Goal: Task Accomplishment & Management: Manage account settings

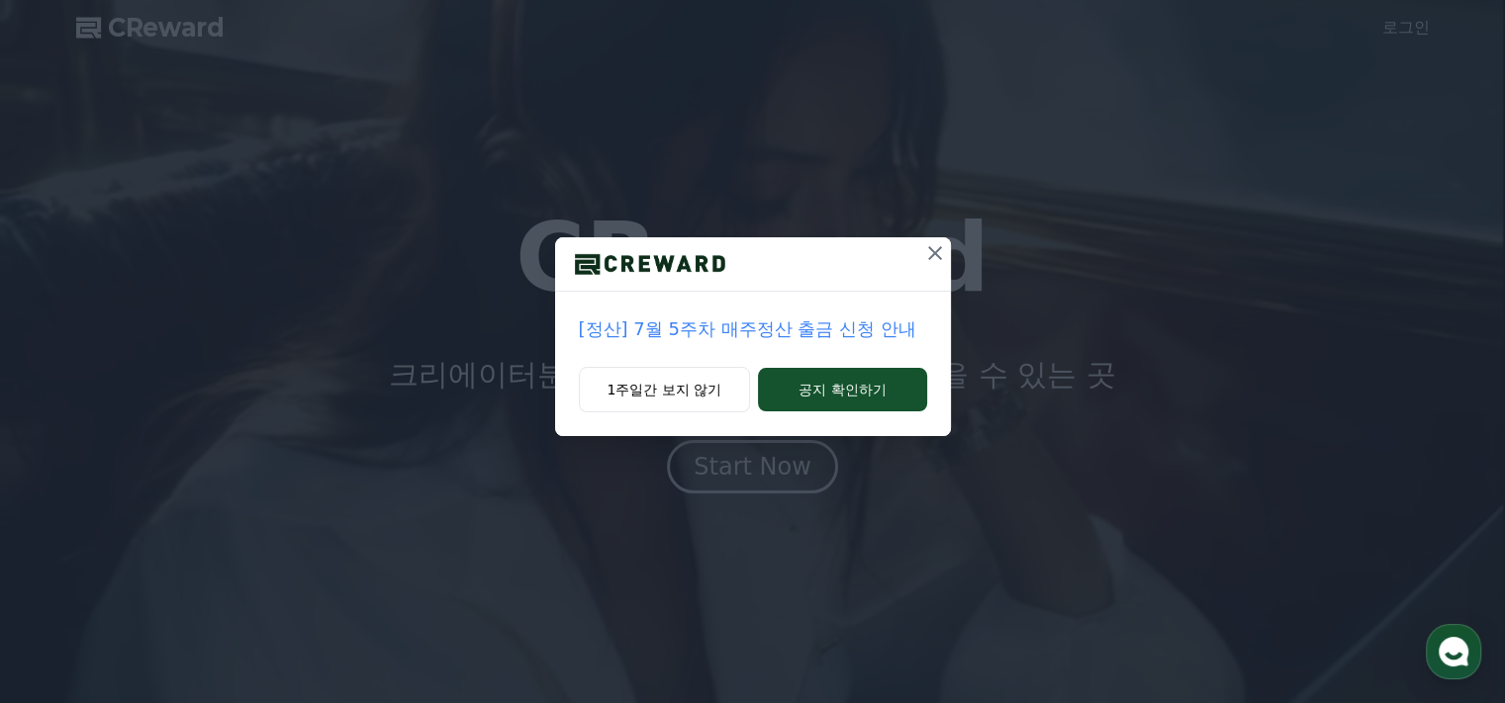
click at [927, 250] on icon at bounding box center [935, 253] width 24 height 24
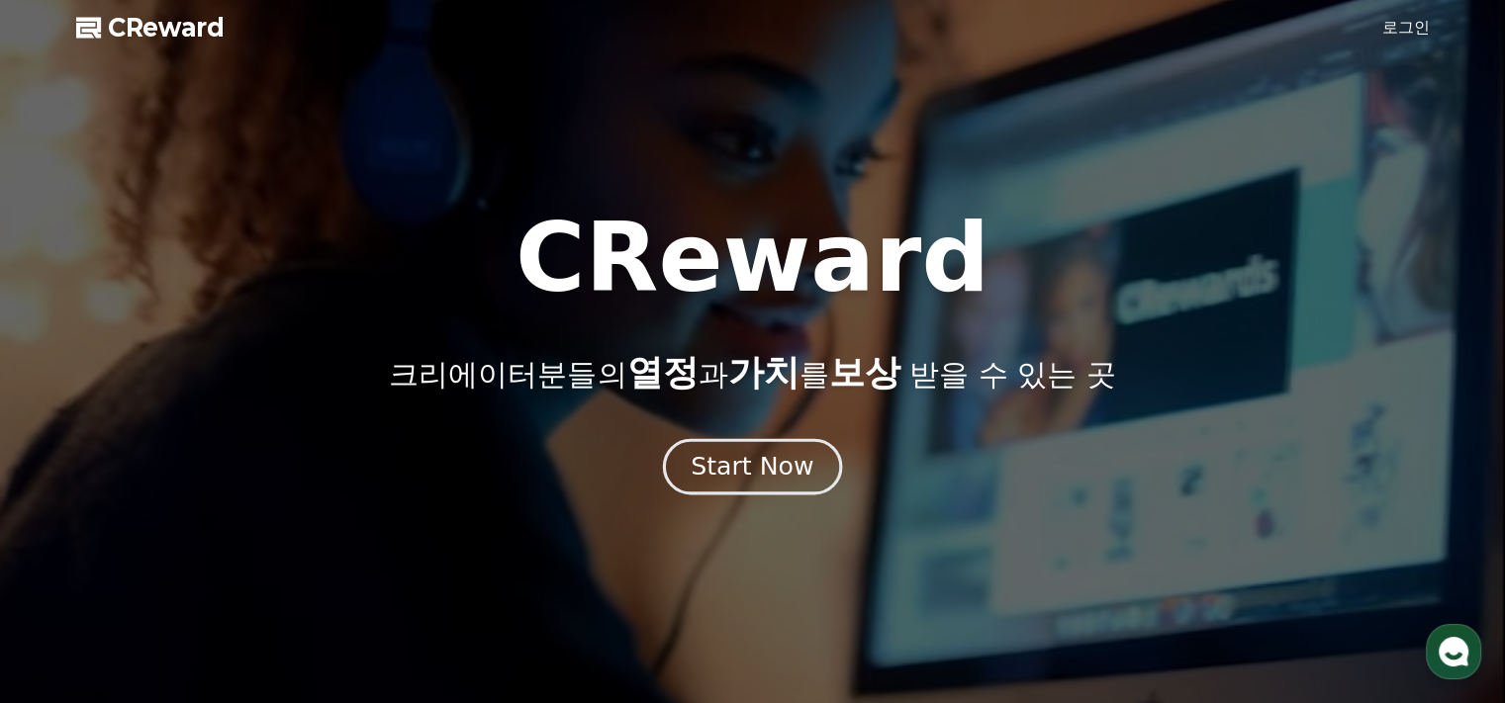
click at [775, 466] on div "Start Now" at bounding box center [751, 467] width 123 height 34
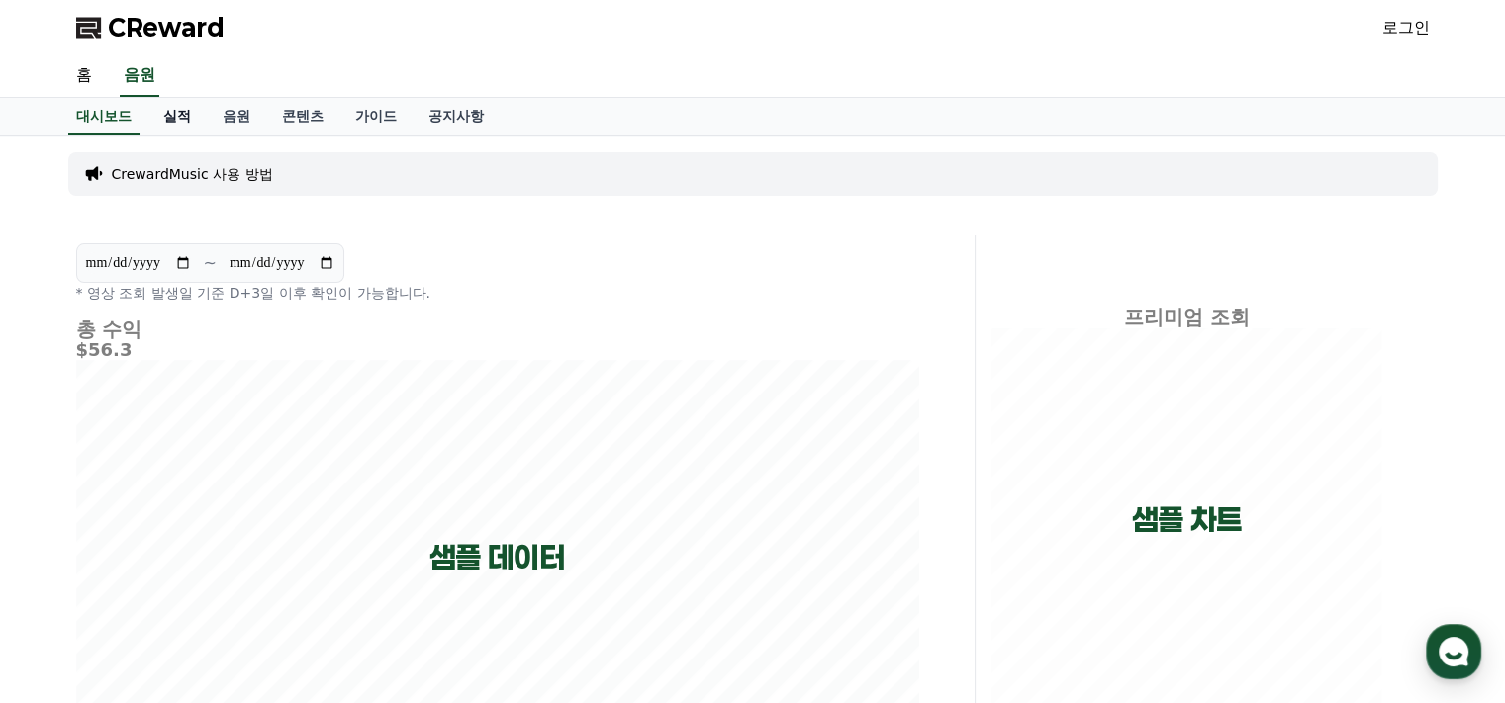
click at [183, 126] on link "실적" at bounding box center [176, 117] width 59 height 38
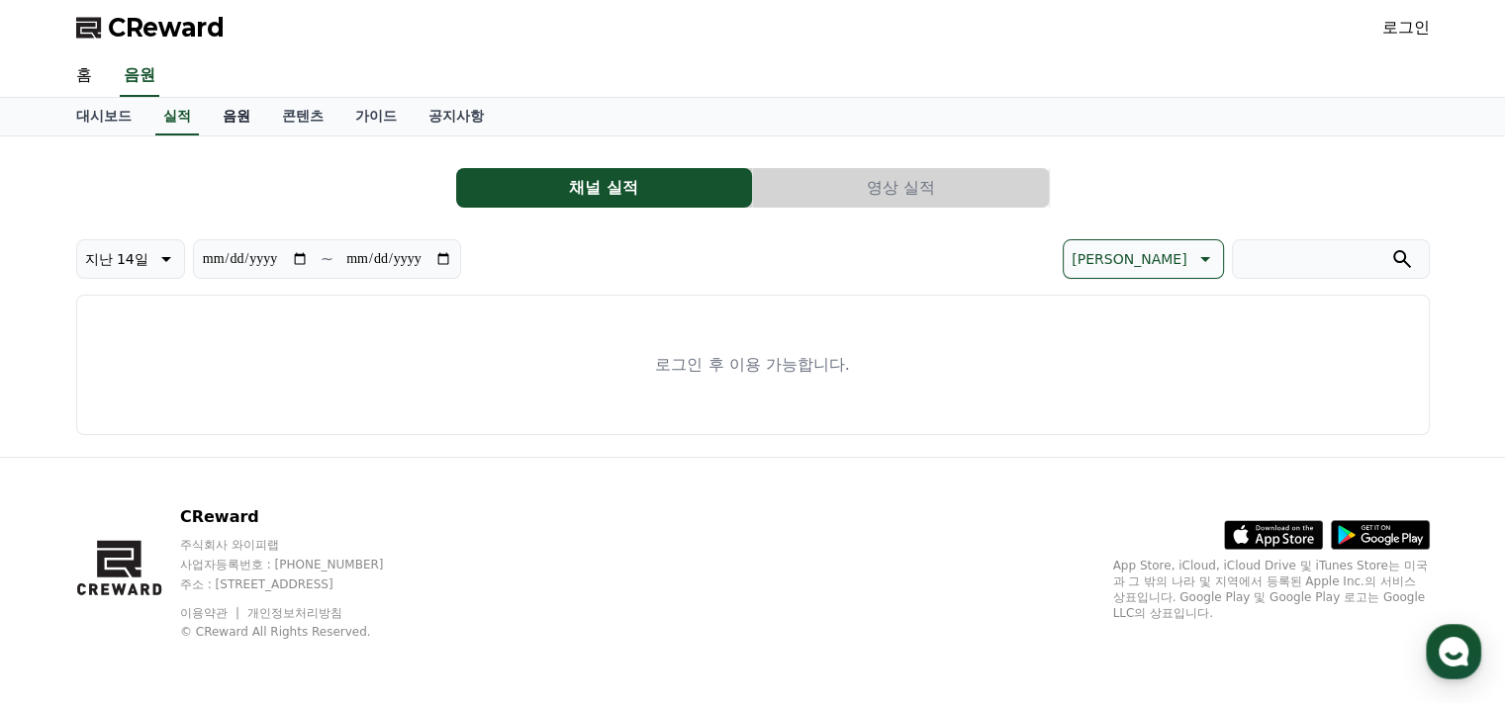
click at [244, 118] on link "음원" at bounding box center [236, 117] width 59 height 38
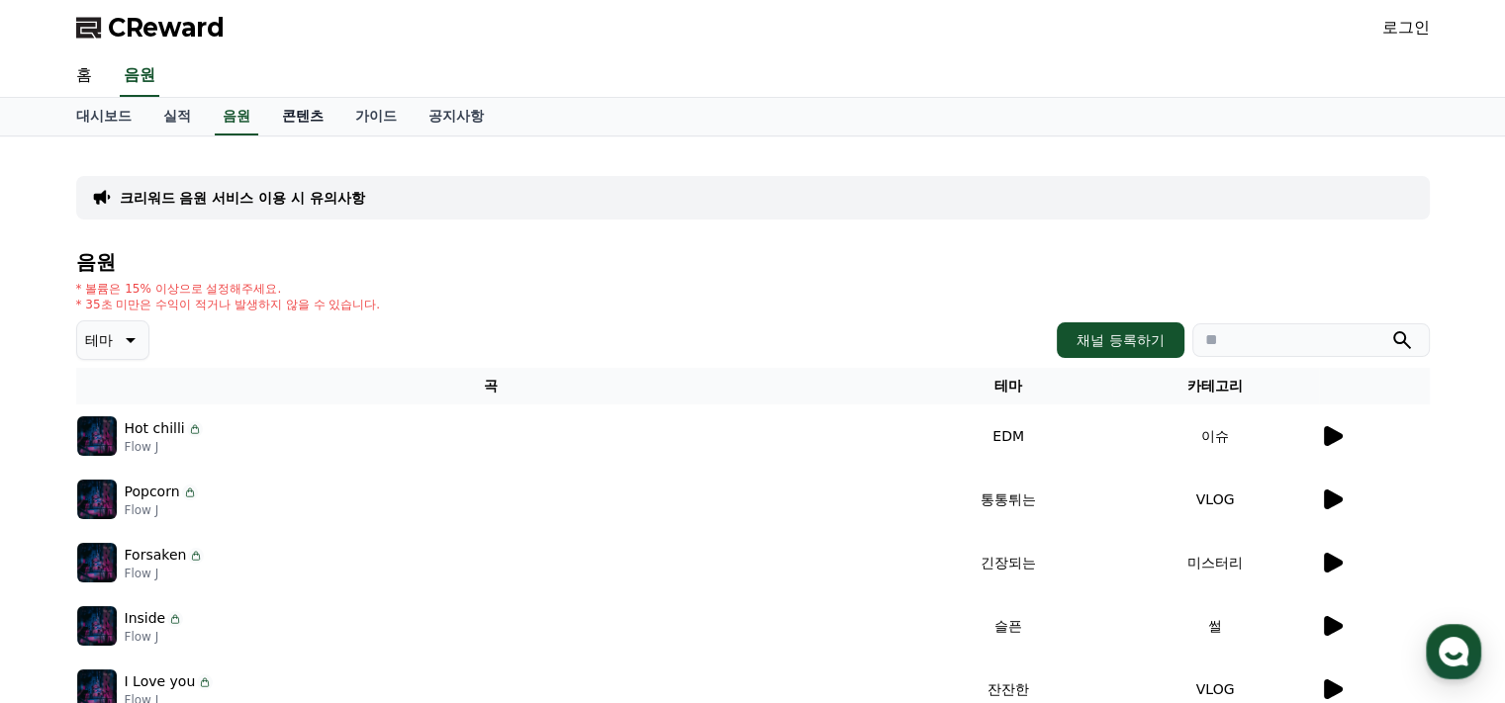
click at [309, 117] on link "콘텐츠" at bounding box center [302, 117] width 73 height 38
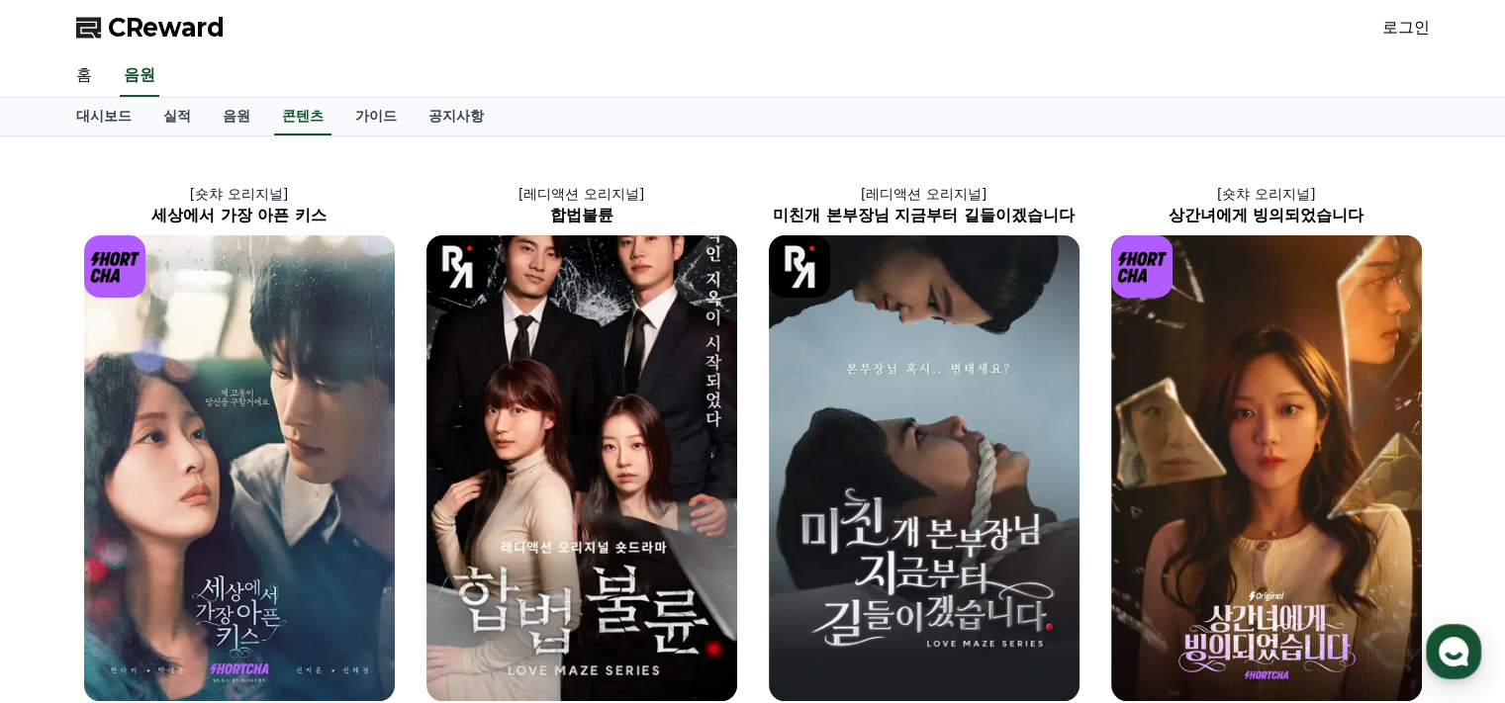
click at [80, 80] on link "홈" at bounding box center [83, 76] width 47 height 42
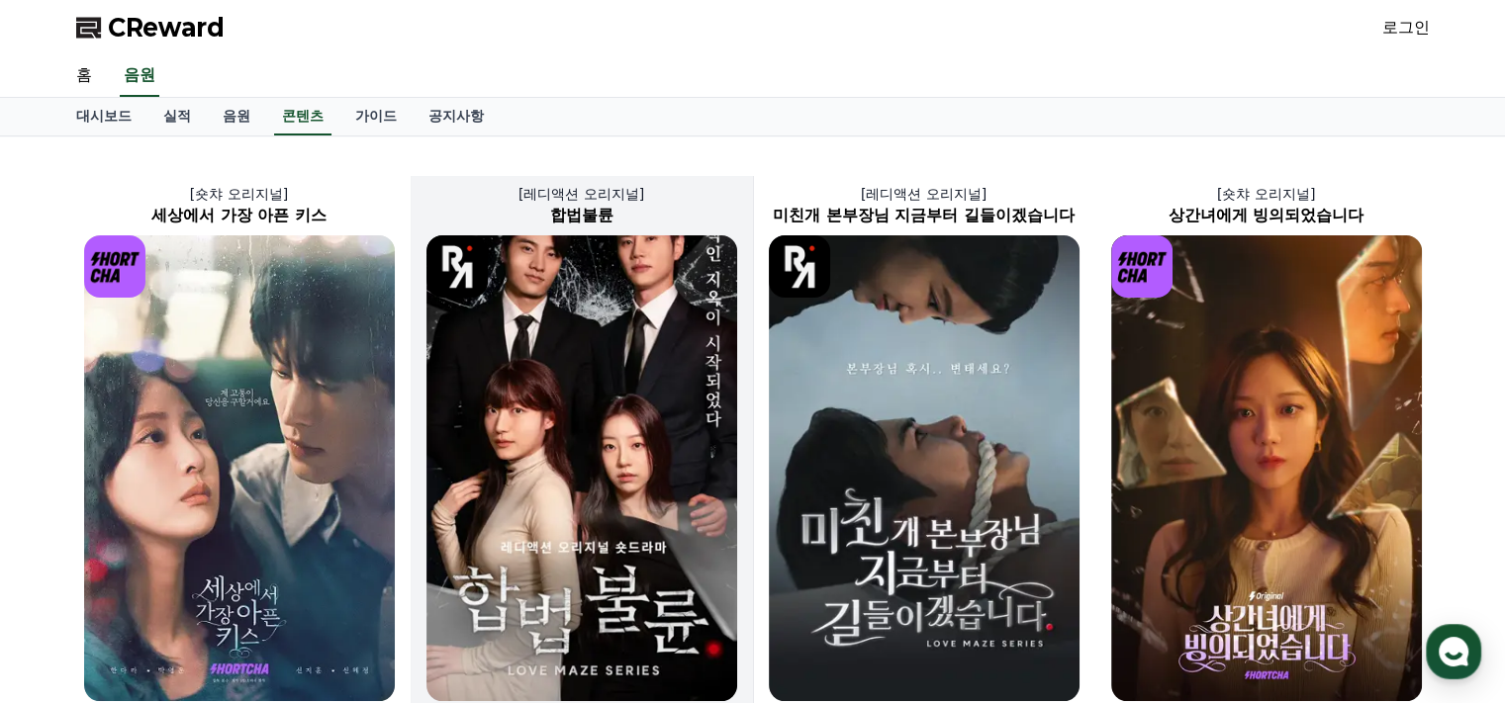
click at [649, 359] on img at bounding box center [581, 468] width 311 height 466
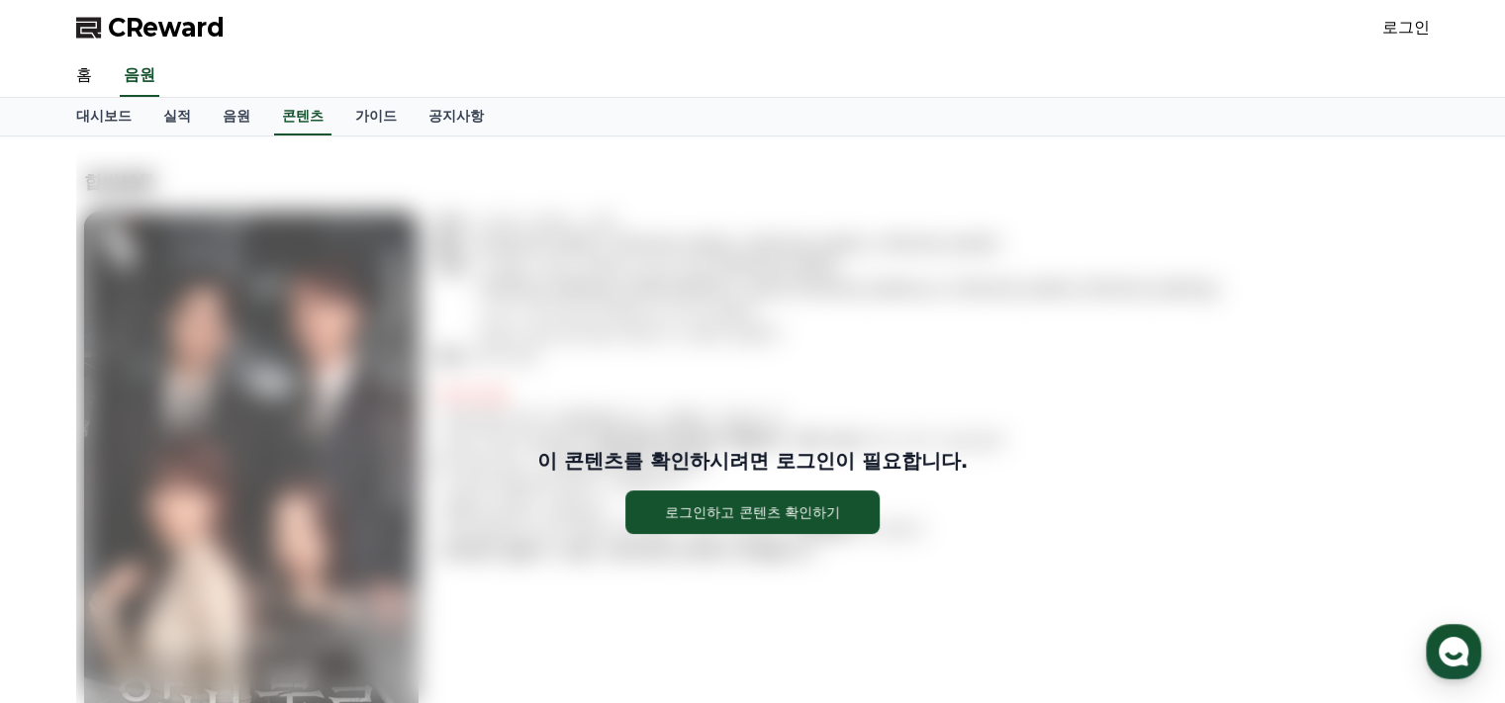
scroll to position [297, 0]
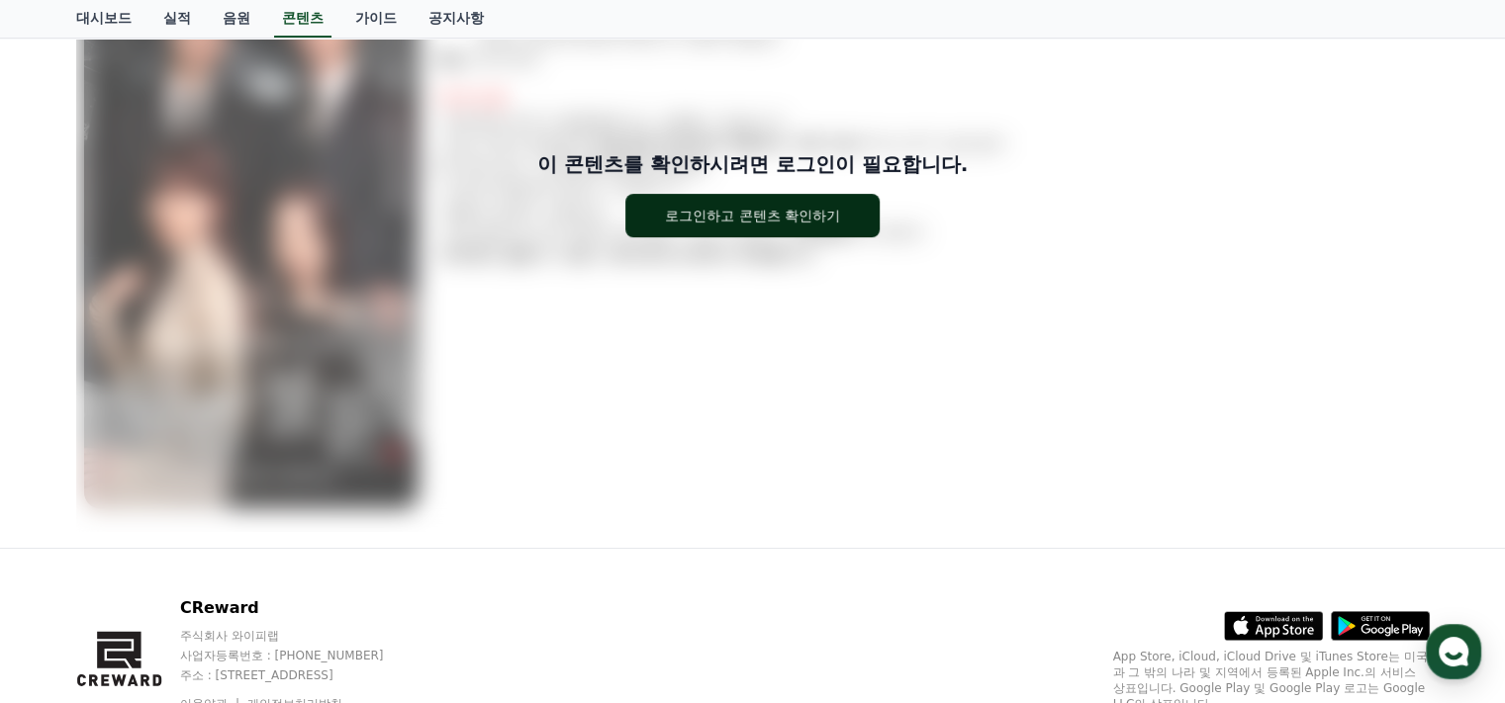
click at [781, 201] on button "로그인하고 콘텐츠 확인하기" at bounding box center [752, 216] width 254 height 44
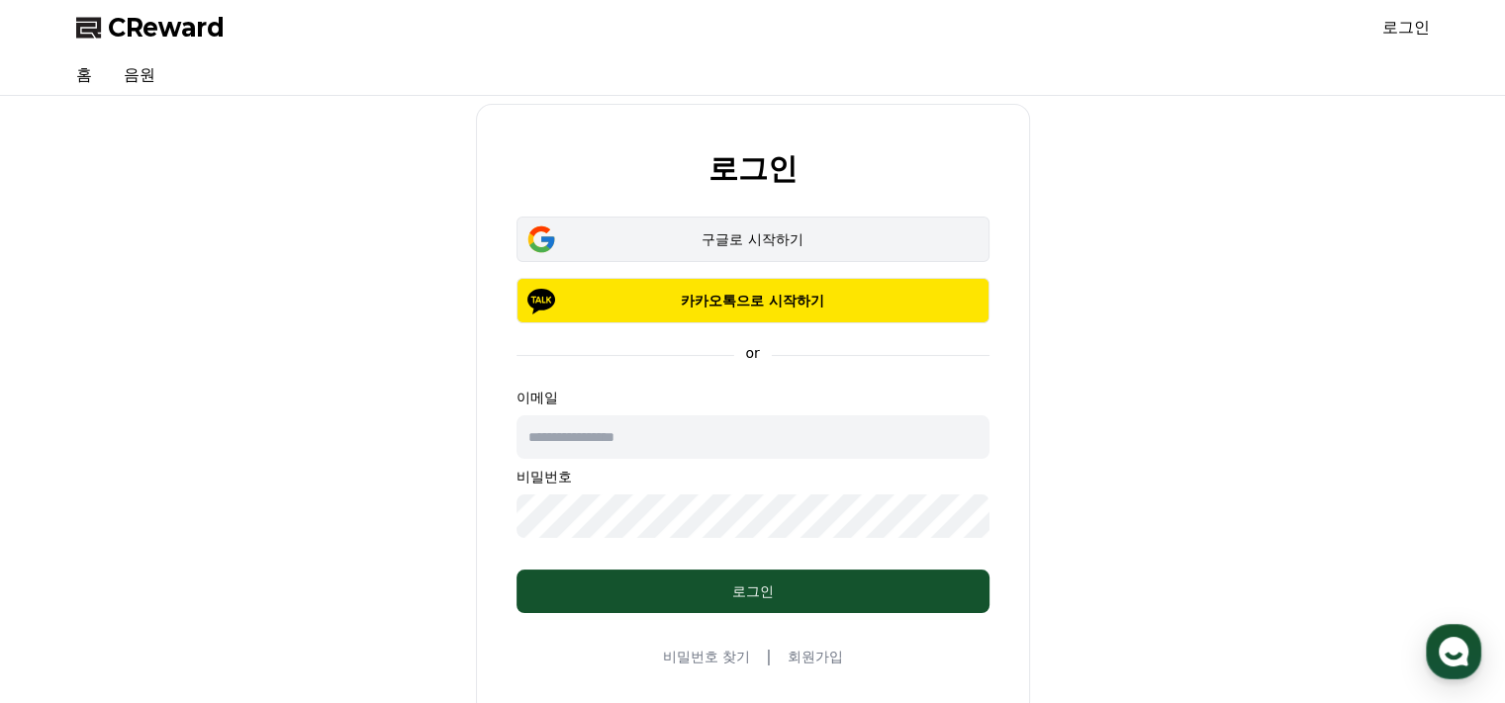
click at [812, 239] on div "구글로 시작하기" at bounding box center [752, 239] width 415 height 20
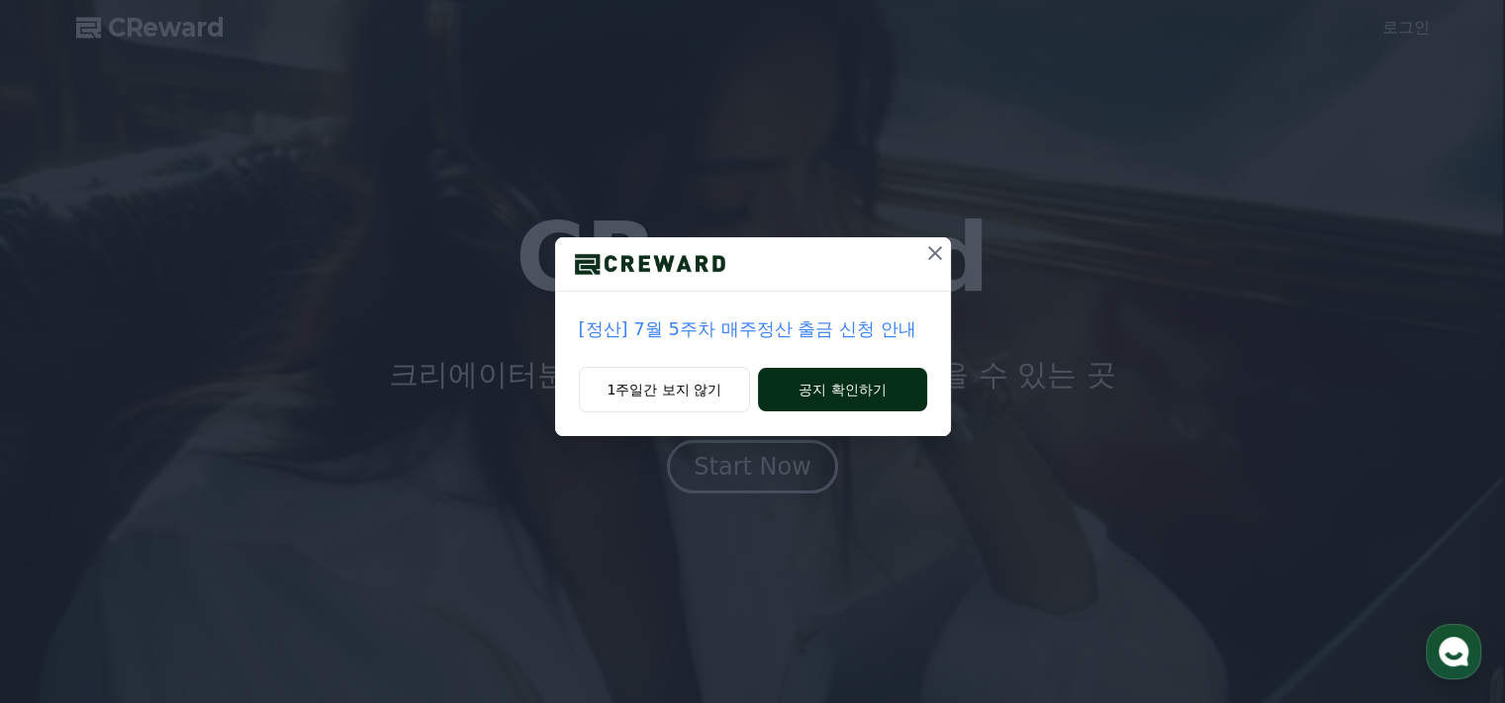
click at [796, 394] on button "공지 확인하기" at bounding box center [842, 390] width 168 height 44
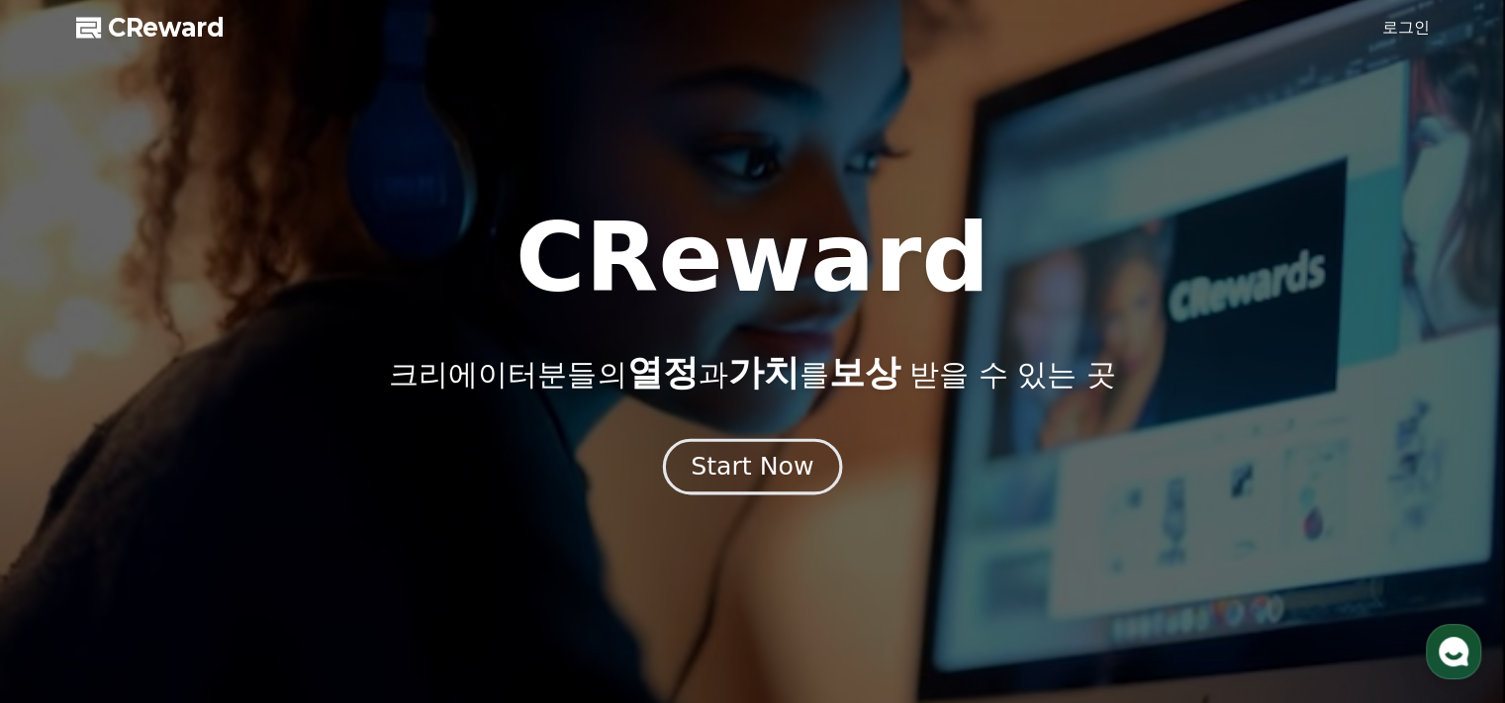
click at [763, 466] on div "Start Now" at bounding box center [751, 467] width 123 height 34
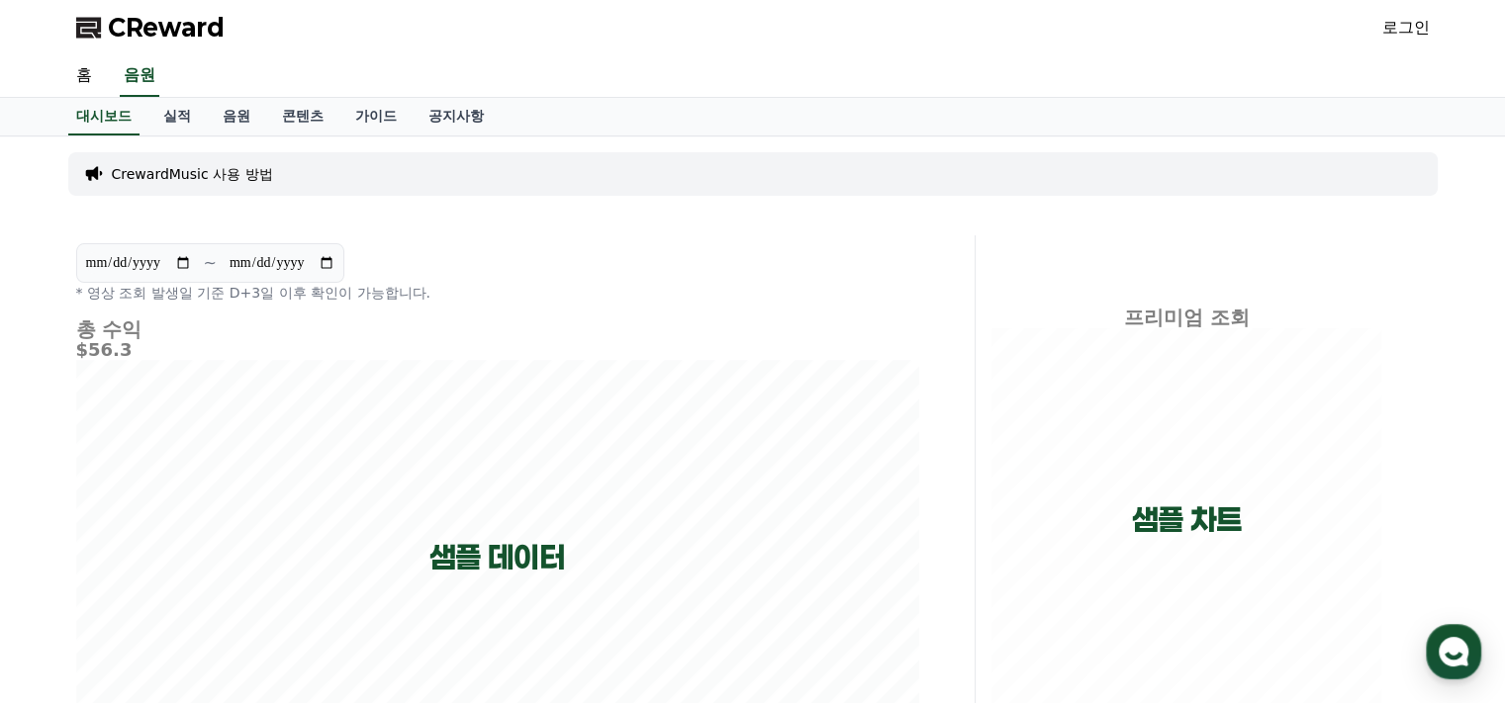
click at [777, 90] on div "홈 음원" at bounding box center [752, 76] width 1385 height 42
click at [99, 73] on link "홈" at bounding box center [83, 76] width 47 height 42
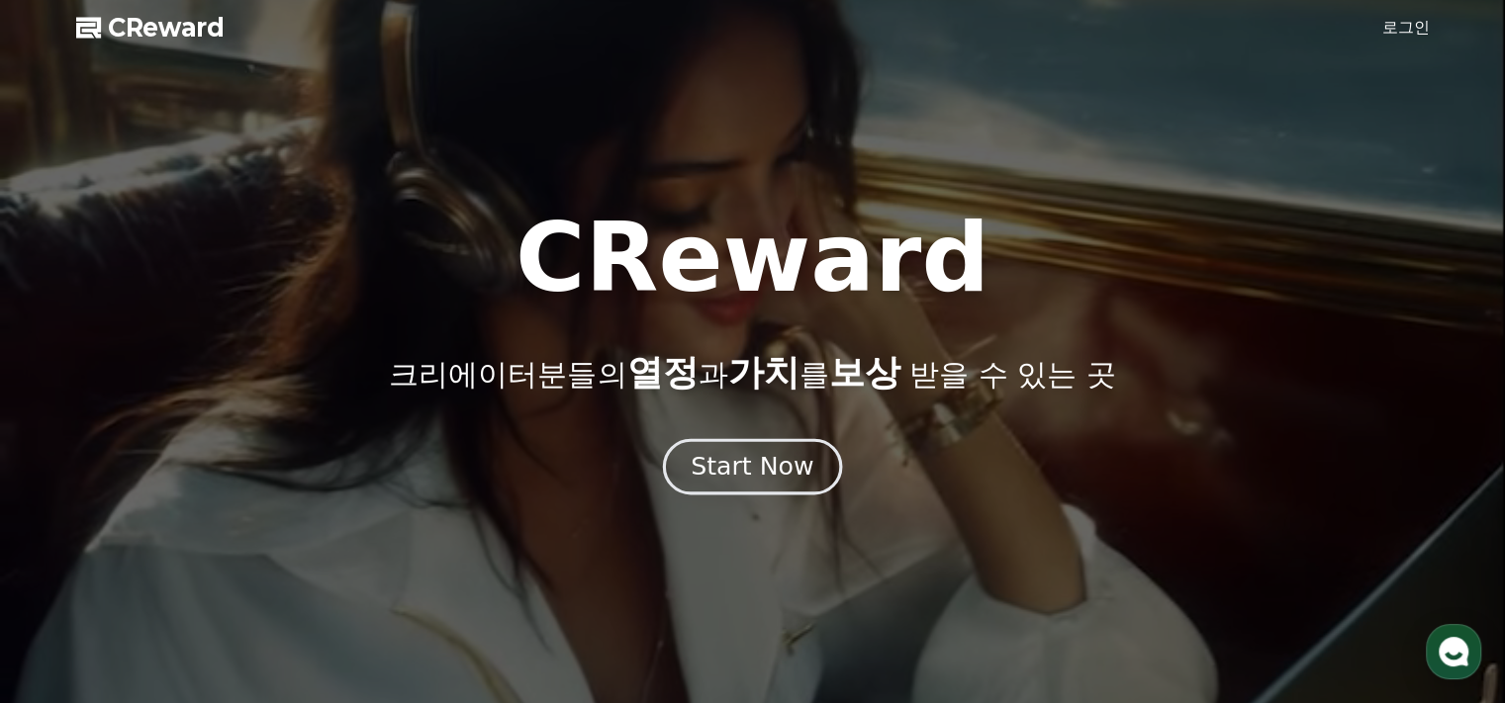
click at [773, 458] on div "Start Now" at bounding box center [751, 467] width 123 height 34
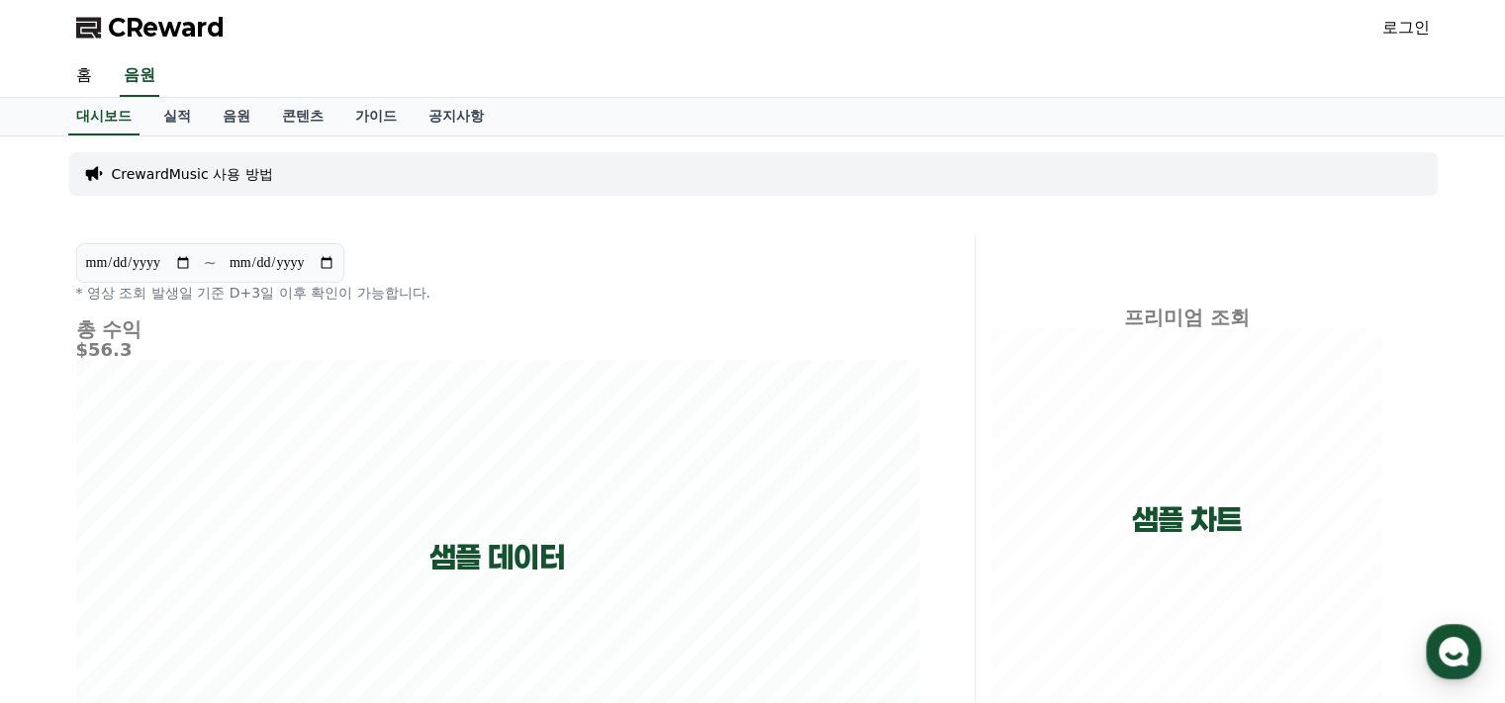
click at [1411, 22] on link "로그인" at bounding box center [1405, 28] width 47 height 24
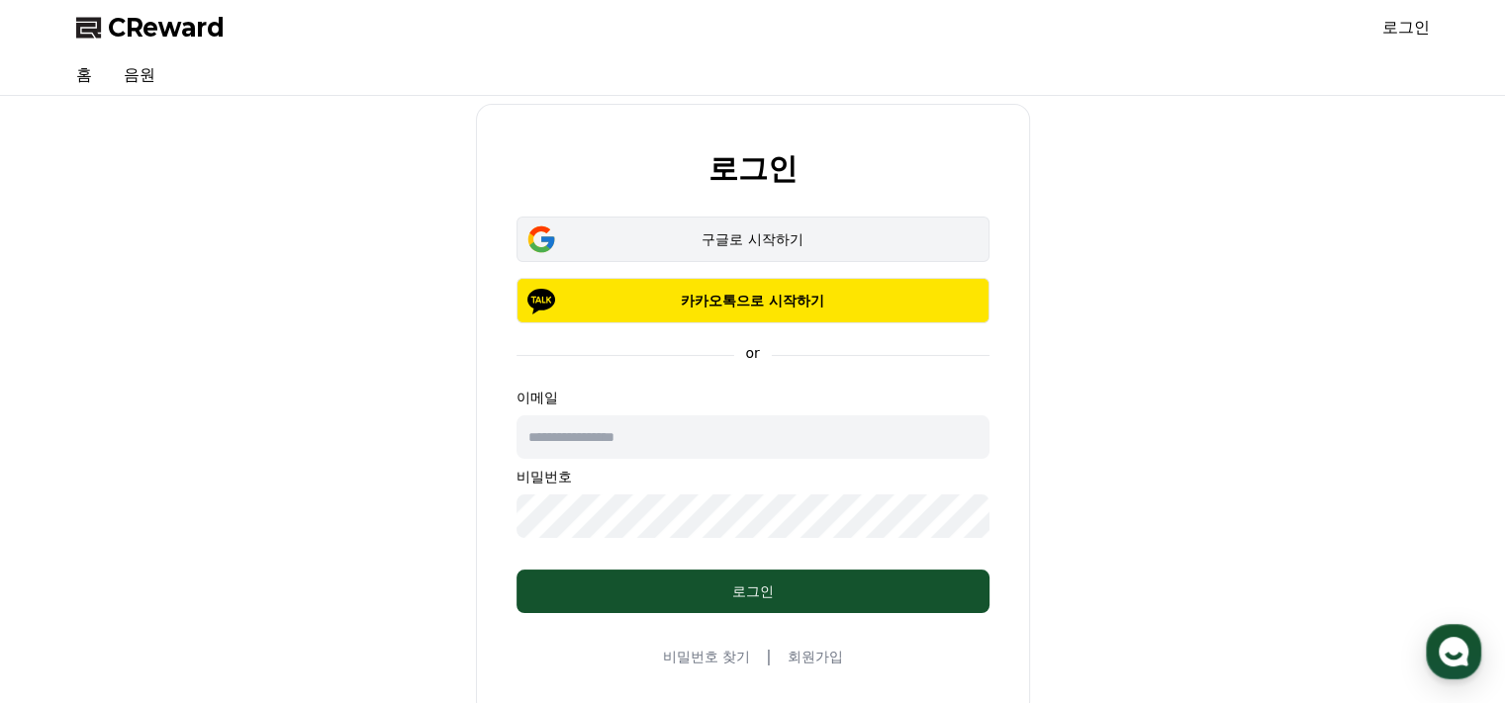
click at [811, 250] on button "구글로 시작하기" at bounding box center [752, 240] width 473 height 46
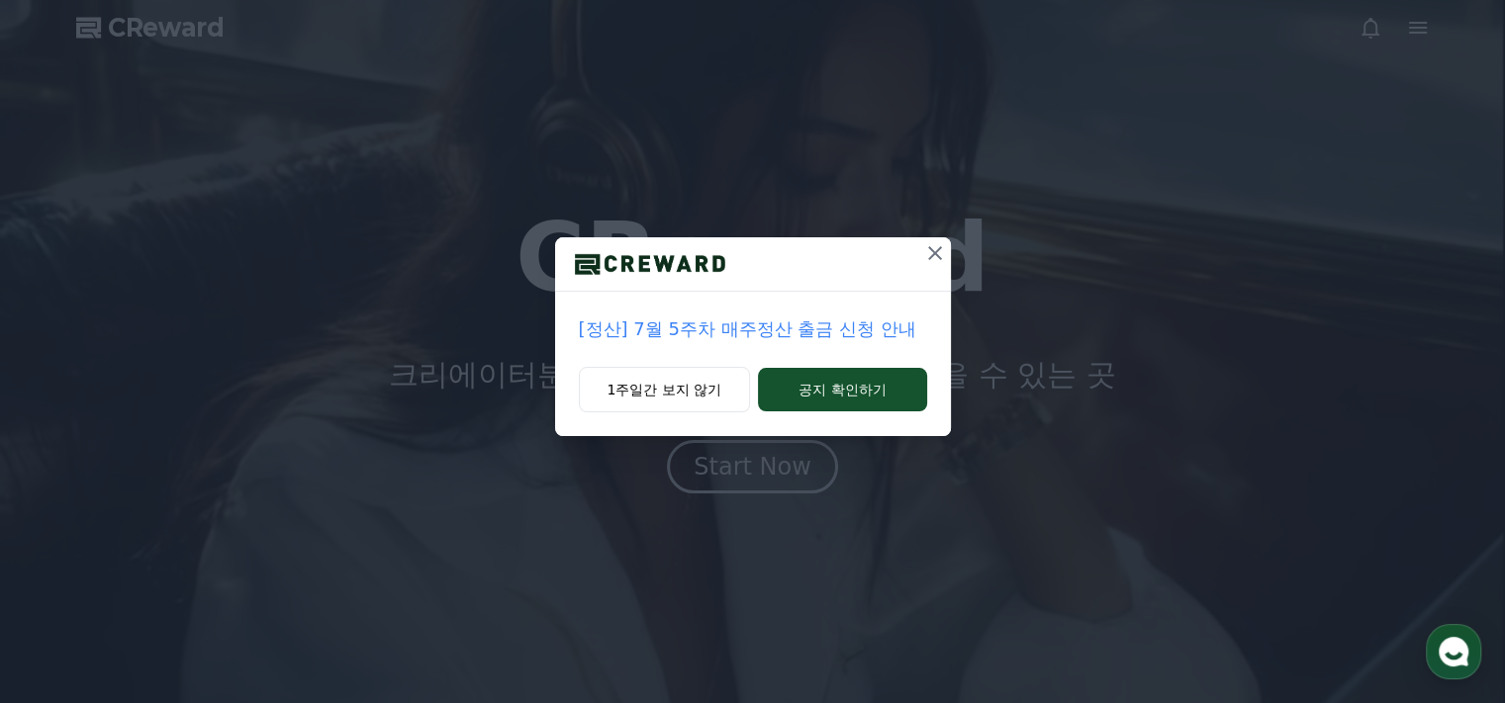
click at [937, 252] on icon at bounding box center [935, 253] width 24 height 24
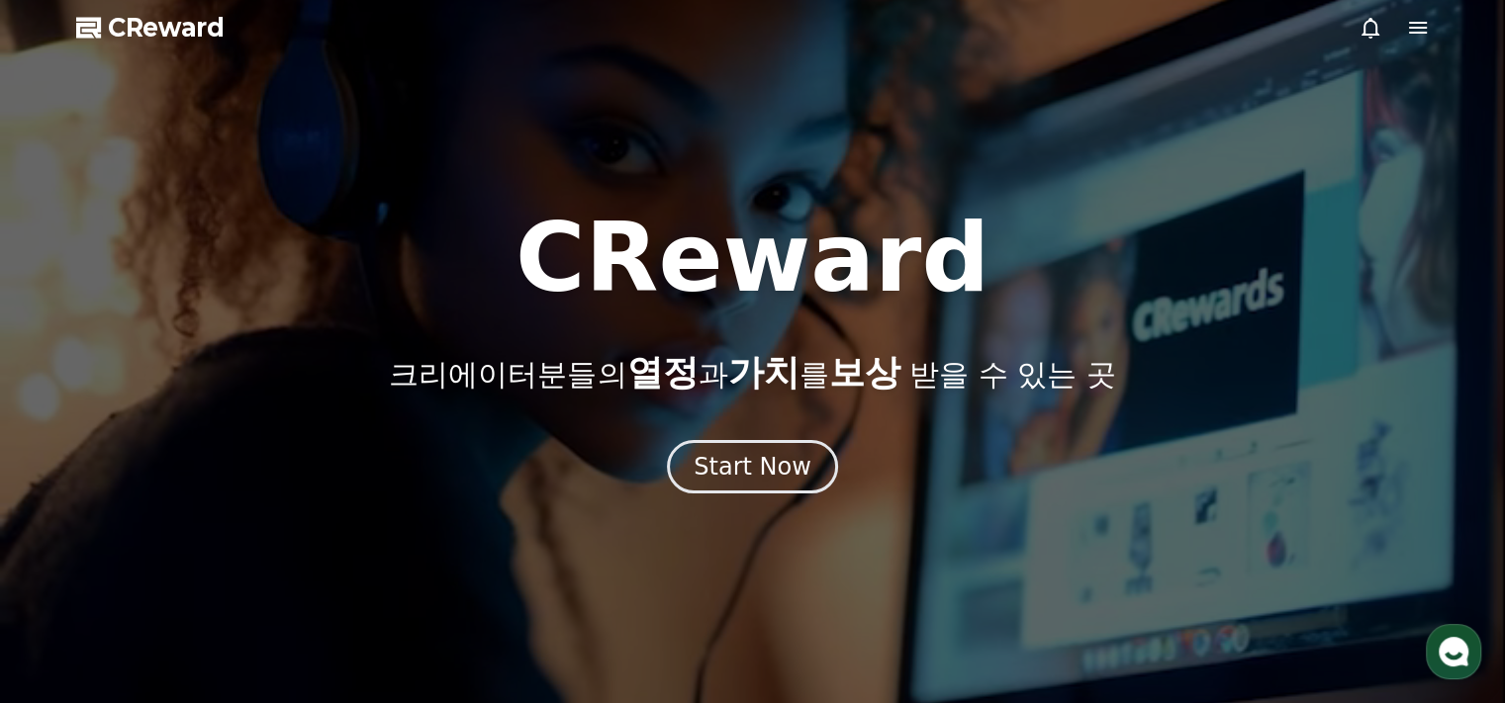
click at [1417, 23] on icon at bounding box center [1418, 28] width 18 height 12
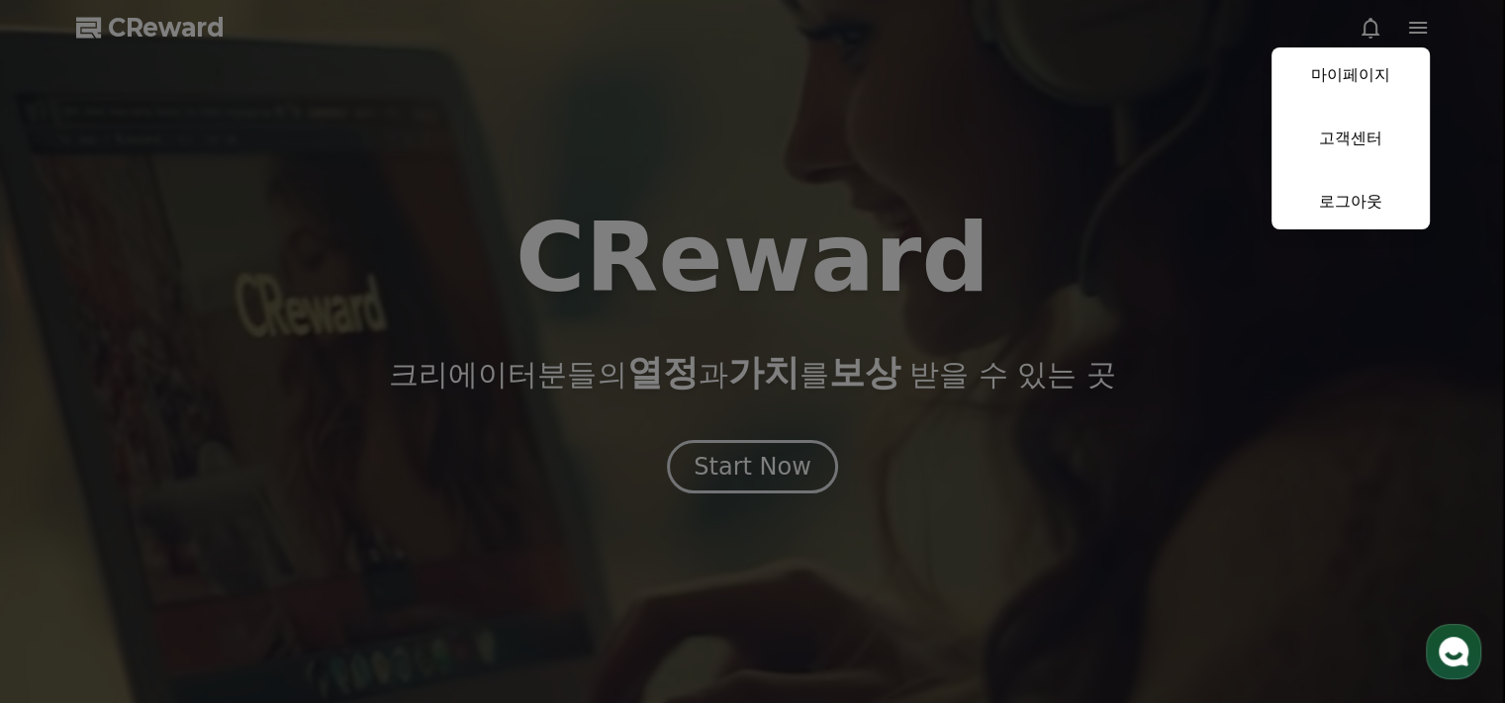
click at [1369, 80] on link "마이페이지" at bounding box center [1350, 74] width 158 height 55
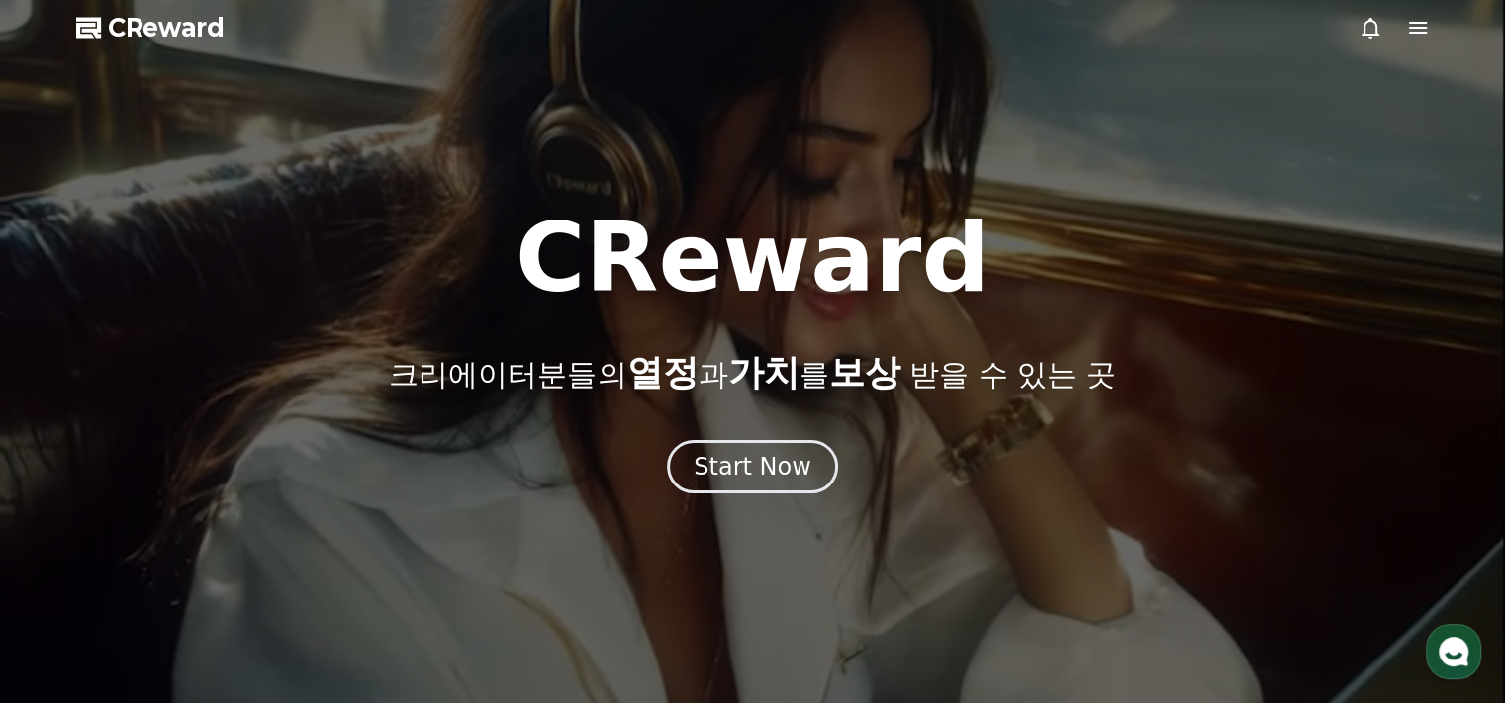
select select "**********"
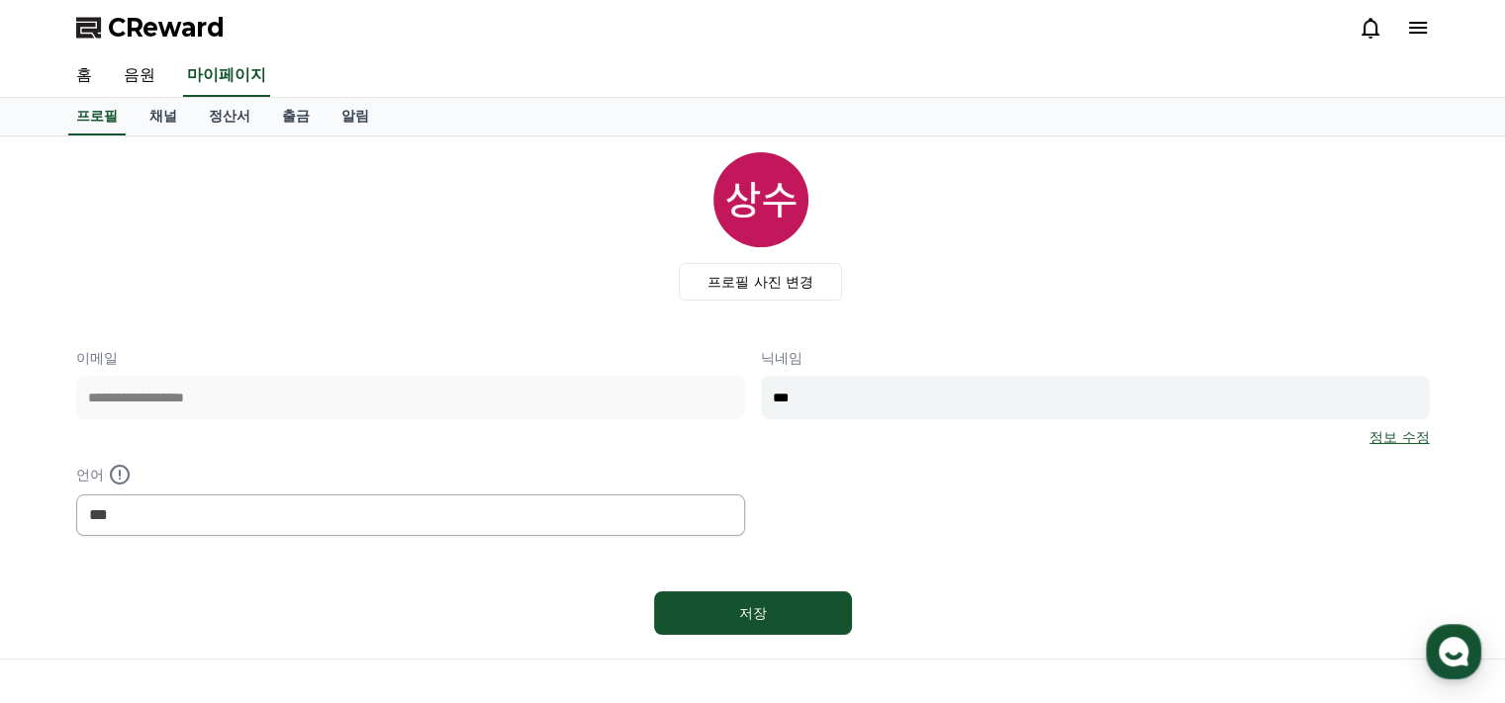
click at [969, 269] on div "프로필 사진 변경" at bounding box center [760, 226] width 1337 height 148
click at [554, 240] on div "프로필 사진 변경" at bounding box center [760, 226] width 1337 height 148
click at [543, 268] on div "프로필 사진 변경" at bounding box center [760, 226] width 1337 height 148
click at [165, 107] on link "채널" at bounding box center [163, 117] width 59 height 38
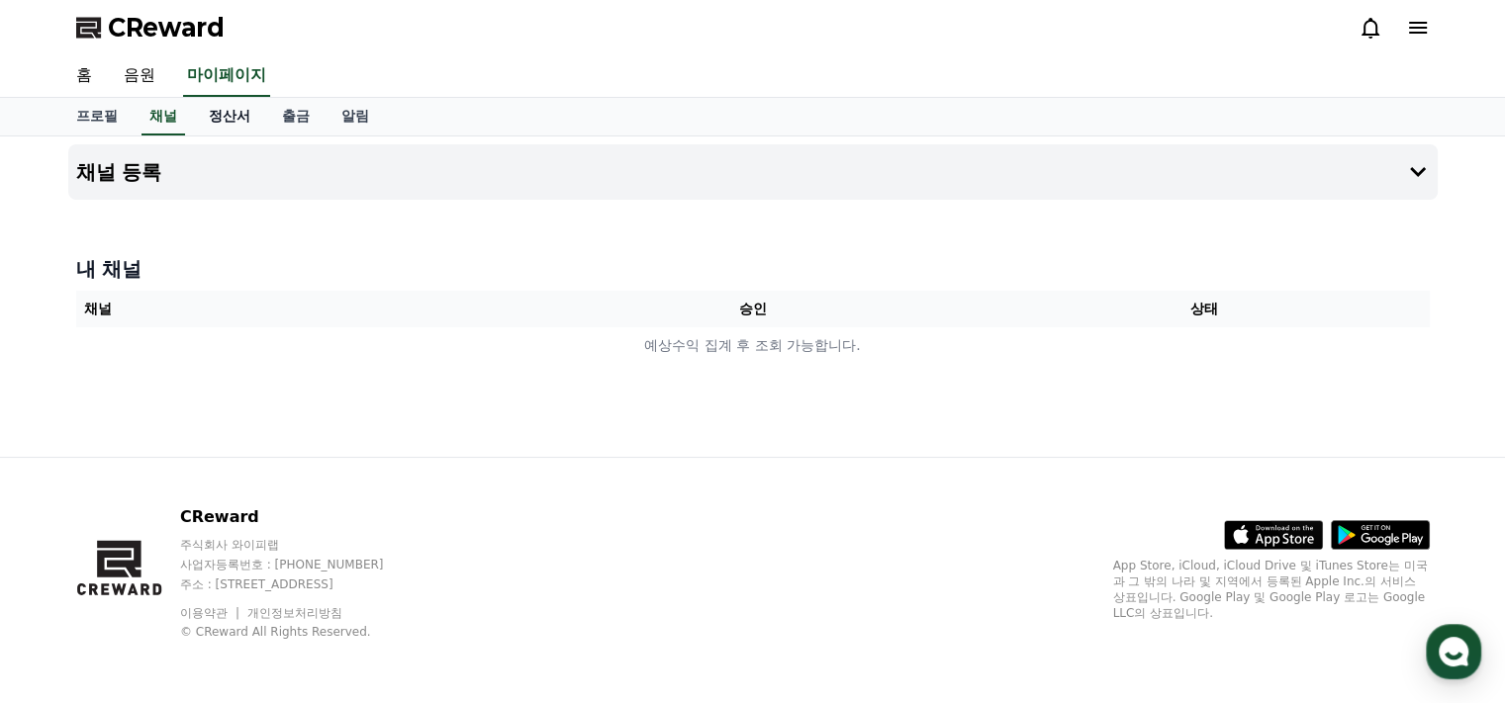
click at [206, 115] on link "정산서" at bounding box center [229, 117] width 73 height 38
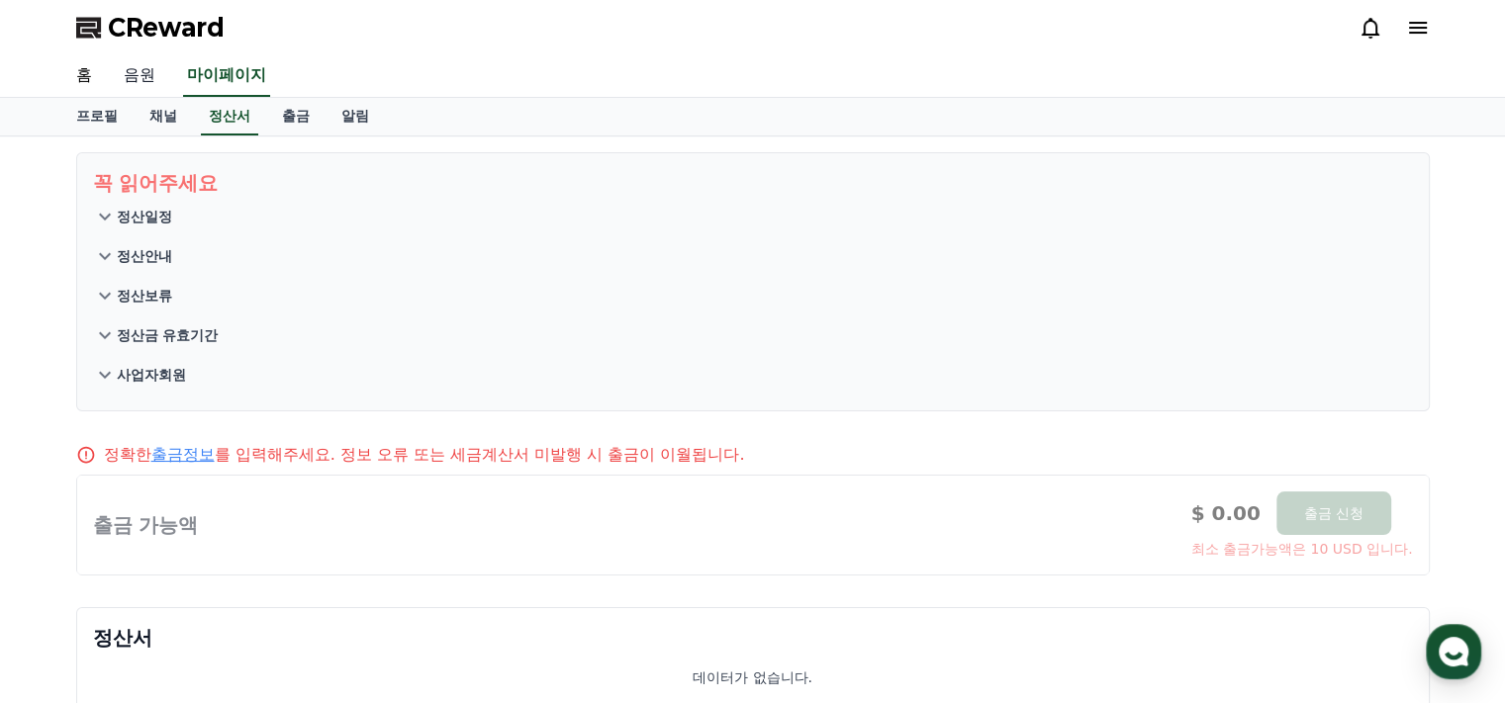
click at [137, 72] on link "음원" at bounding box center [139, 76] width 63 height 42
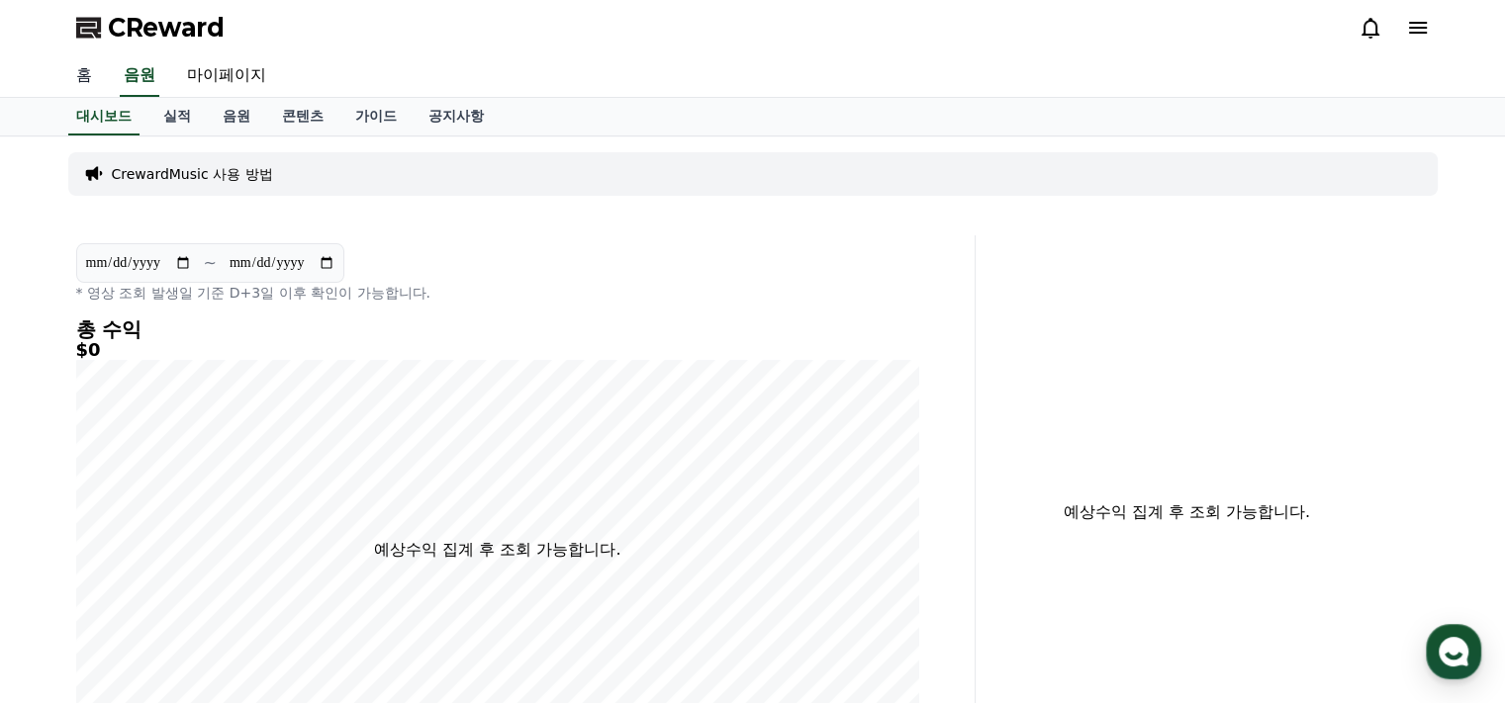
click at [68, 76] on link "홈" at bounding box center [83, 76] width 47 height 42
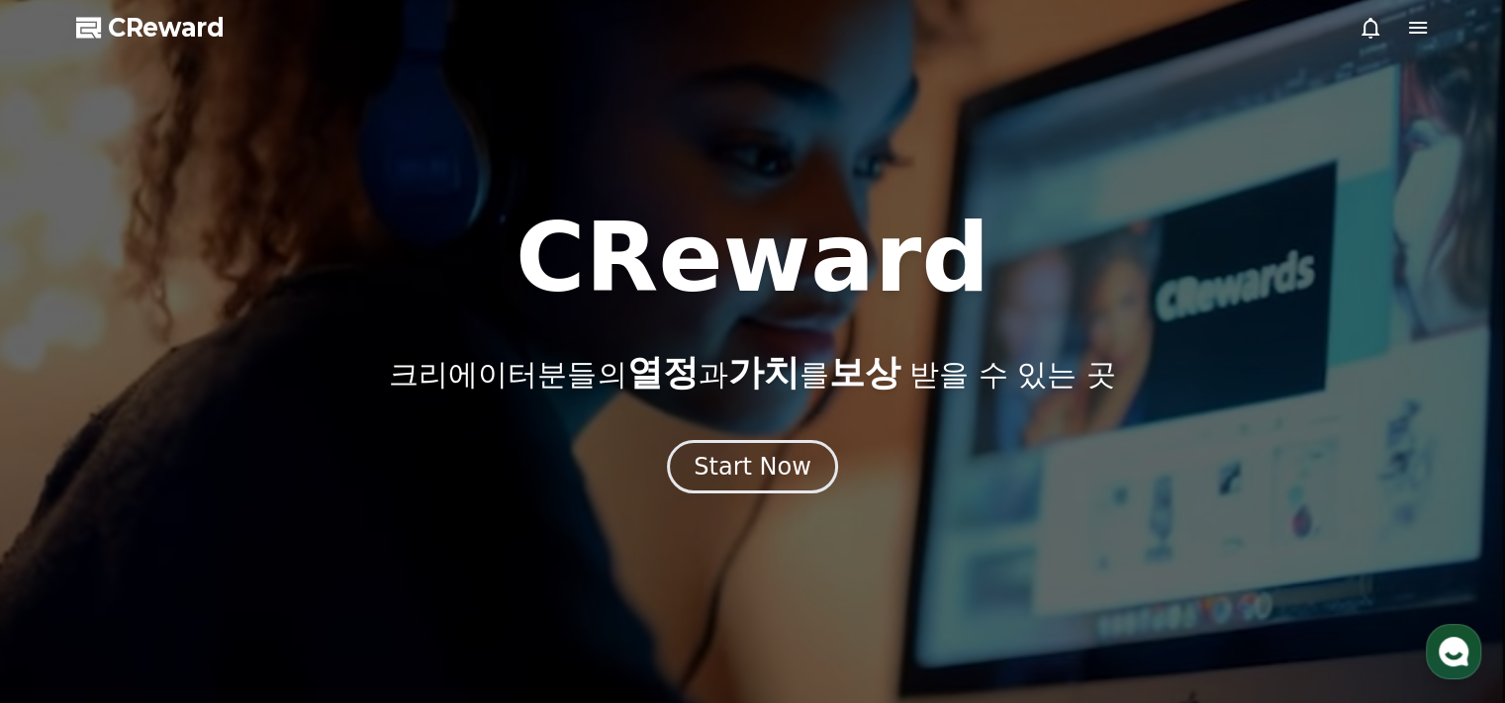
click at [1413, 35] on icon at bounding box center [1418, 28] width 24 height 24
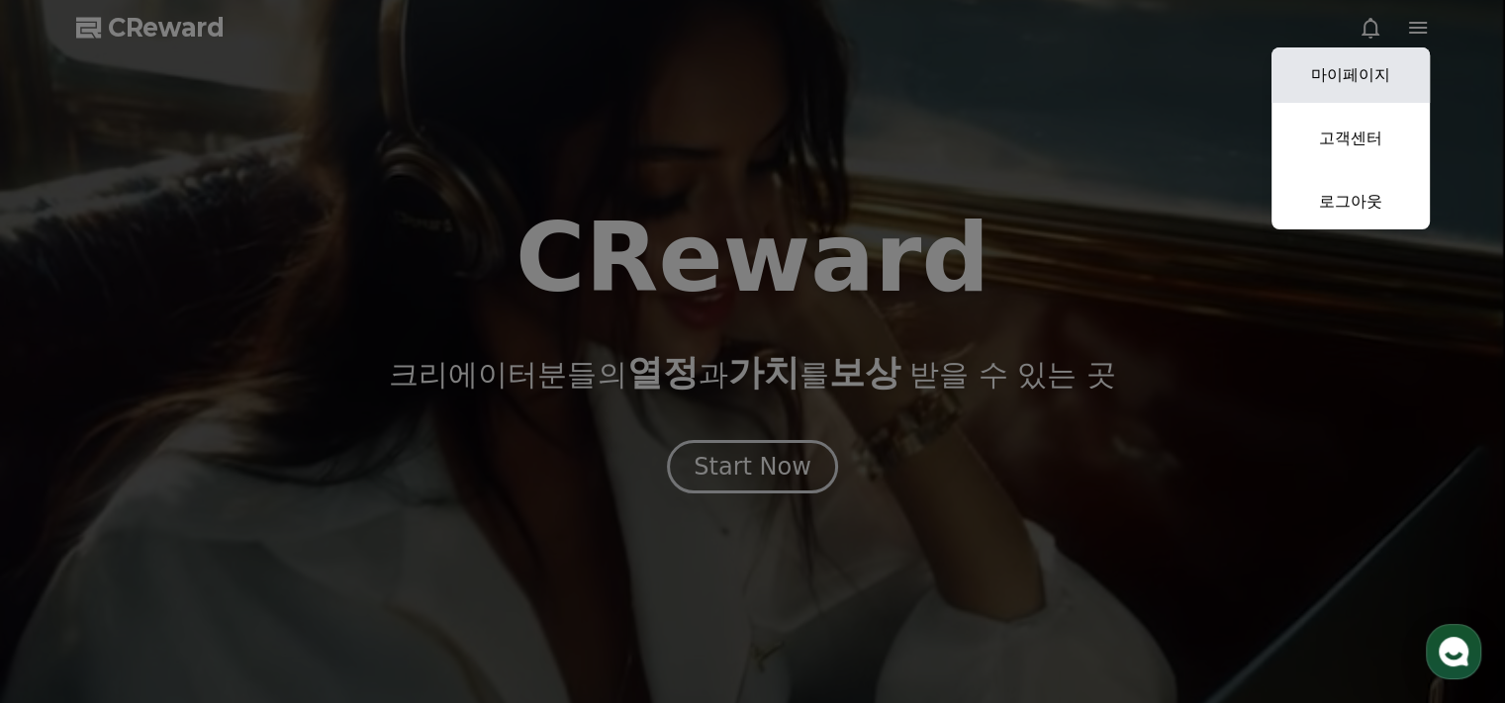
click at [1368, 69] on link "마이페이지" at bounding box center [1350, 74] width 158 height 55
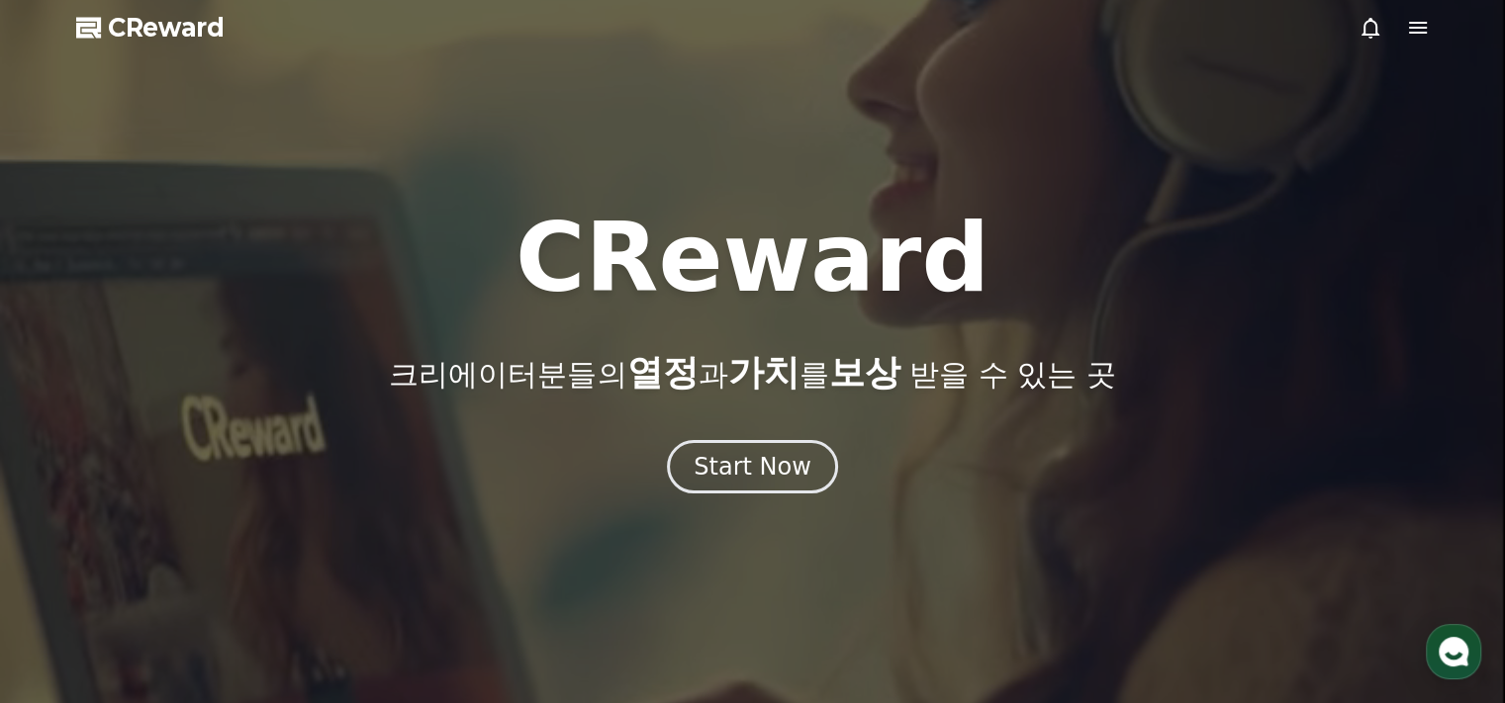
select select "**********"
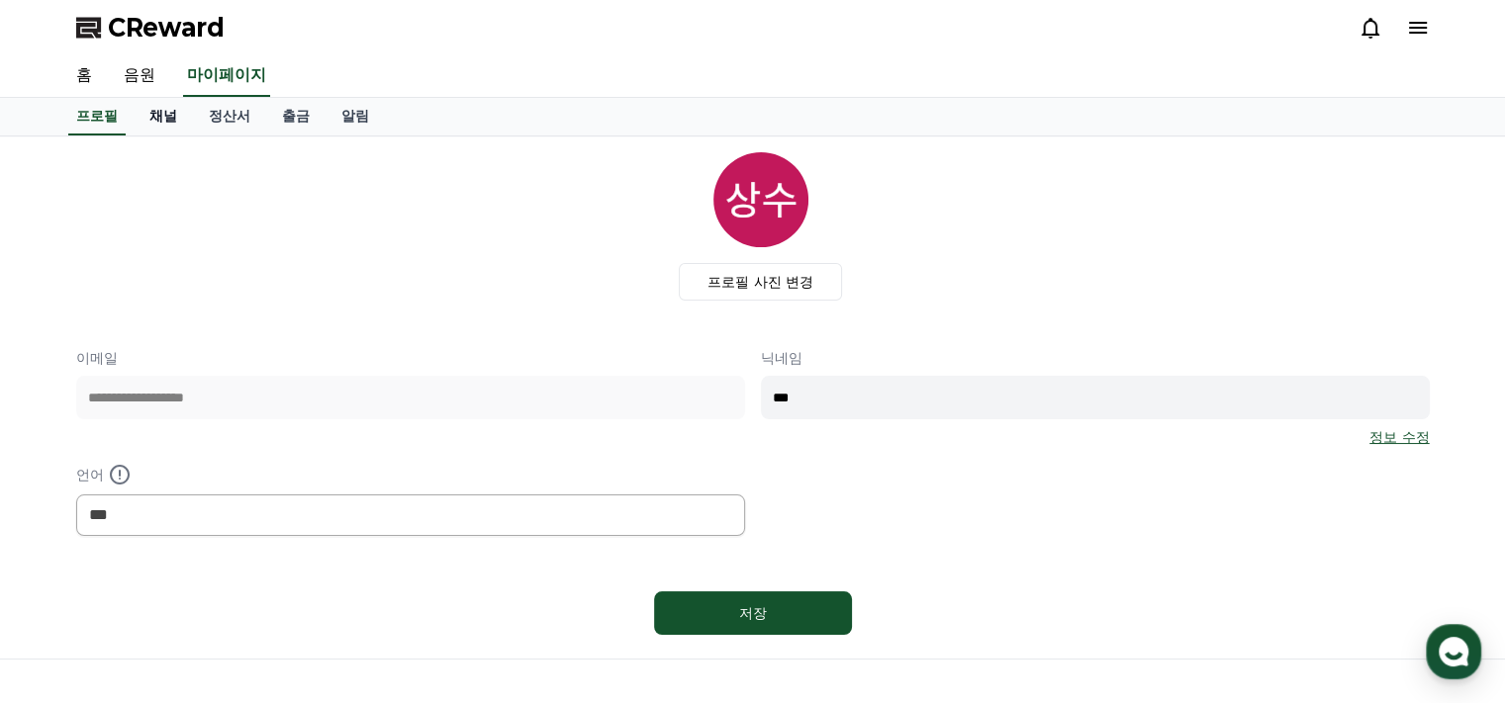
click at [158, 125] on link "채널" at bounding box center [163, 117] width 59 height 38
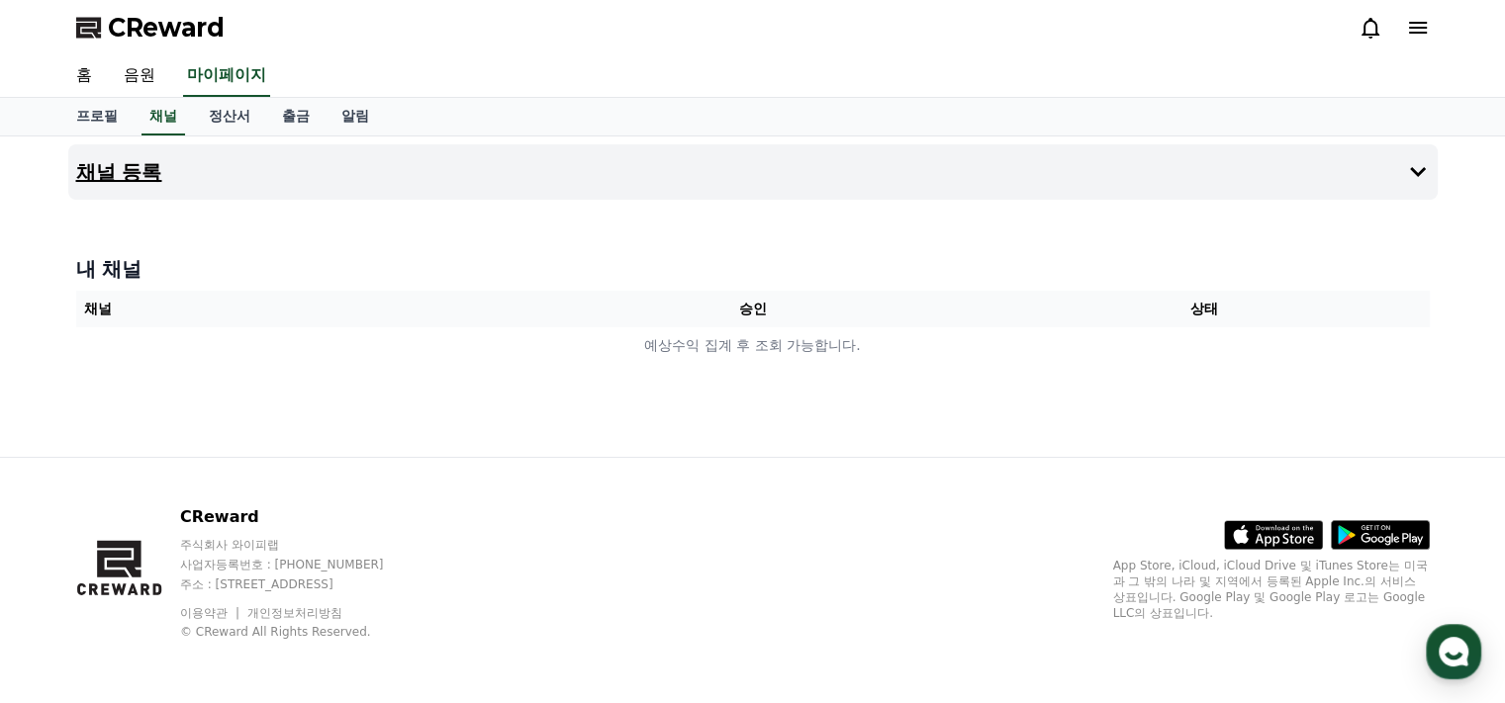
click at [207, 147] on button "채널 등록" at bounding box center [752, 171] width 1369 height 55
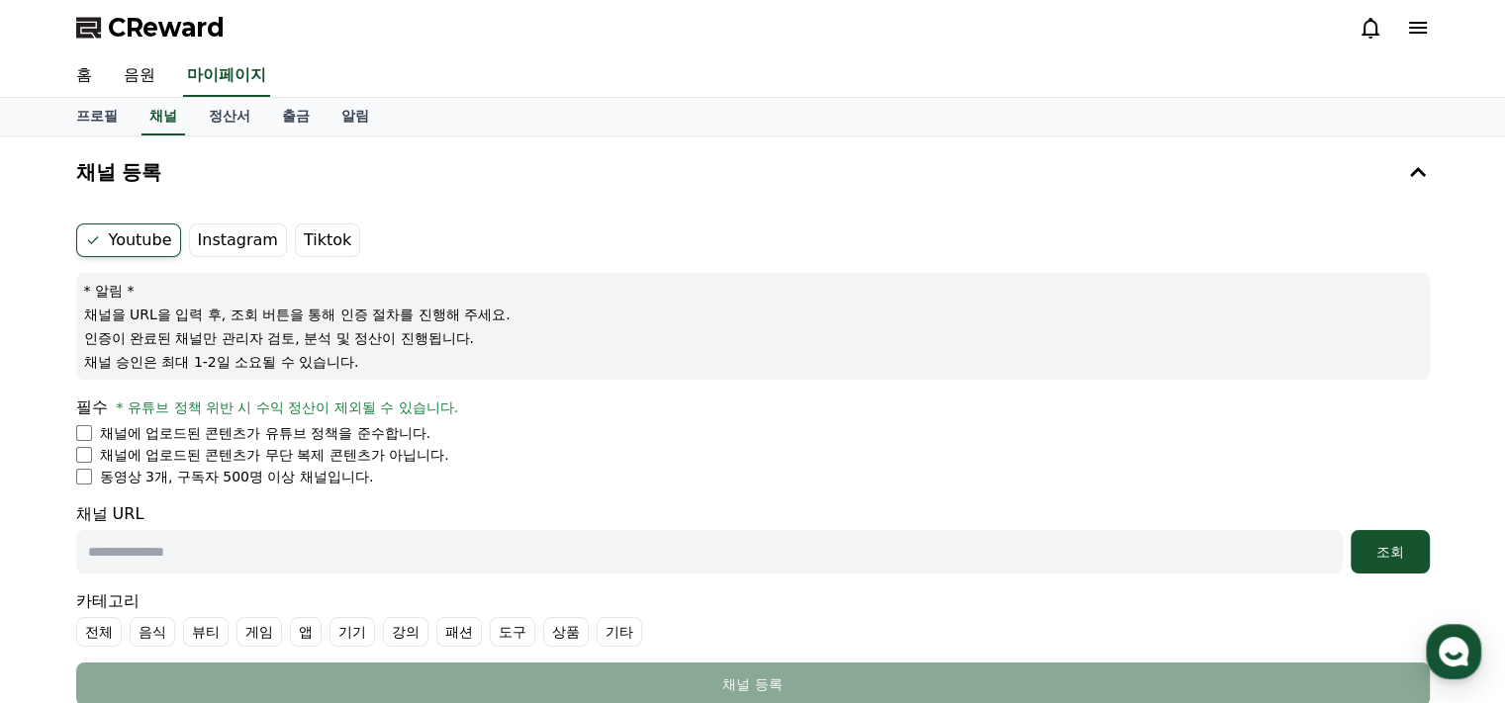
click at [238, 236] on label "Instagram" at bounding box center [238, 241] width 98 height 34
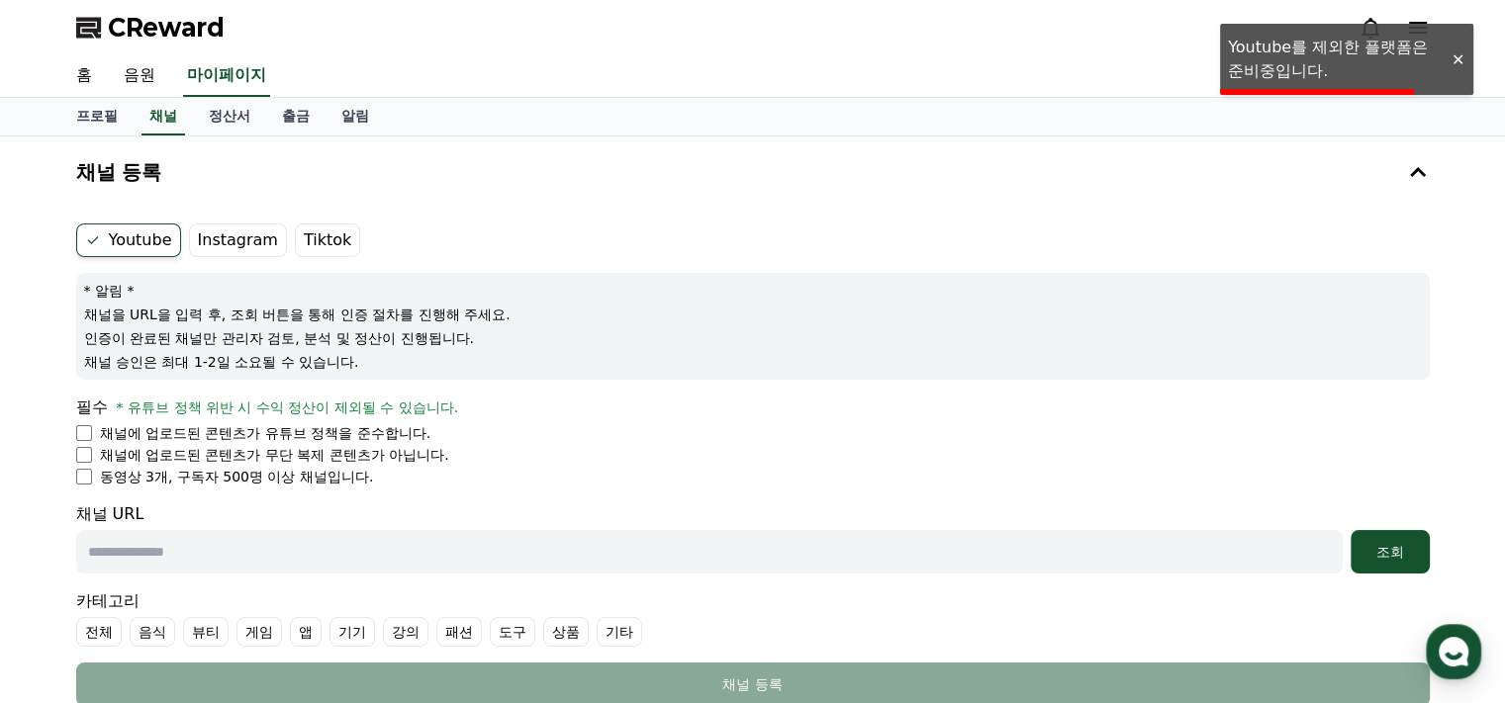
click at [1123, 55] on div "홈 음원 마이페이지" at bounding box center [752, 76] width 1385 height 42
click at [680, 419] on div "필수 * 유튜브 정책 위반 시 수익 정산이 제외될 수 있습니다. 채널에 업로드된 콘텐츠가 유튜브 정책을 준수합니다. 채널에 업로드된 콘텐츠가 …" at bounding box center [752, 441] width 1353 height 91
drag, startPoint x: 310, startPoint y: 339, endPoint x: 555, endPoint y: 345, distance: 245.4
click at [553, 345] on p "인증이 완료된 채널만 관리자 검토, 분석 및 정산이 진행됩니다." at bounding box center [752, 338] width 1337 height 20
drag, startPoint x: 627, startPoint y: 348, endPoint x: 659, endPoint y: 341, distance: 32.4
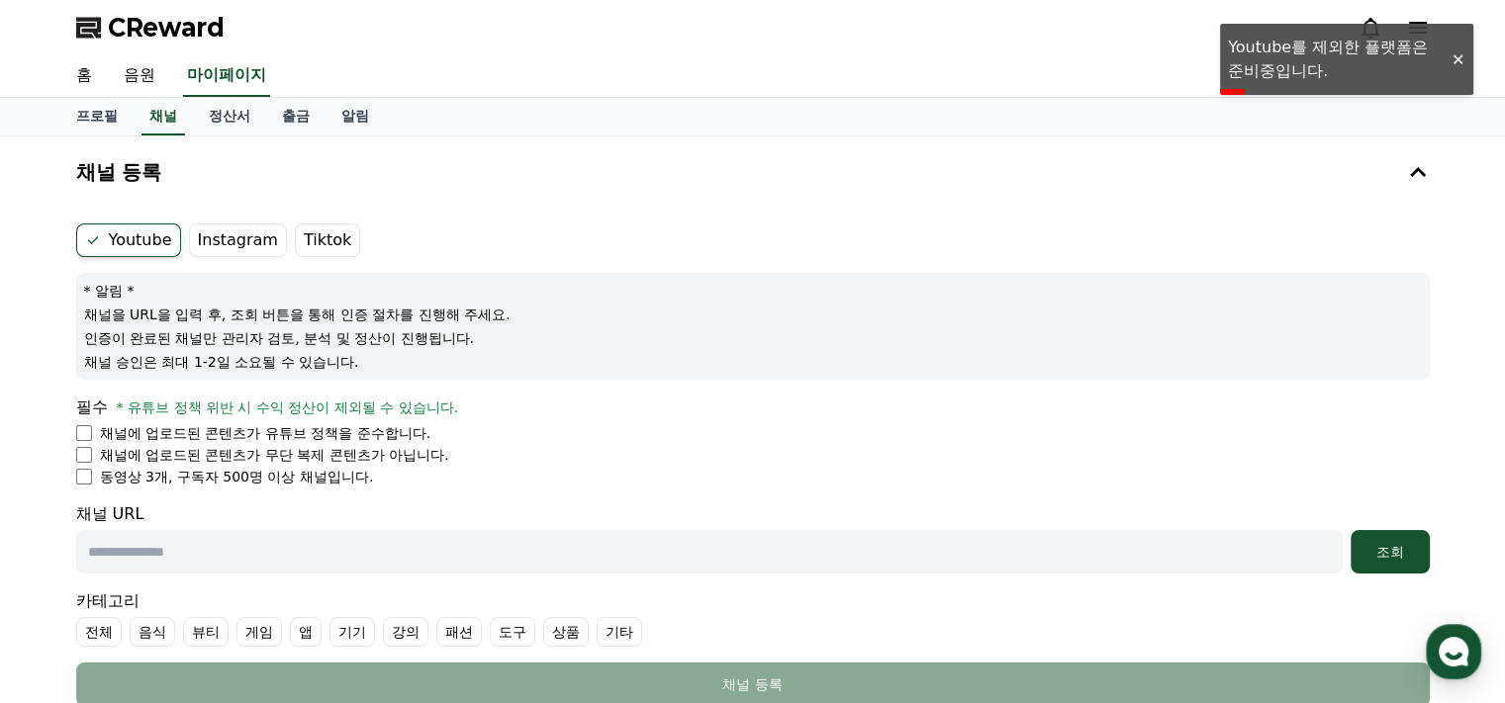
click at [628, 348] on div "* 알림 * 채널을 URL을 입력 후, 조회 버튼을 통해 인증 절차를 진행해 주세요. 인증이 완료된 채널만 관리자 검토, 분석 및 정산이 진행…" at bounding box center [752, 326] width 1353 height 107
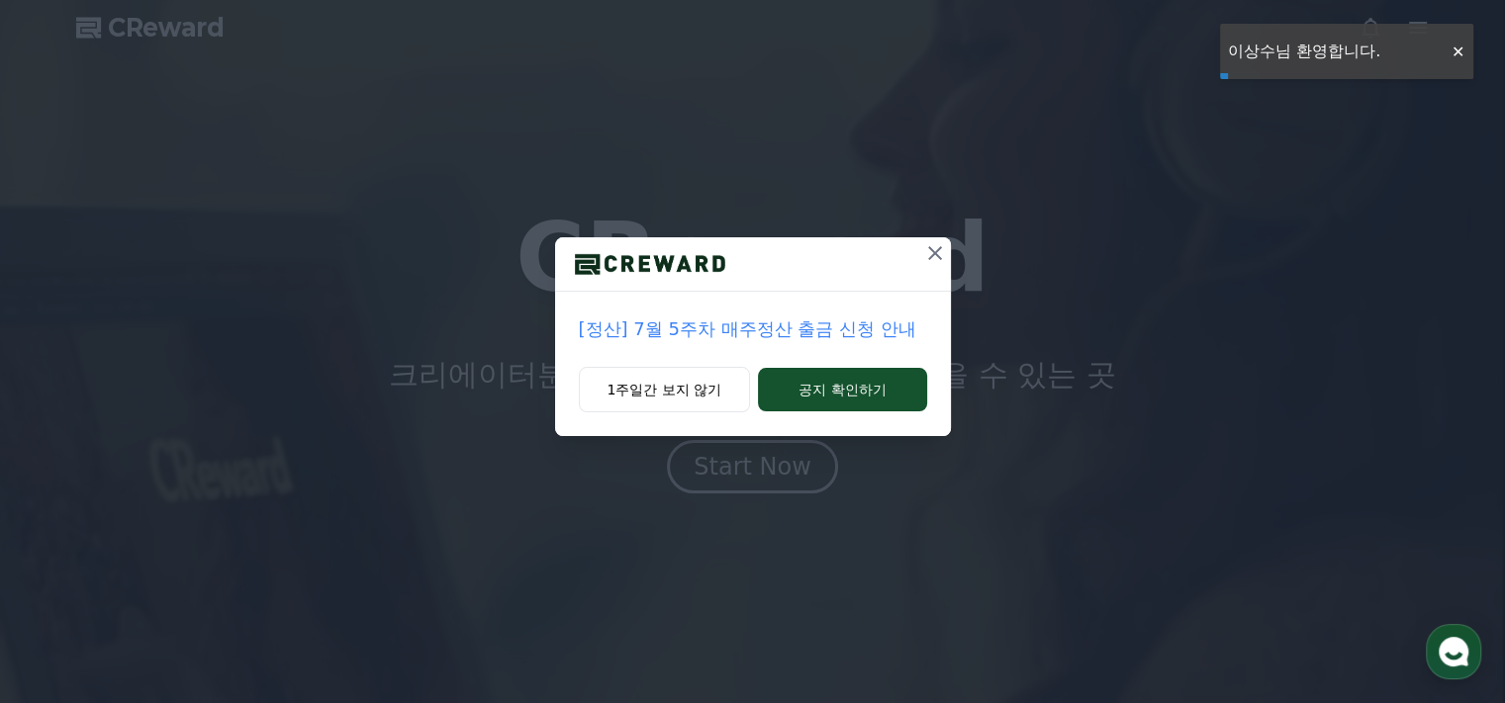
click at [926, 253] on icon at bounding box center [935, 253] width 24 height 24
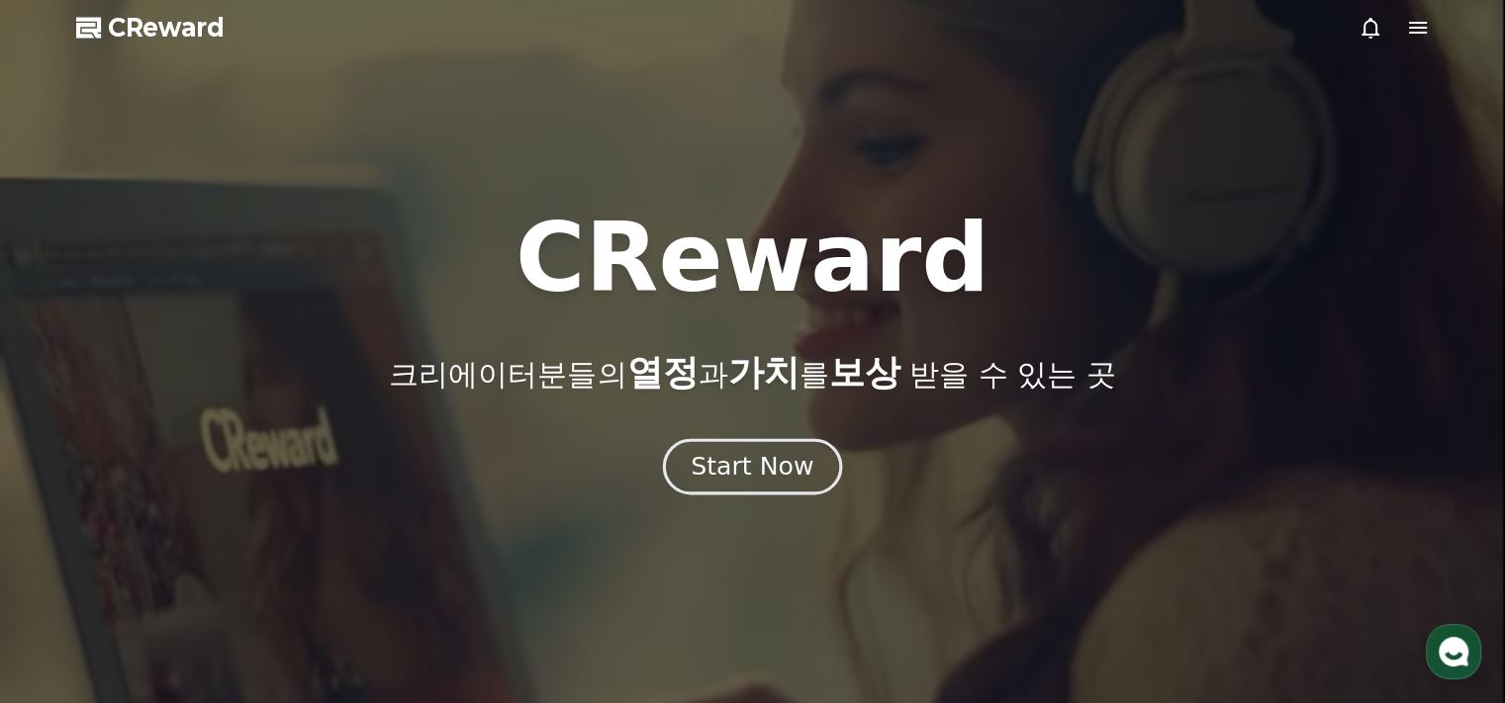
click at [789, 465] on div "Start Now" at bounding box center [751, 467] width 123 height 34
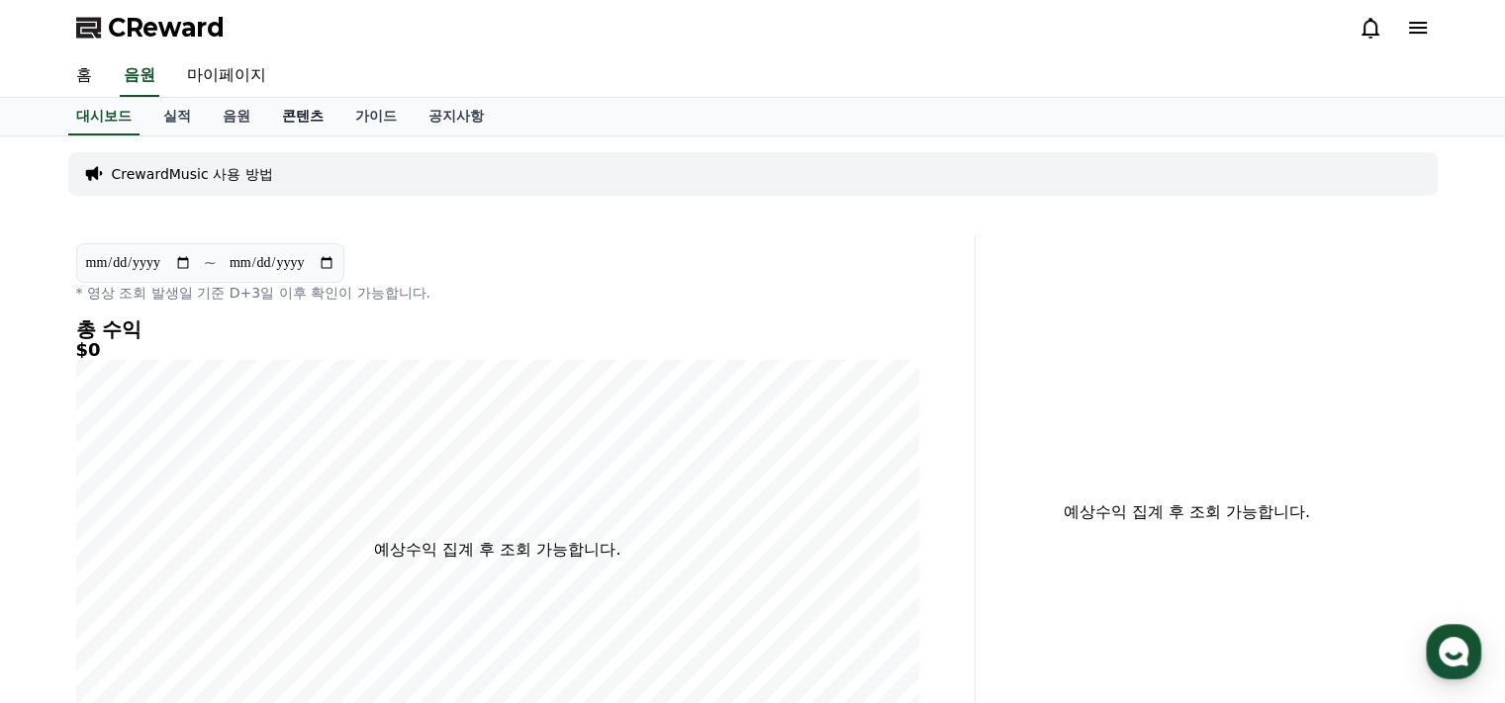
click at [283, 116] on link "콘텐츠" at bounding box center [302, 117] width 73 height 38
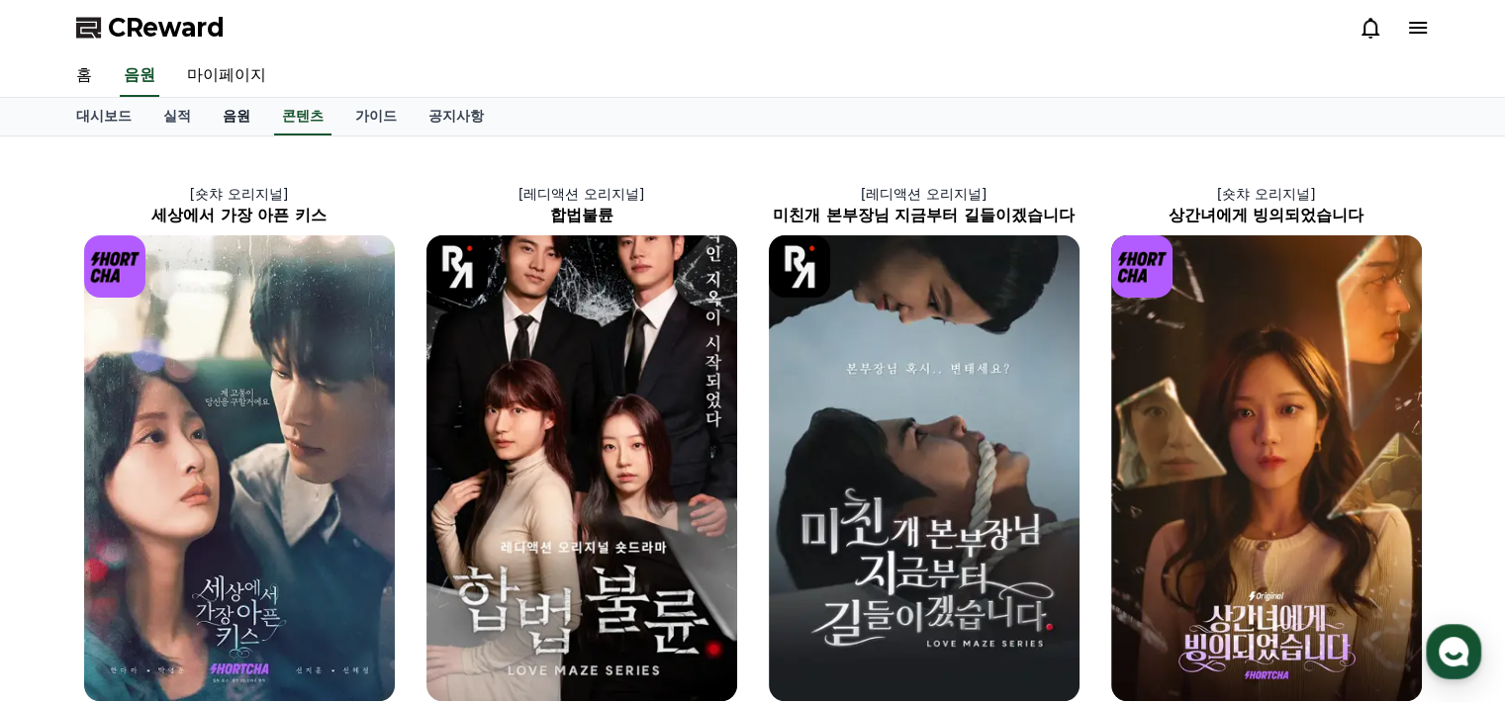
click at [245, 116] on link "음원" at bounding box center [236, 117] width 59 height 38
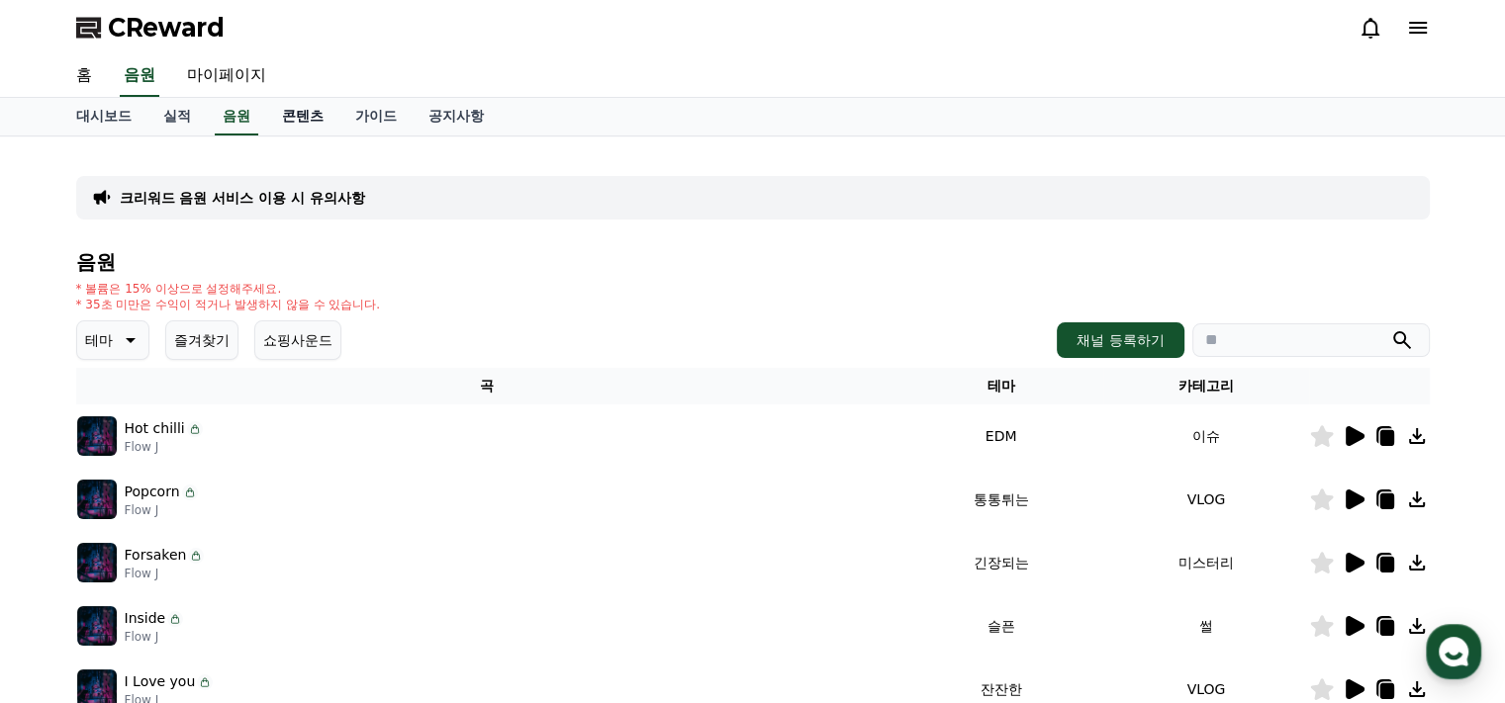
click at [311, 108] on link "콘텐츠" at bounding box center [302, 117] width 73 height 38
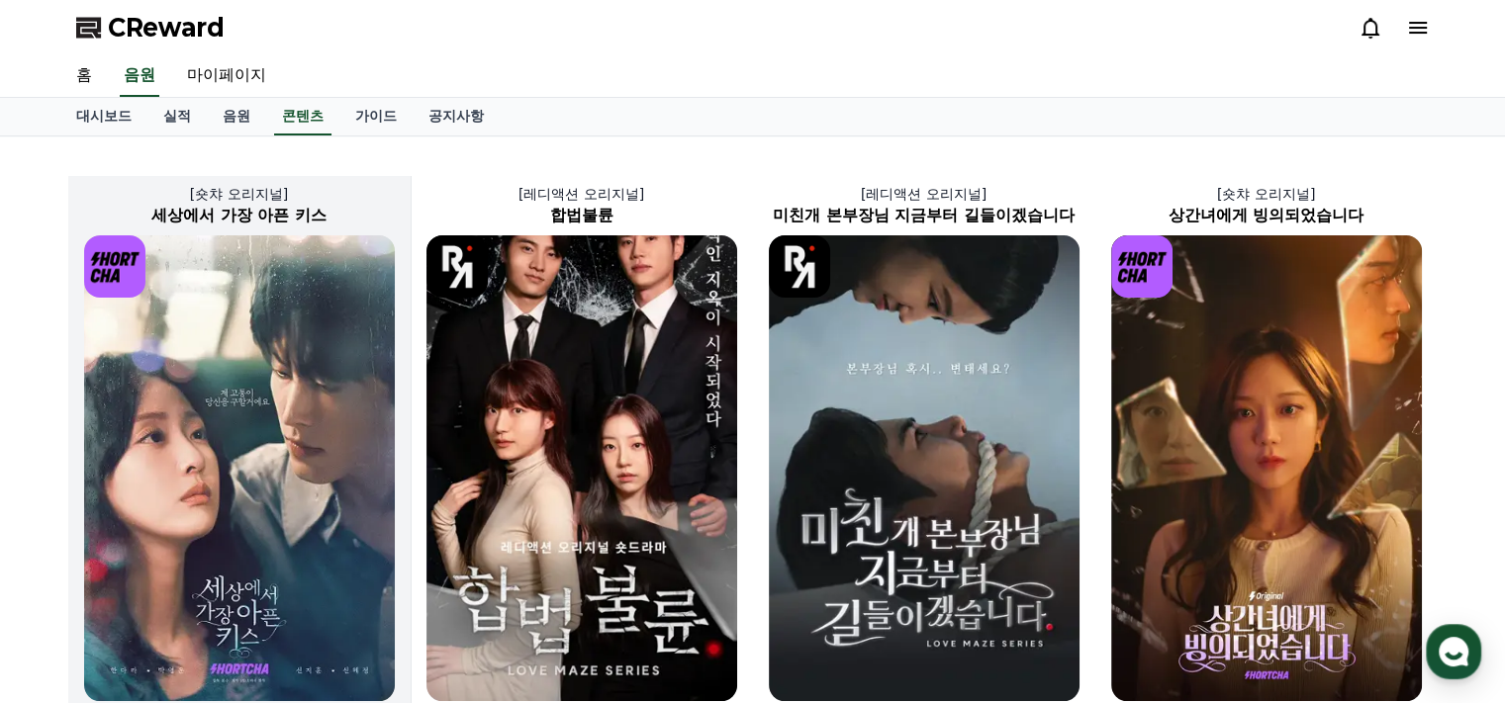
click at [314, 384] on img at bounding box center [239, 468] width 311 height 466
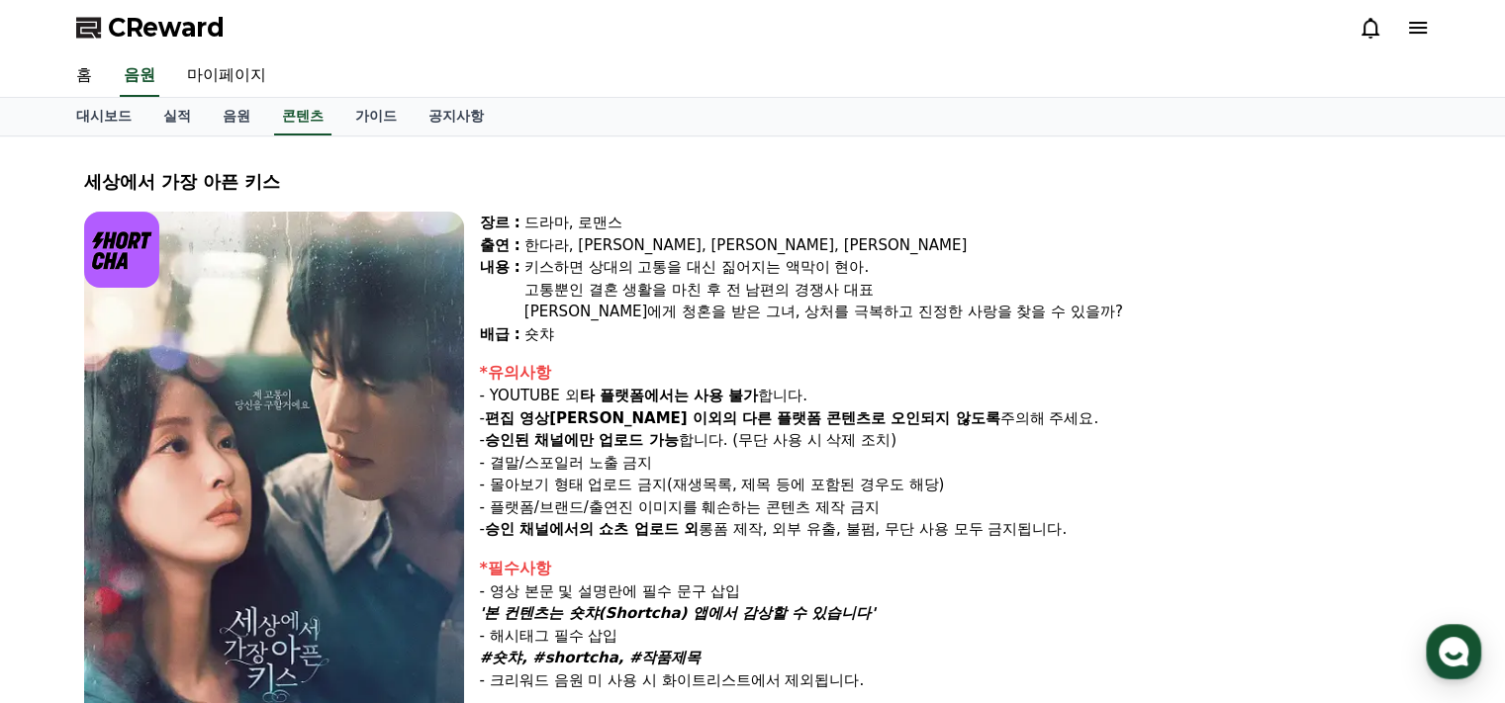
click at [704, 347] on div "장르 : 드라마, 로맨스 출연 : [PERSON_NAME], [PERSON_NAME], [PERSON_NAME], [PERSON_NAME] […" at bounding box center [951, 482] width 942 height 541
click at [795, 351] on div "장르 : 드라마, 로맨스 출연 : [PERSON_NAME], [PERSON_NAME], [PERSON_NAME], [PERSON_NAME] […" at bounding box center [951, 482] width 942 height 541
drag, startPoint x: 570, startPoint y: 394, endPoint x: 864, endPoint y: 384, distance: 294.0
click at [827, 399] on p "- YOUTUBE 외 타 플랫폼에서는 사용 불가 합니다." at bounding box center [951, 396] width 942 height 23
click at [865, 385] on p "- YOUTUBE 외 타 플랫폼에서는 사용 불가 합니다." at bounding box center [951, 396] width 942 height 23
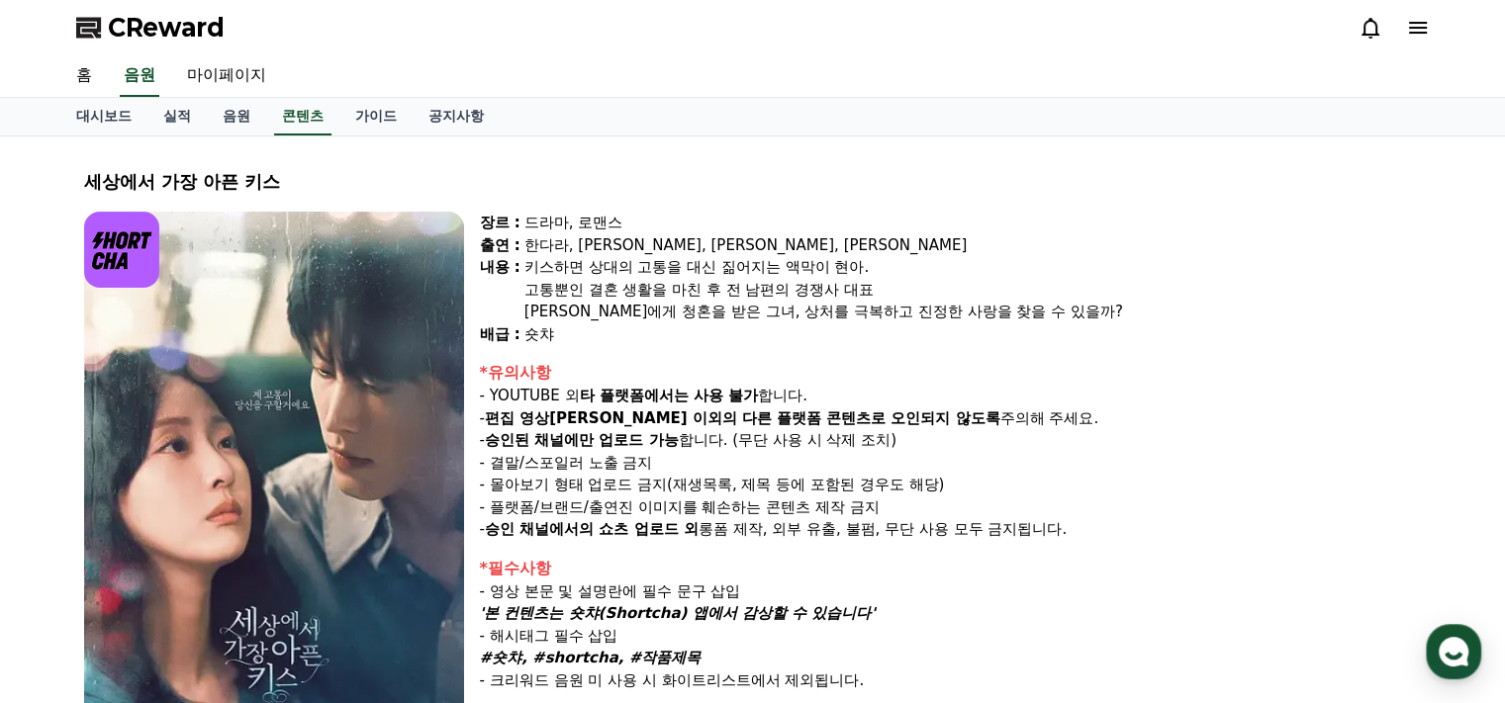
drag, startPoint x: 545, startPoint y: 236, endPoint x: 768, endPoint y: 295, distance: 230.1
click at [769, 265] on div "장르 : 드라마, 로맨스 출연 : [PERSON_NAME], [PERSON_NAME], [PERSON_NAME], [PERSON_NAME] […" at bounding box center [951, 279] width 942 height 134
click at [748, 313] on div "[PERSON_NAME]에게 청혼을 받은 그녀, 상처를 극복하고 진정한 사랑을 찾을 수 있을까?" at bounding box center [972, 312] width 897 height 23
drag, startPoint x: 495, startPoint y: 407, endPoint x: 764, endPoint y: 382, distance: 270.2
click at [748, 409] on p "- 편집 영상[PERSON_NAME] 이외의 다른 플랫폼 콘텐츠로 오인되지 않도록 주의해 주세요." at bounding box center [951, 419] width 942 height 23
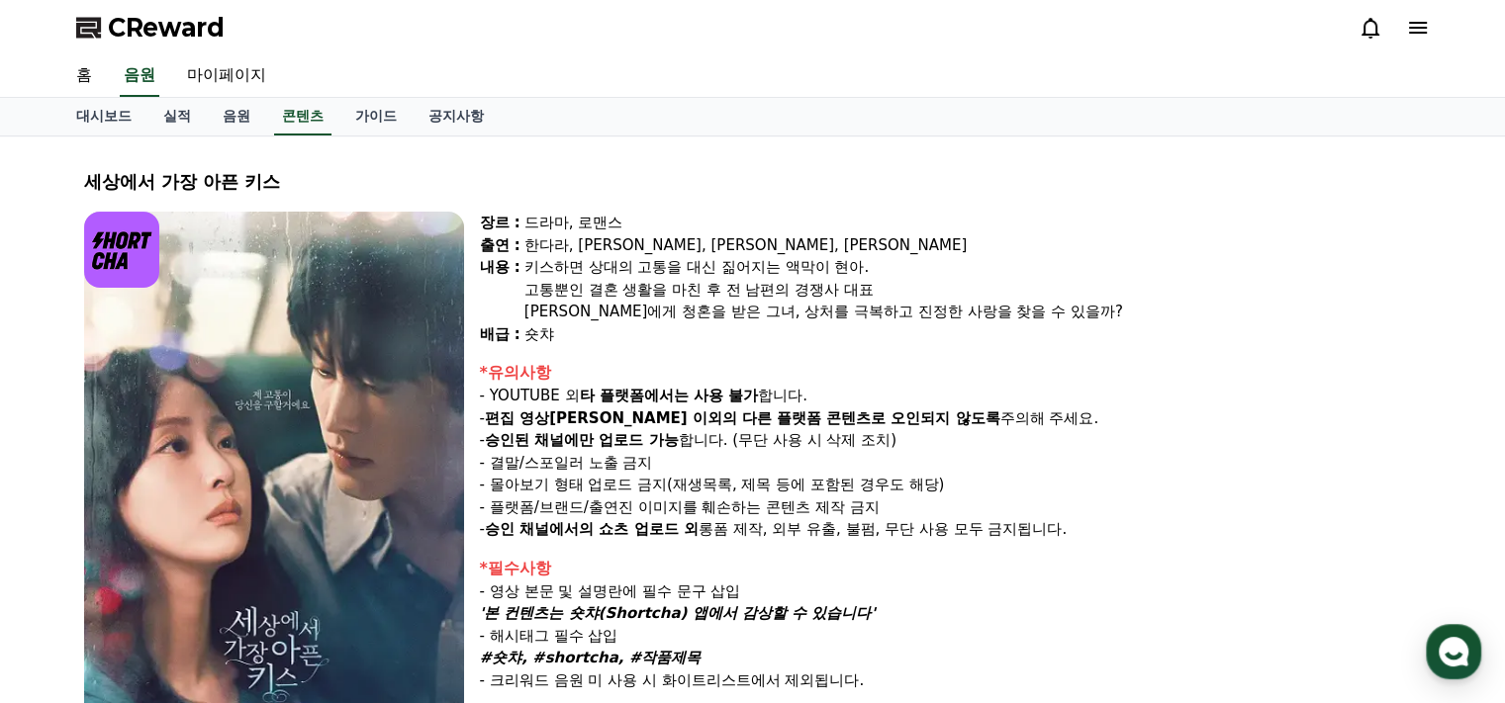
click at [776, 356] on div "장르 : 드라마, 로맨스 출연 : [PERSON_NAME], [PERSON_NAME], [PERSON_NAME], [PERSON_NAME] […" at bounding box center [951, 482] width 942 height 541
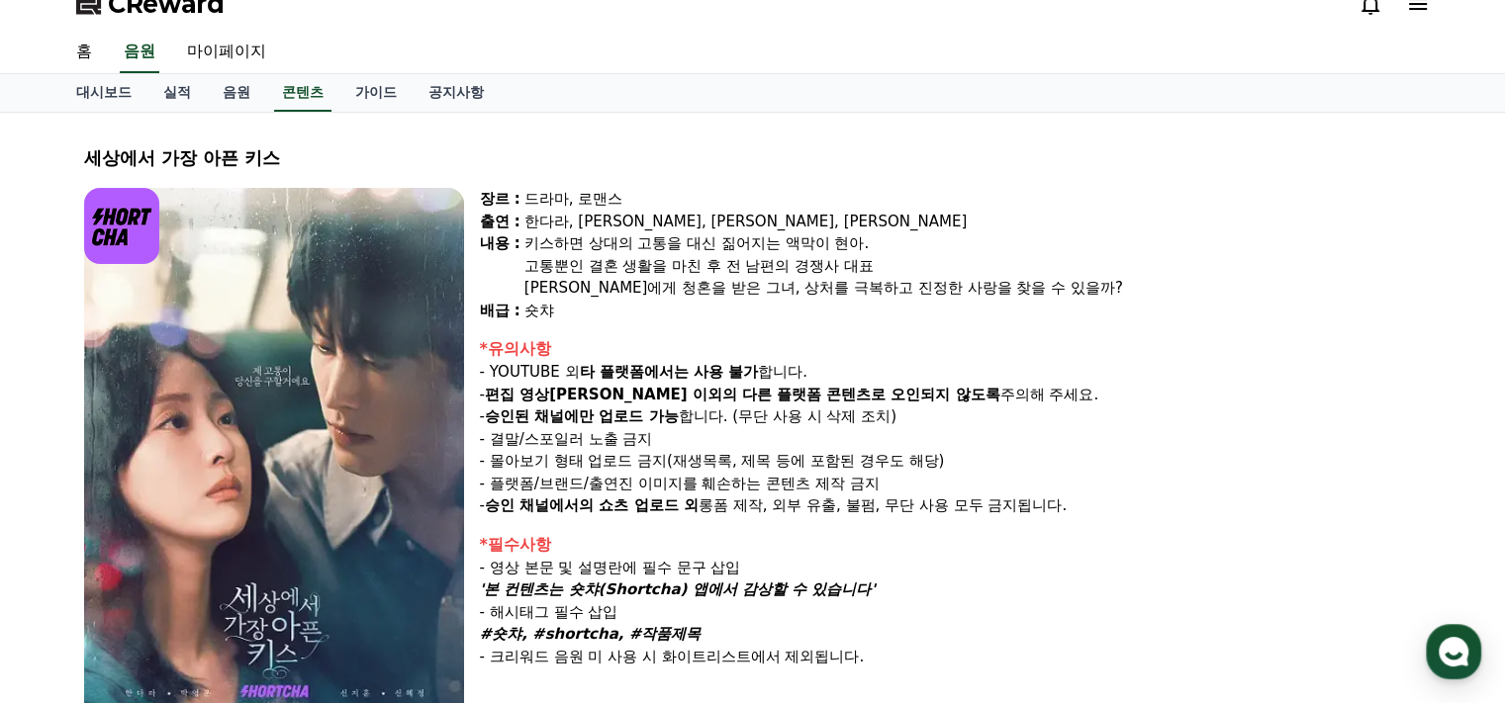
scroll to position [99, 0]
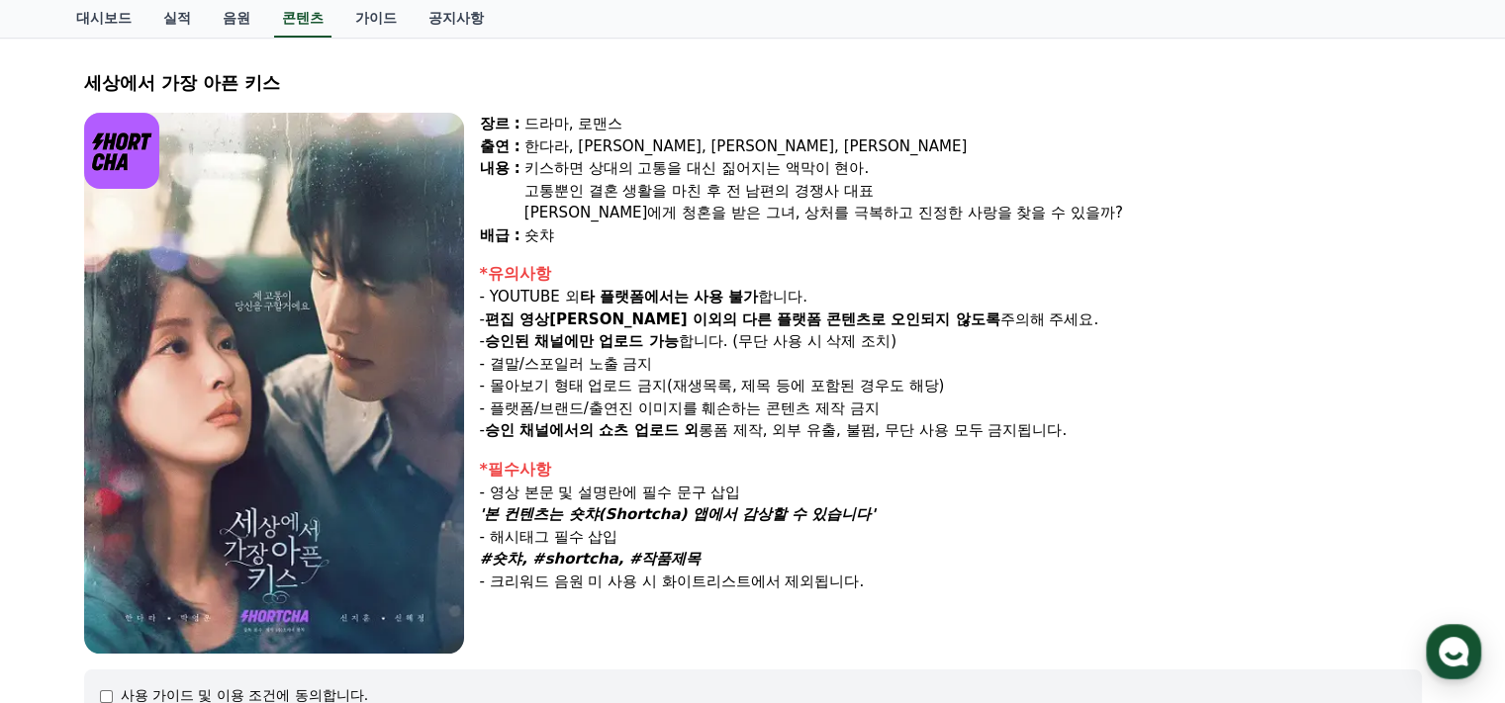
click at [870, 369] on p "- 결말/스포일러 노출 금지" at bounding box center [951, 364] width 942 height 23
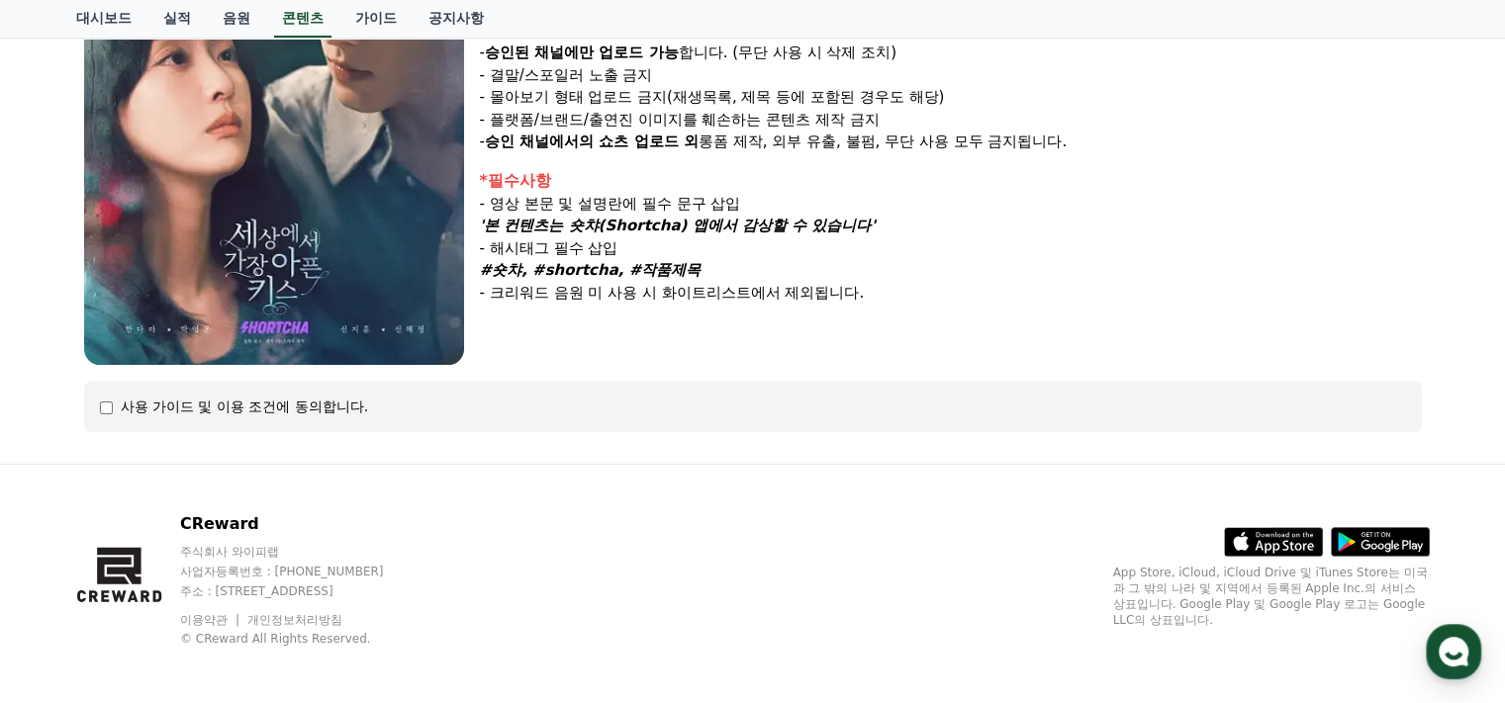
scroll to position [393, 0]
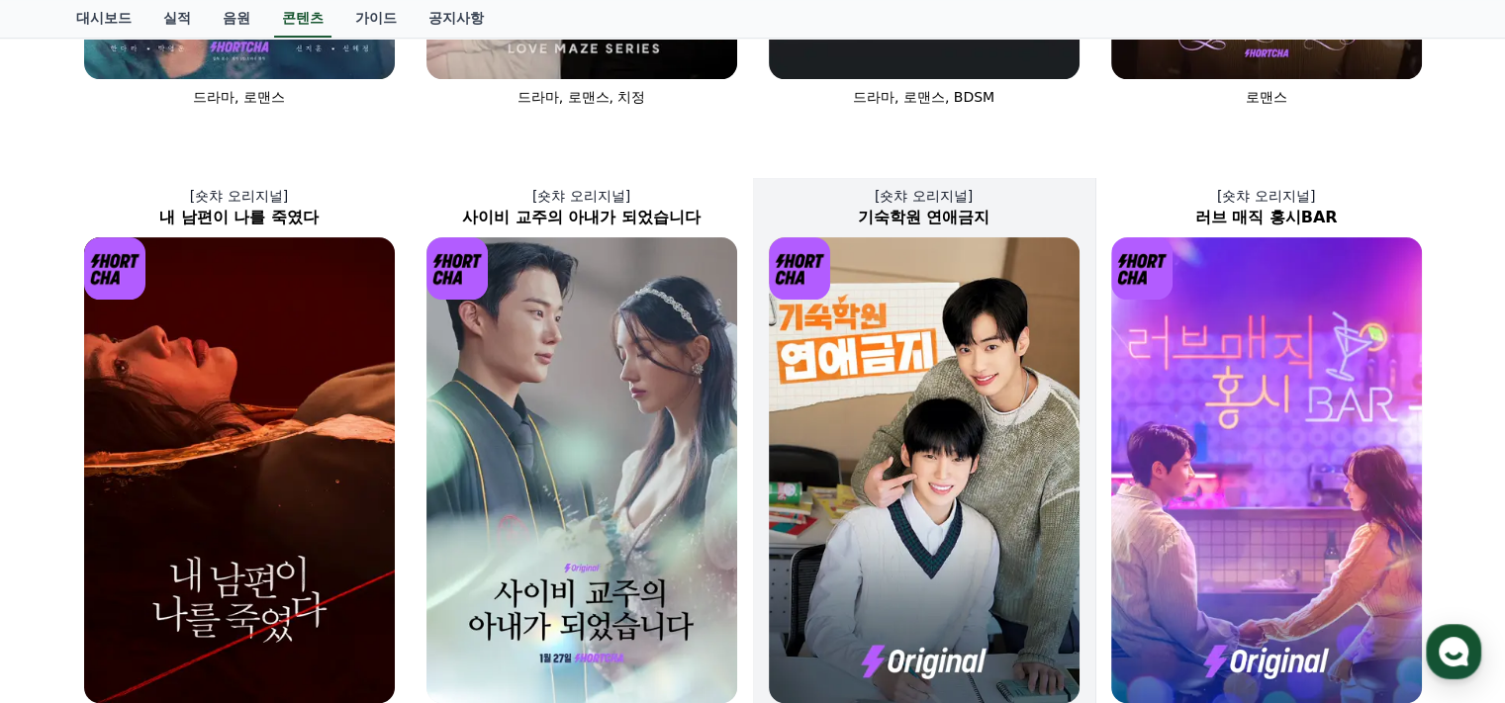
scroll to position [621, 0]
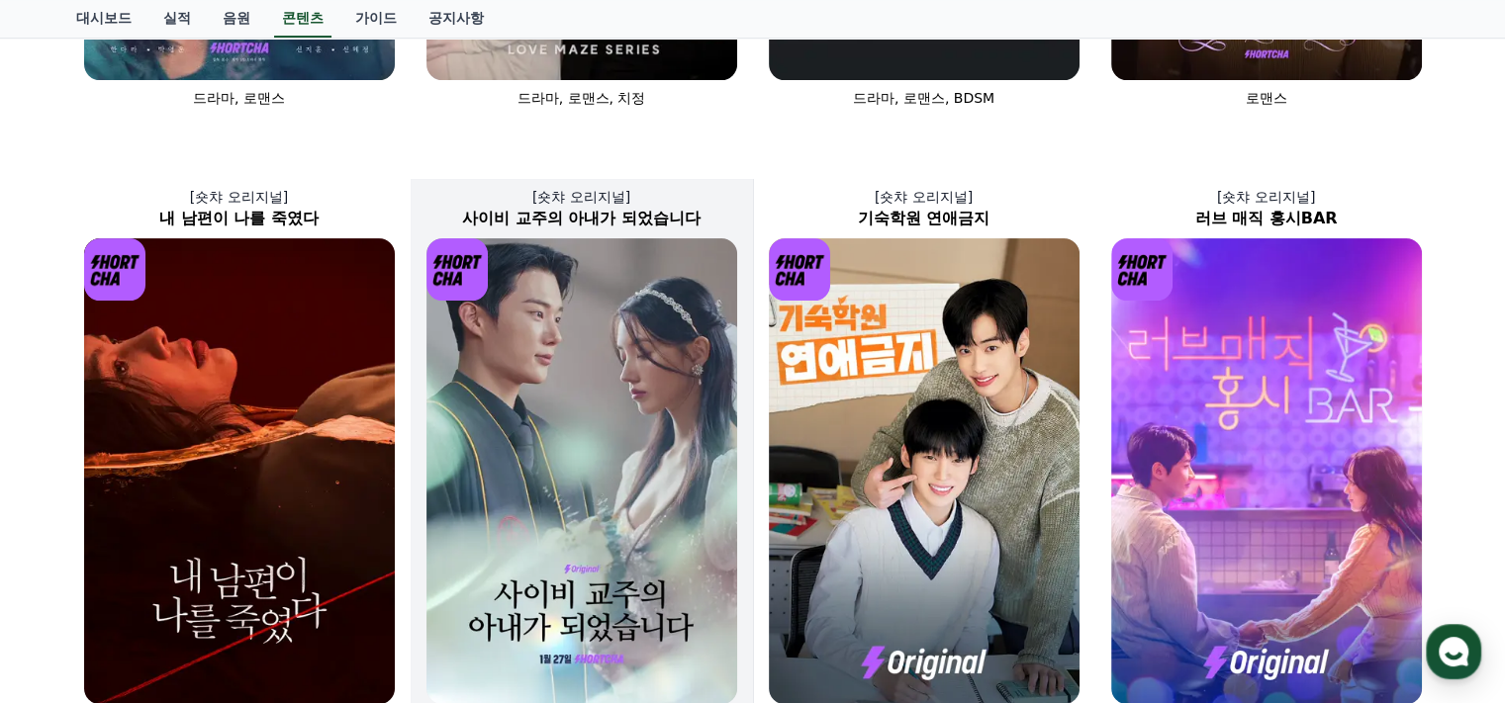
click at [621, 348] on img at bounding box center [581, 471] width 311 height 466
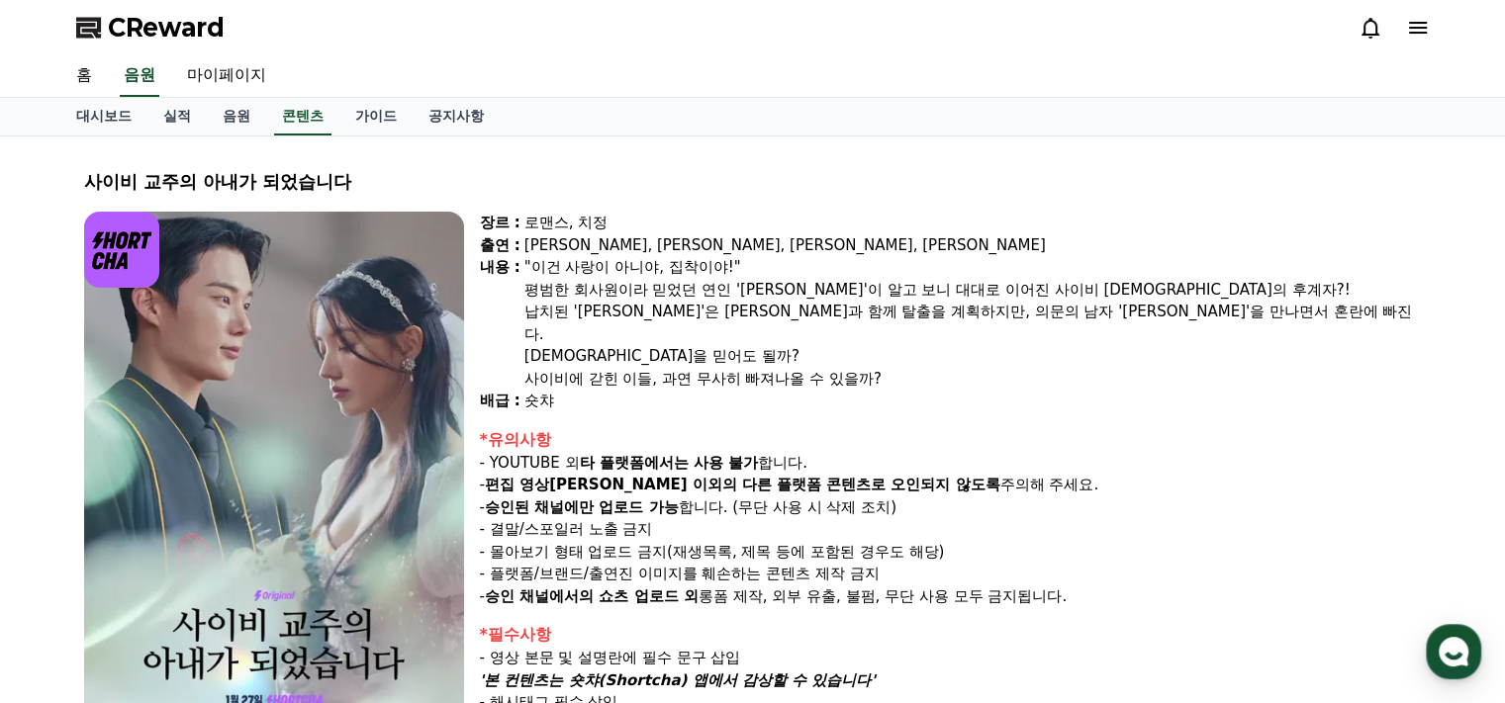
click at [887, 345] on div "[DEMOGRAPHIC_DATA]을 믿어도 될까?" at bounding box center [972, 356] width 897 height 23
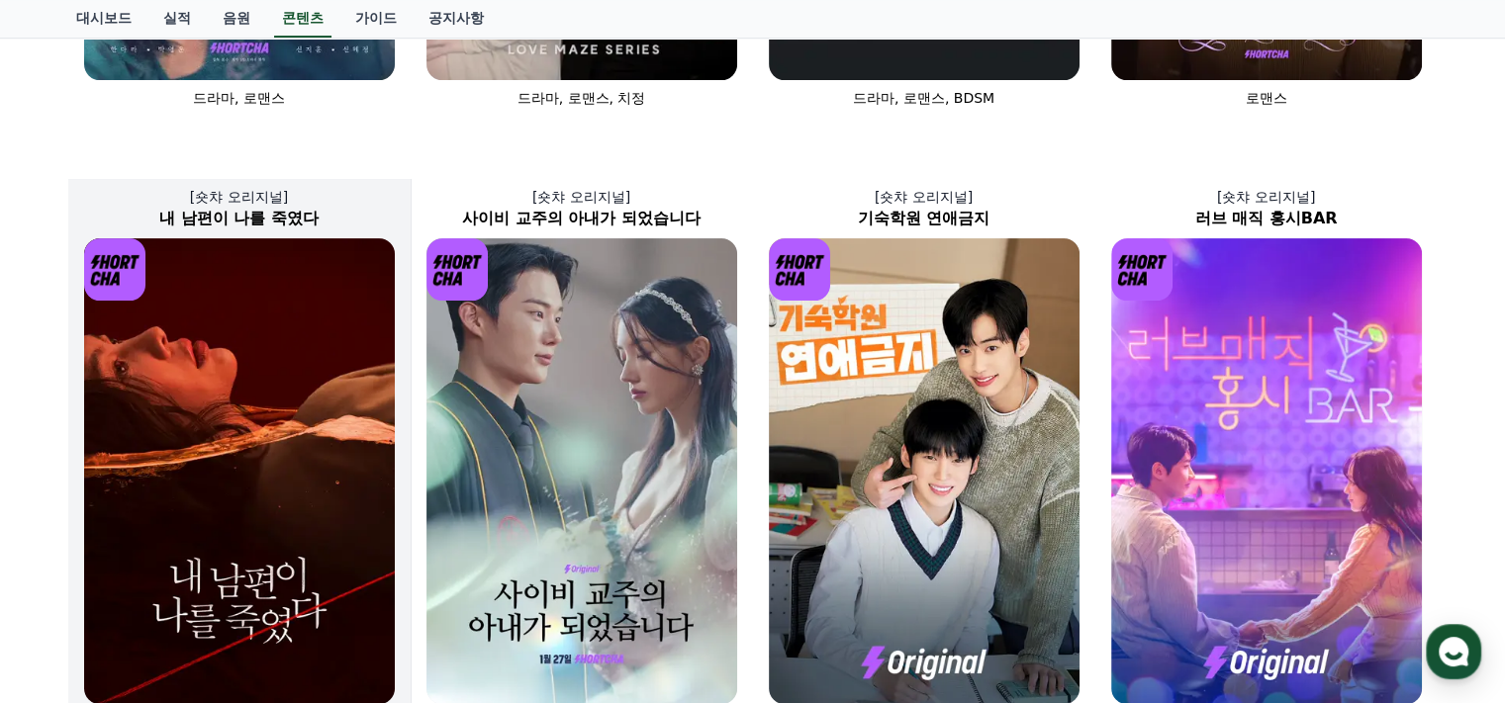
click at [317, 320] on img at bounding box center [239, 471] width 311 height 466
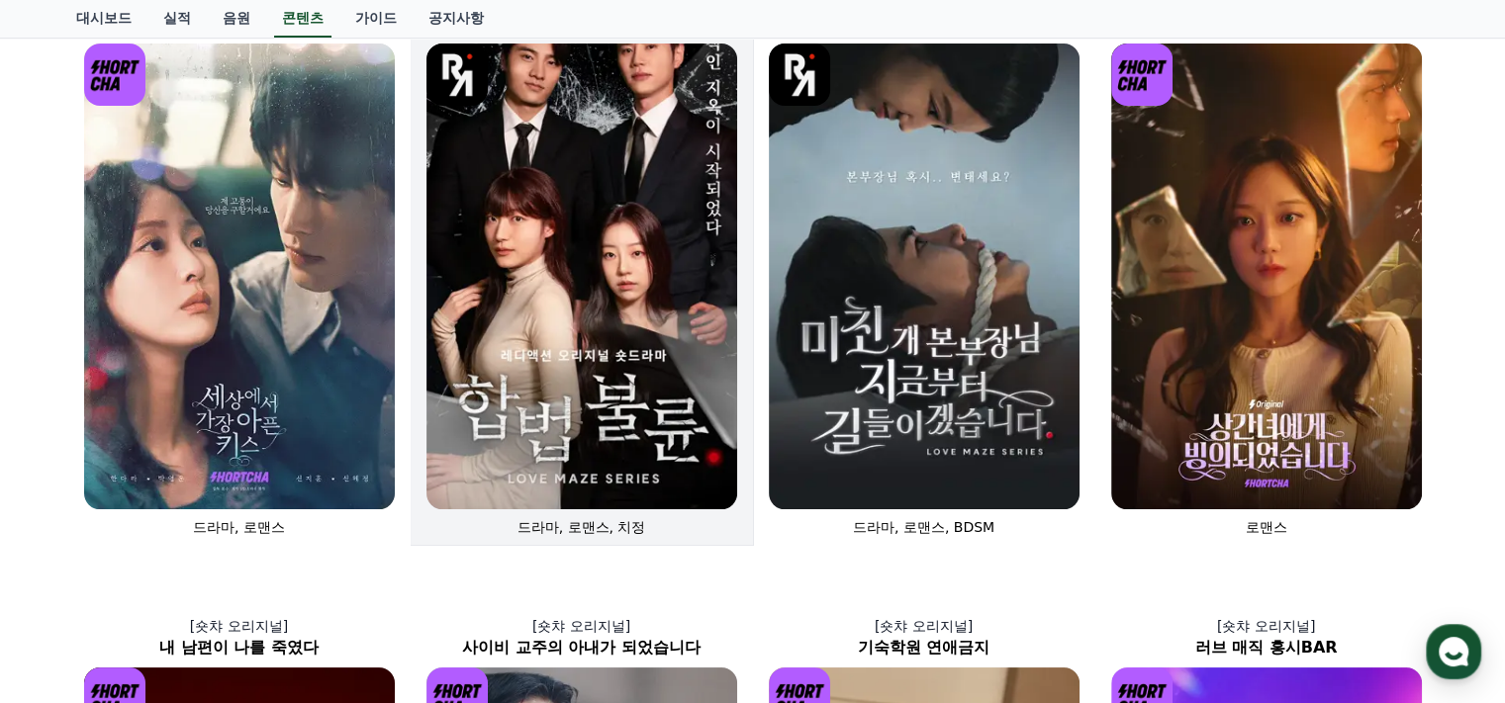
scroll to position [127, 0]
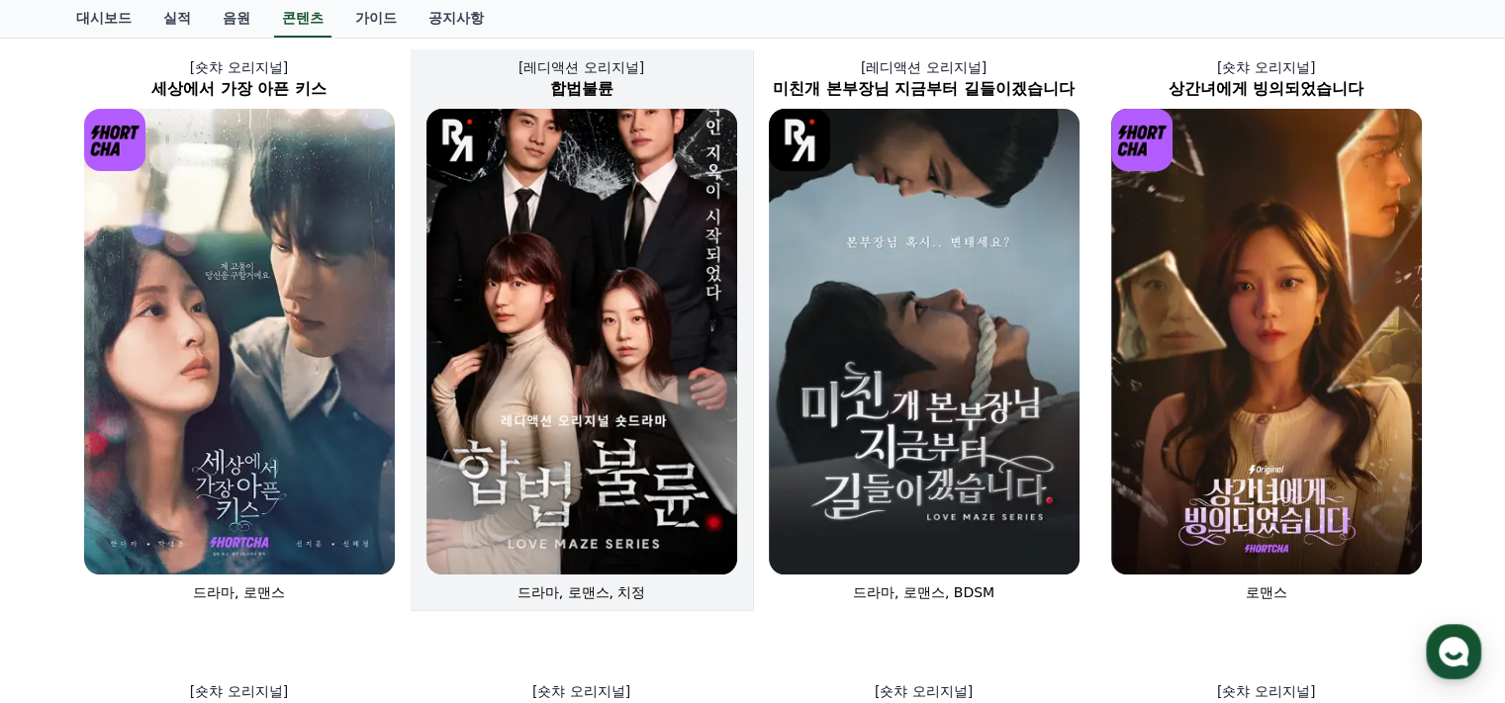
click at [605, 319] on img at bounding box center [581, 342] width 311 height 466
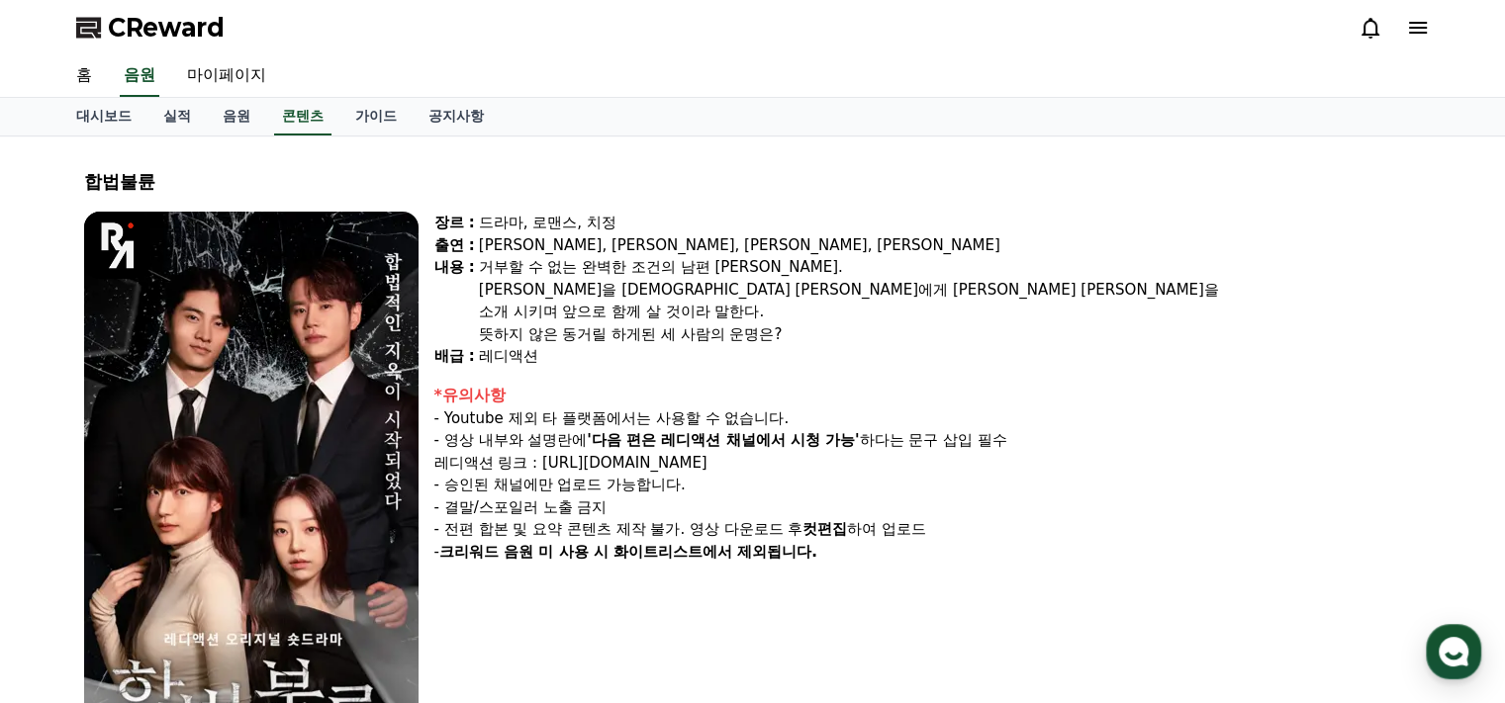
scroll to position [127, 0]
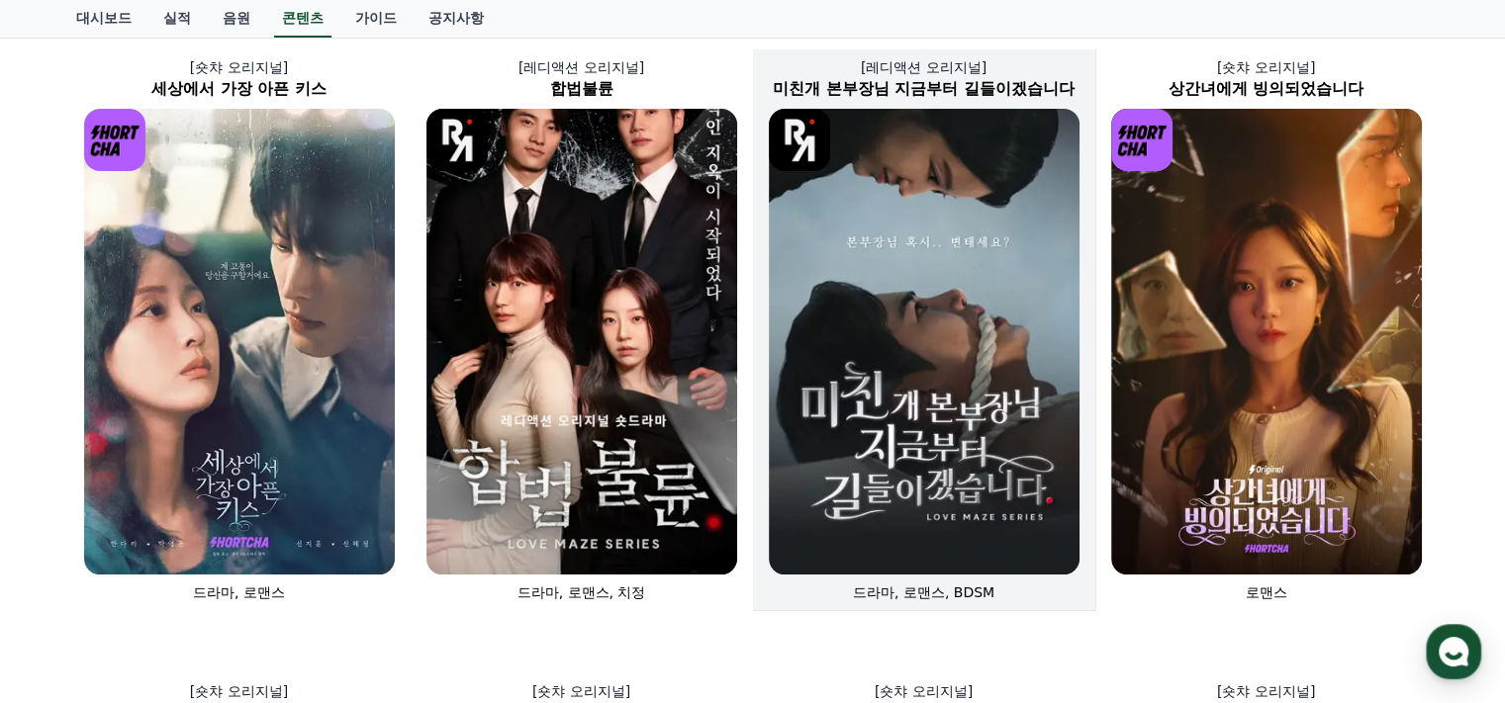
click at [975, 306] on img at bounding box center [924, 342] width 311 height 466
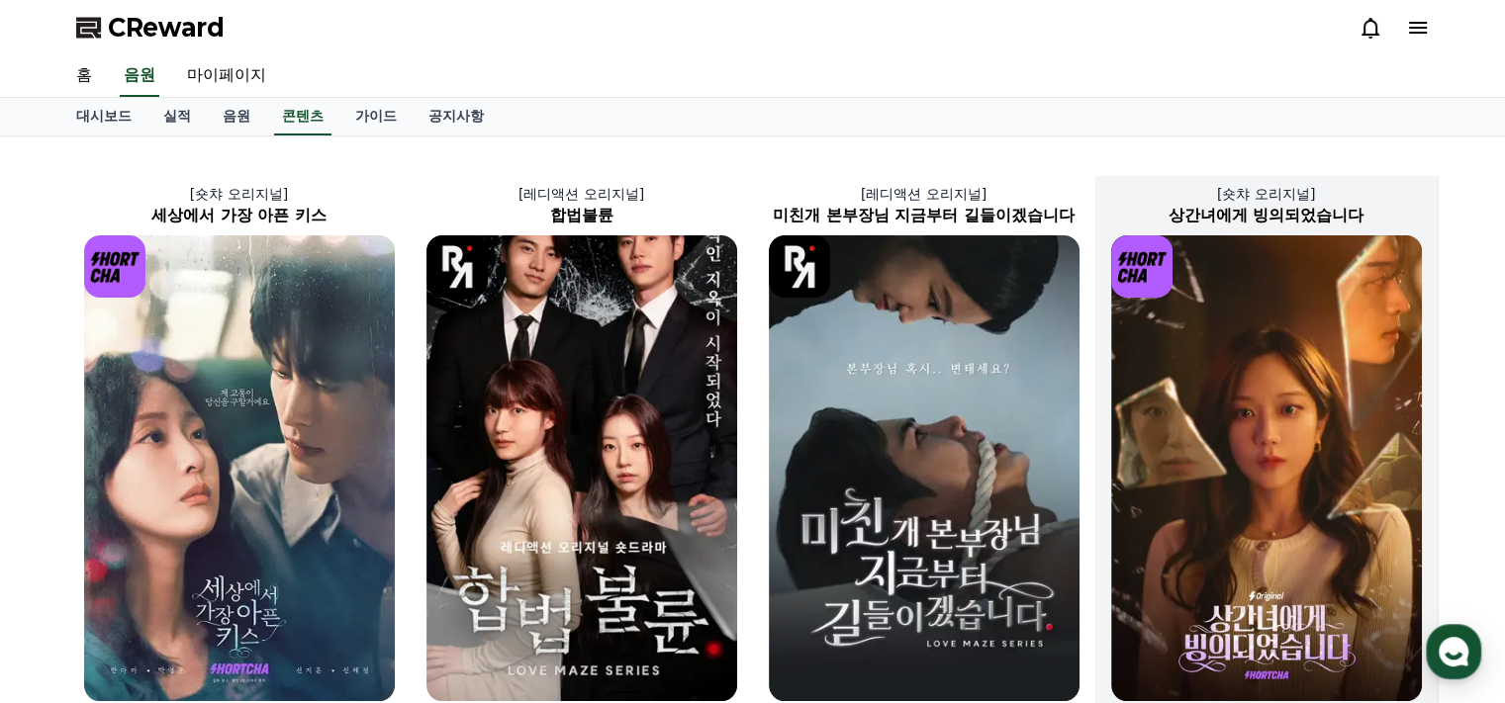
scroll to position [127, 0]
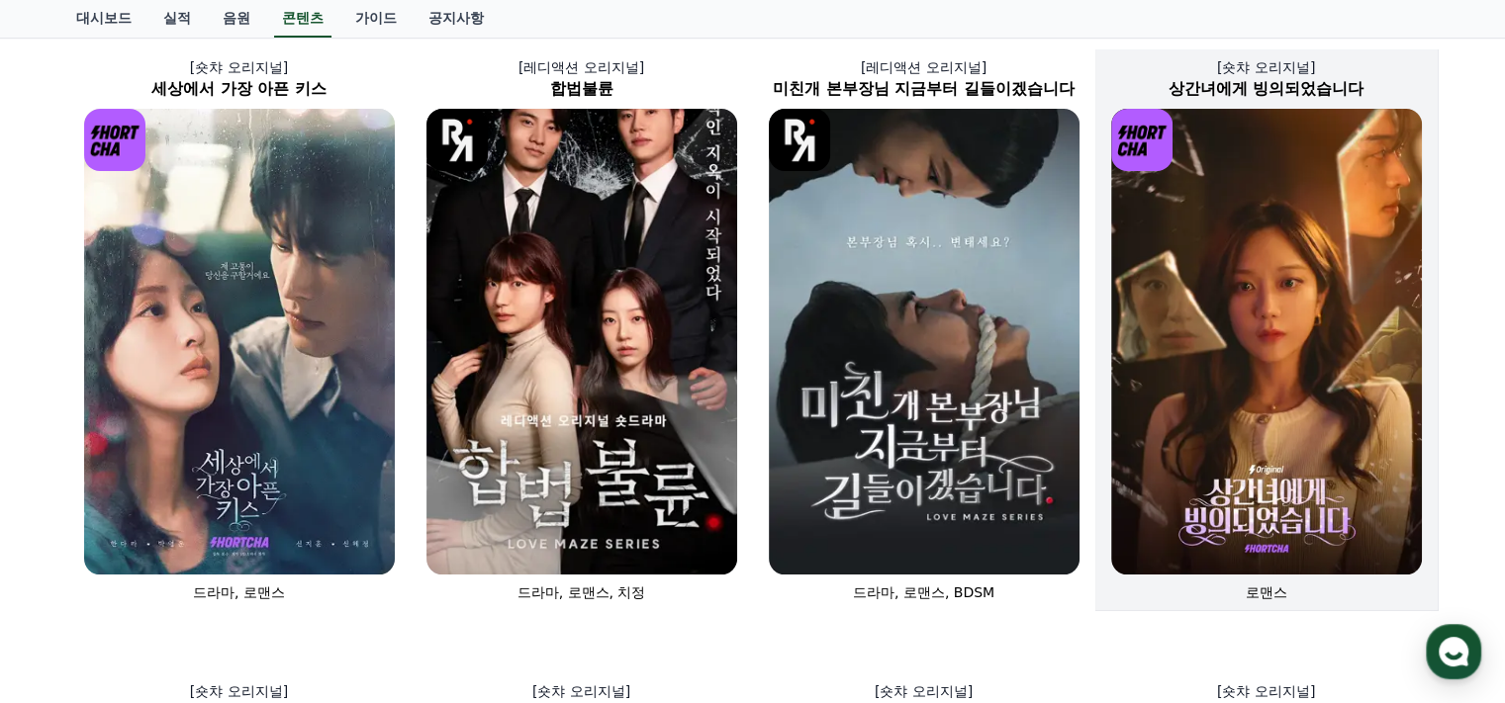
click at [1202, 292] on img at bounding box center [1266, 342] width 311 height 466
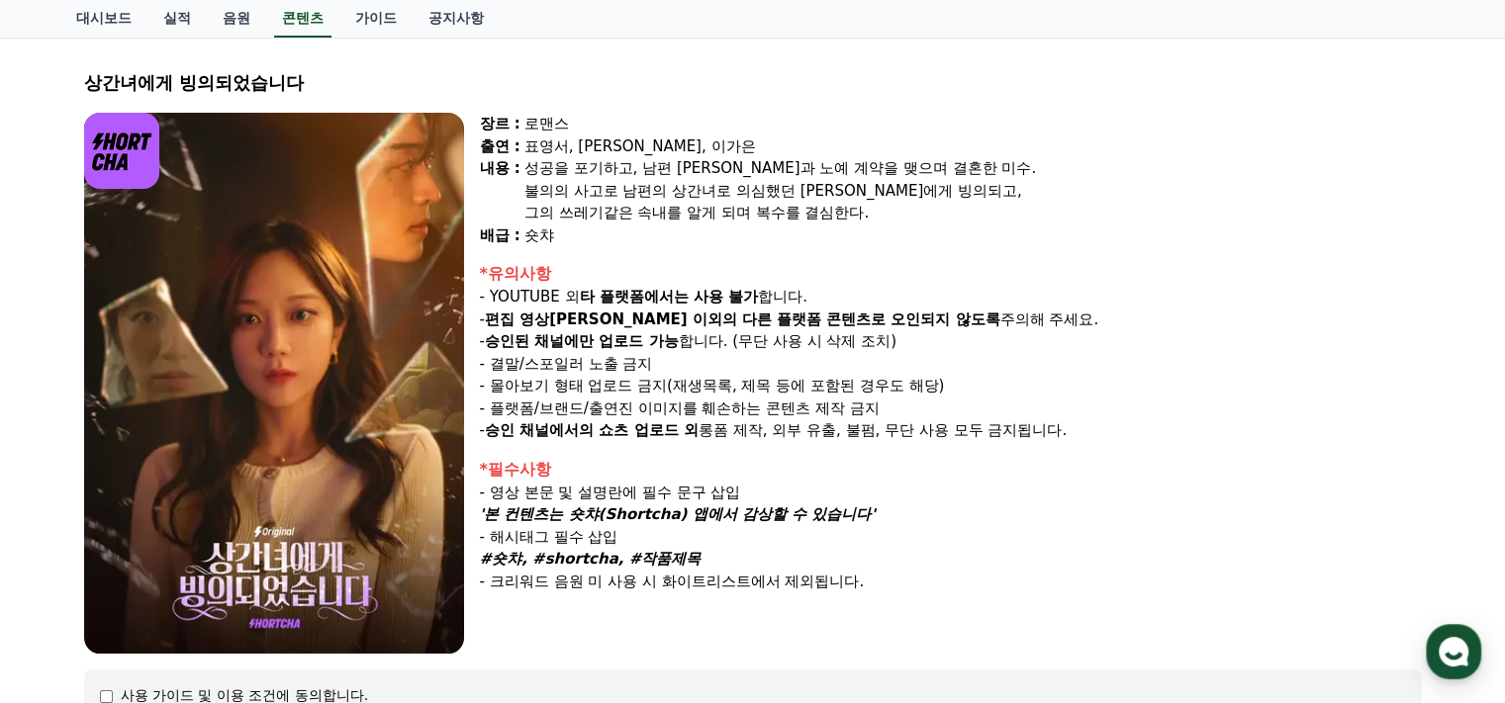
scroll to position [99, 0]
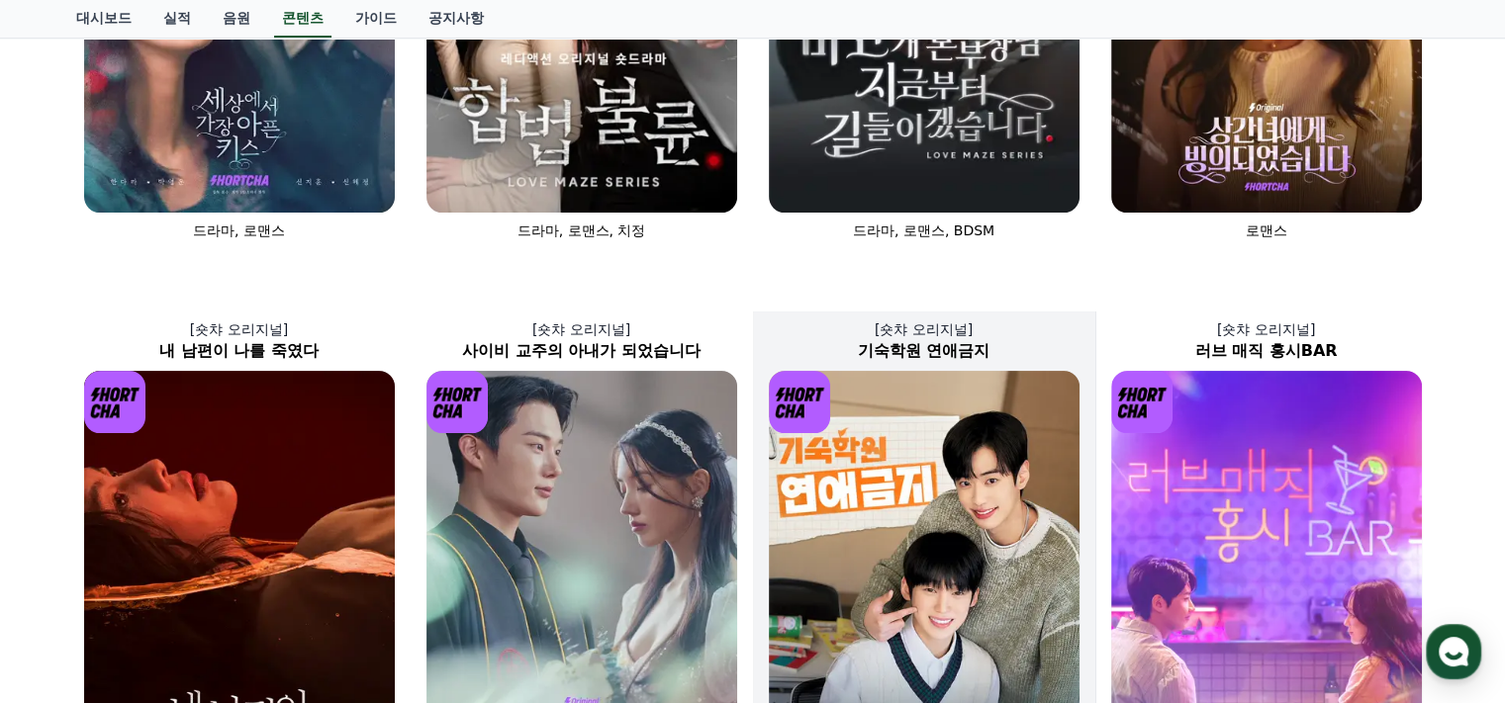
scroll to position [522, 0]
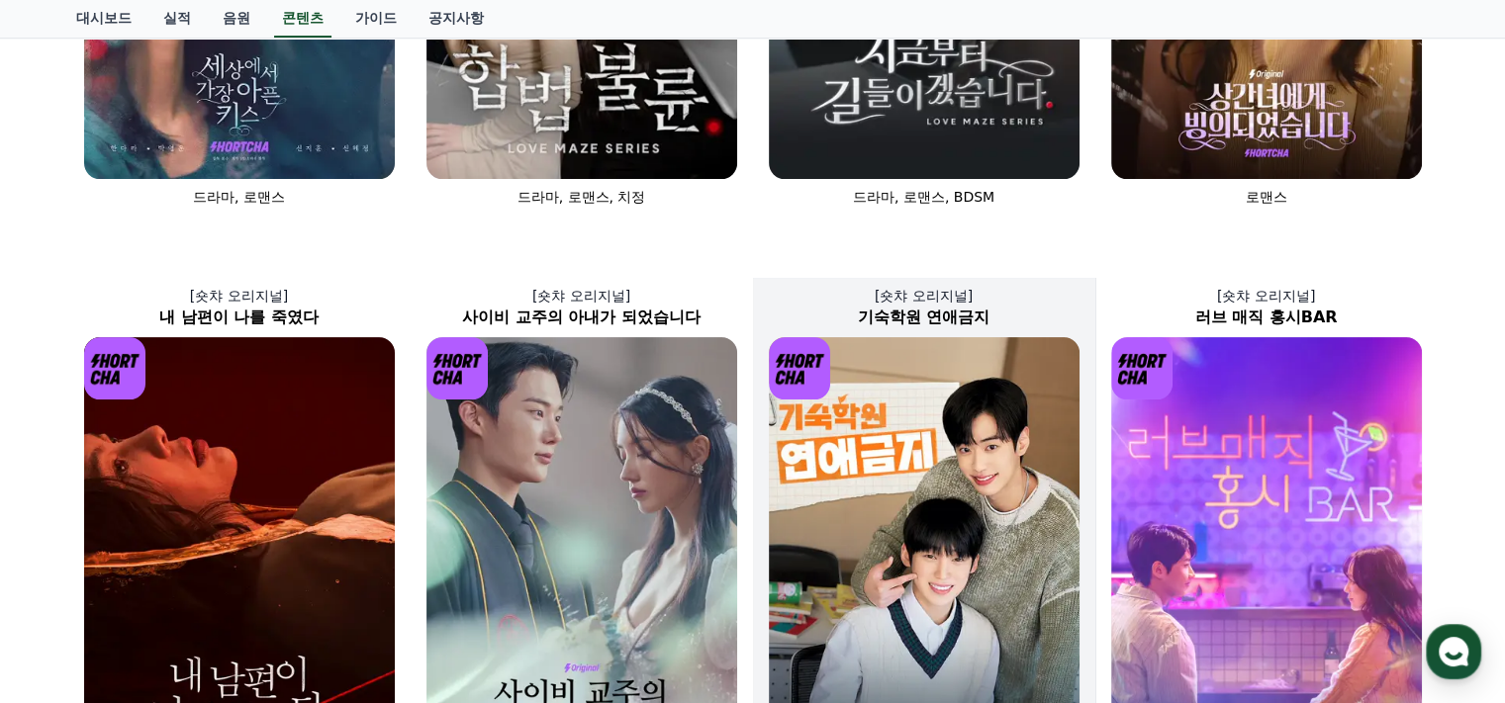
click at [1017, 490] on img at bounding box center [924, 570] width 311 height 466
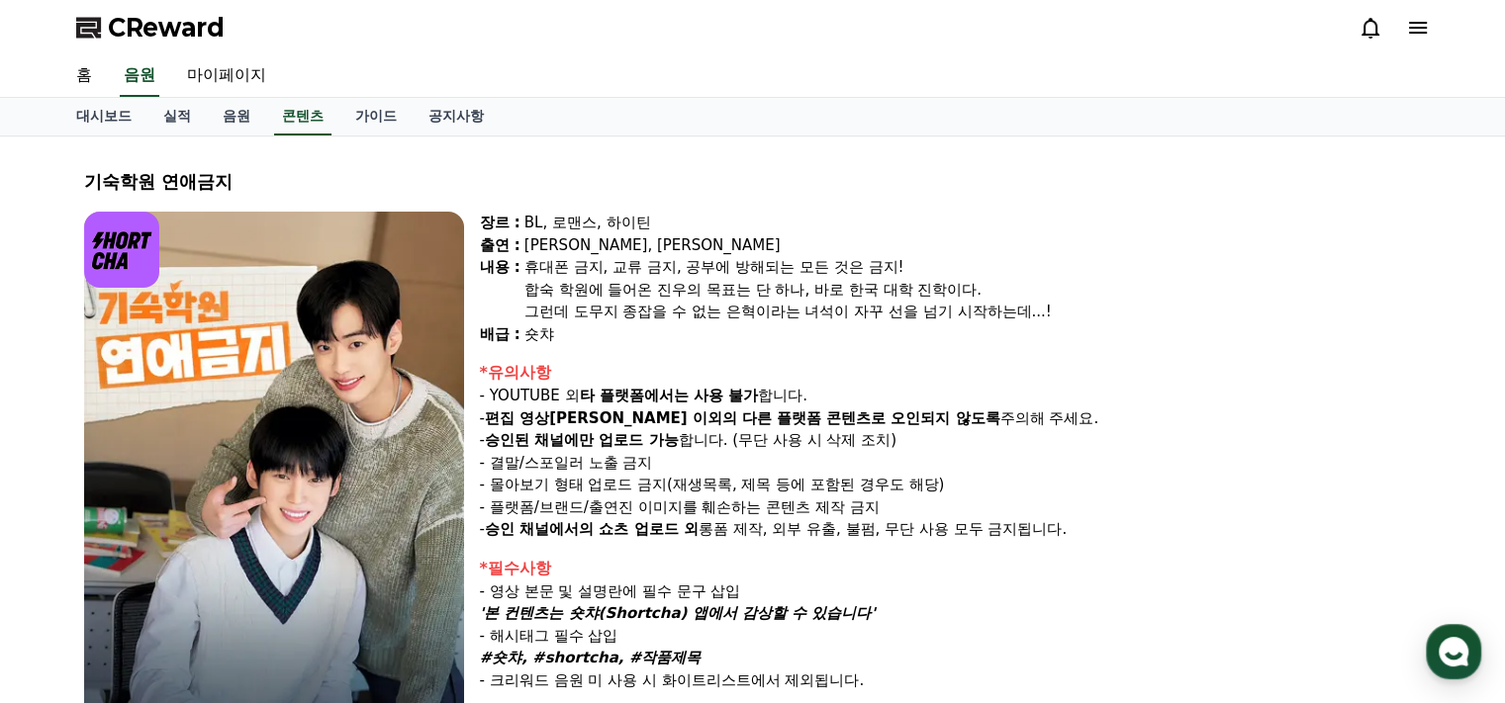
click at [976, 401] on p "- YOUTUBE 외 타 플랫폼에서는 사용 불가 합니다." at bounding box center [951, 396] width 942 height 23
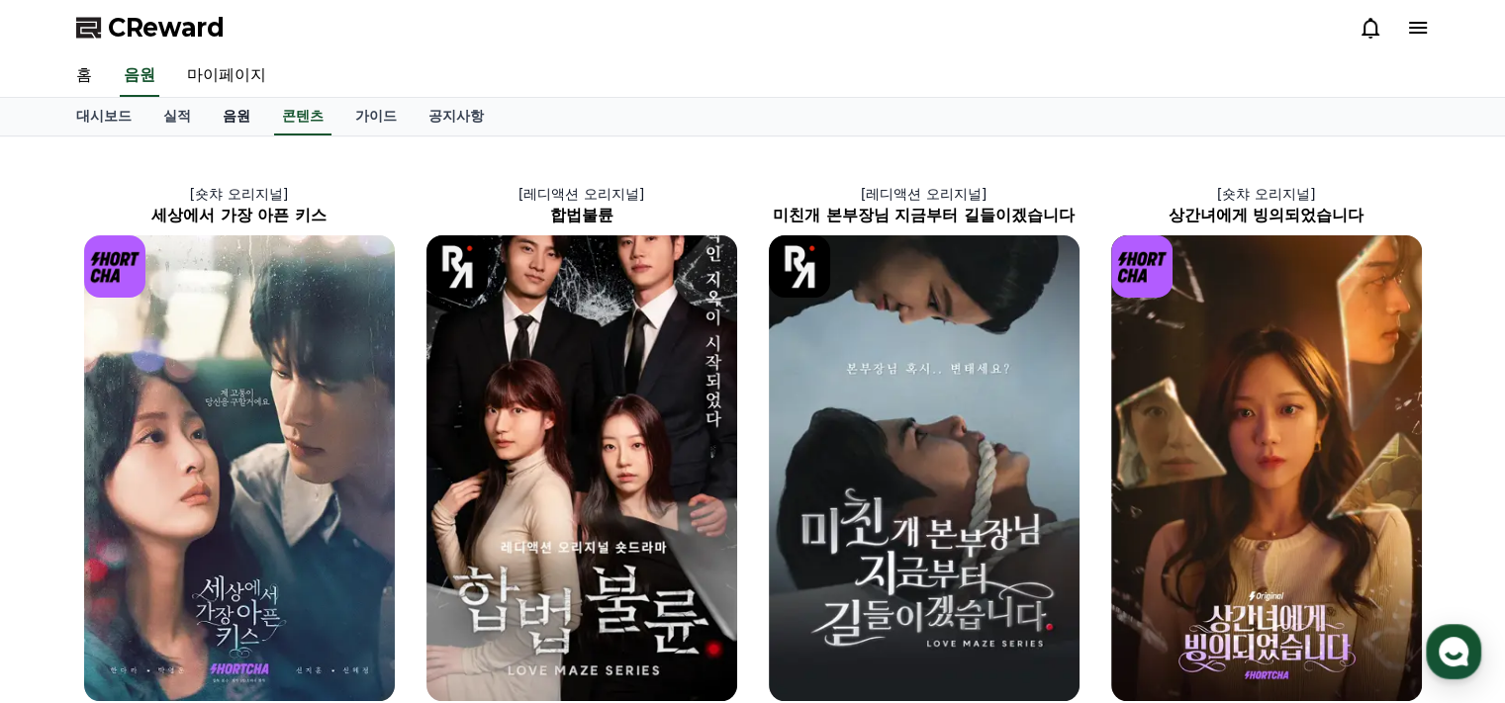
click at [242, 118] on link "음원" at bounding box center [236, 117] width 59 height 38
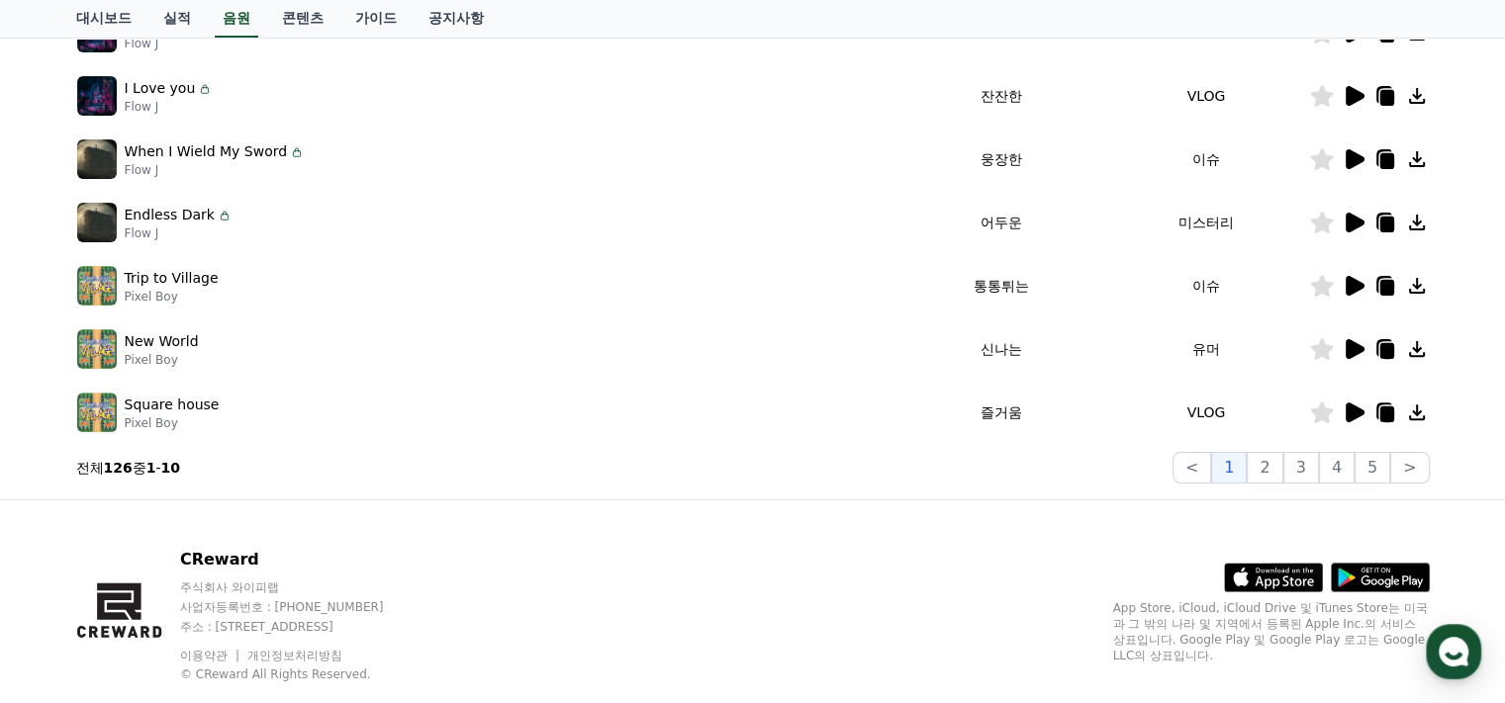
scroll to position [99, 0]
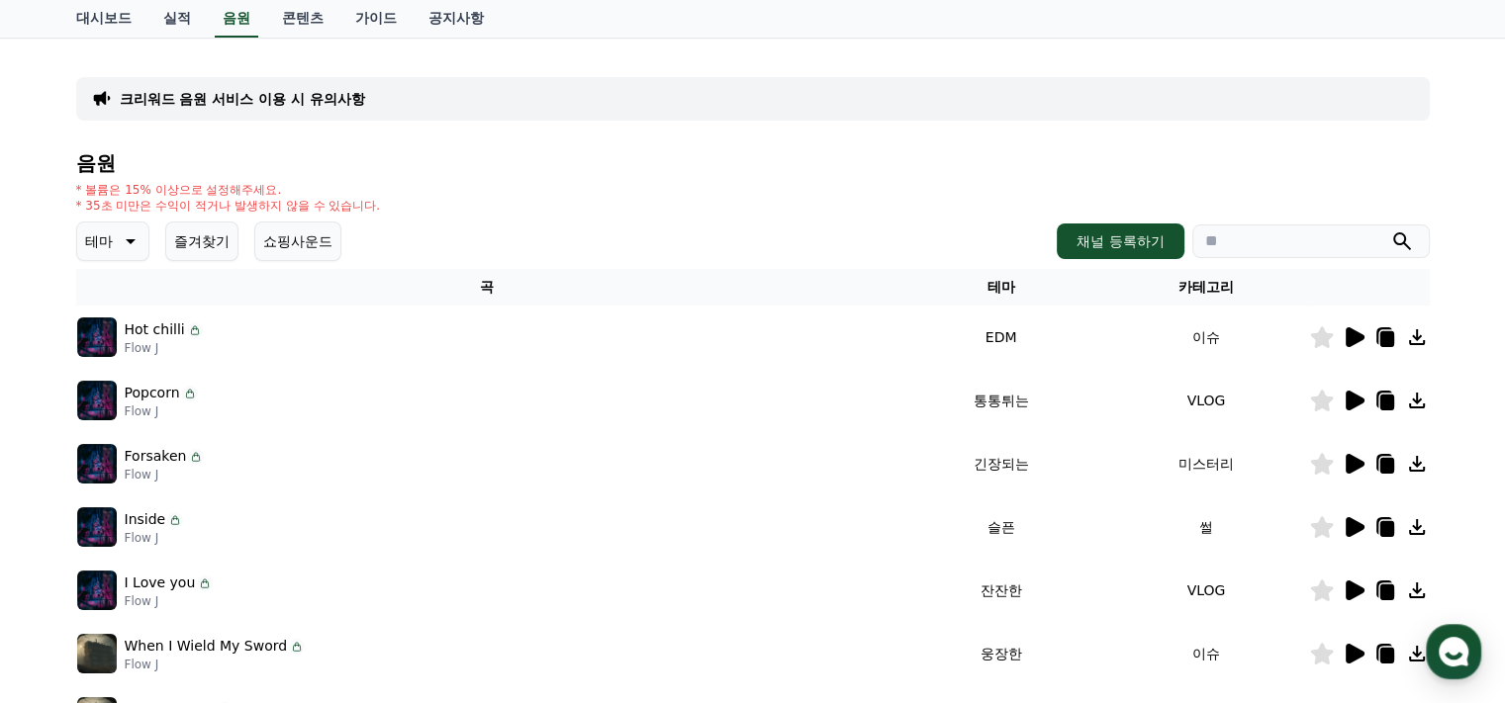
click at [1362, 343] on icon at bounding box center [1353, 337] width 24 height 24
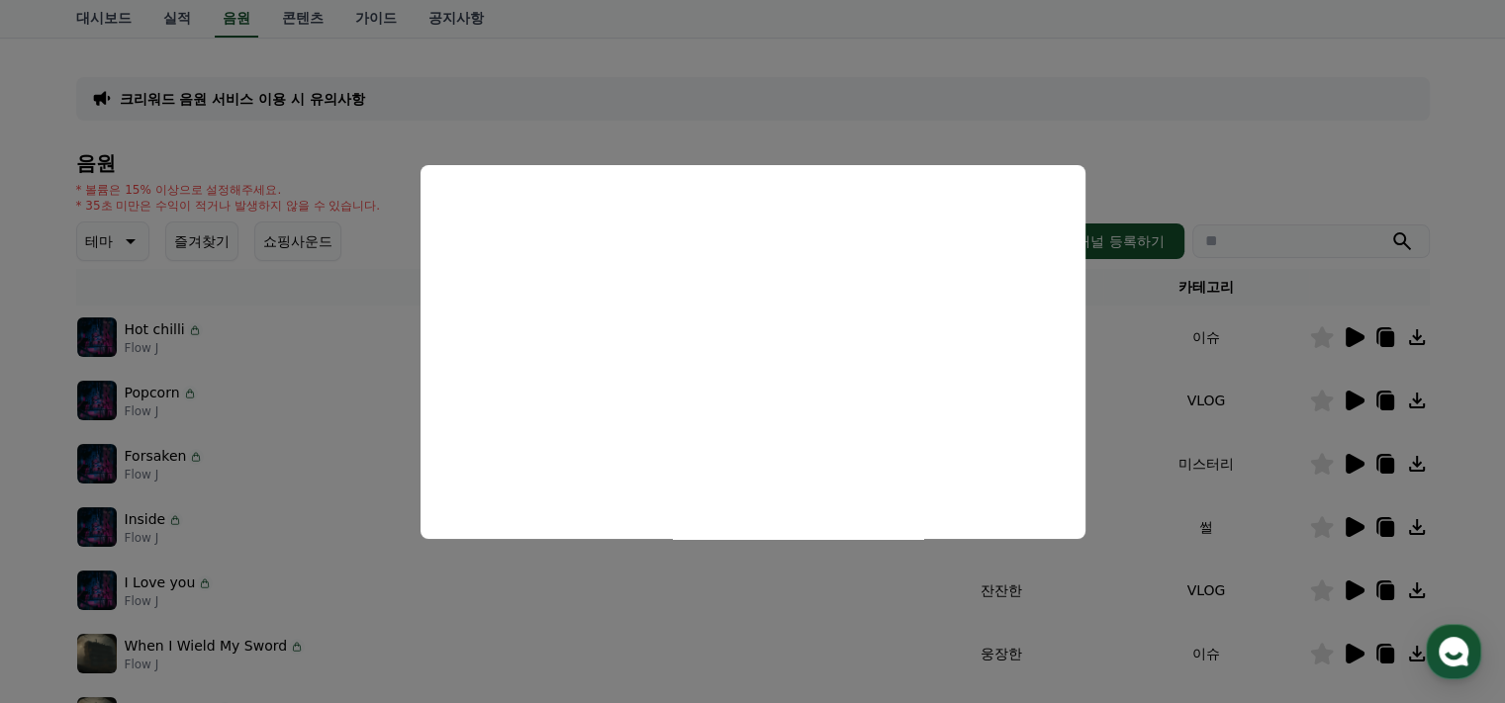
click at [1281, 155] on button "close modal" at bounding box center [752, 351] width 1505 height 703
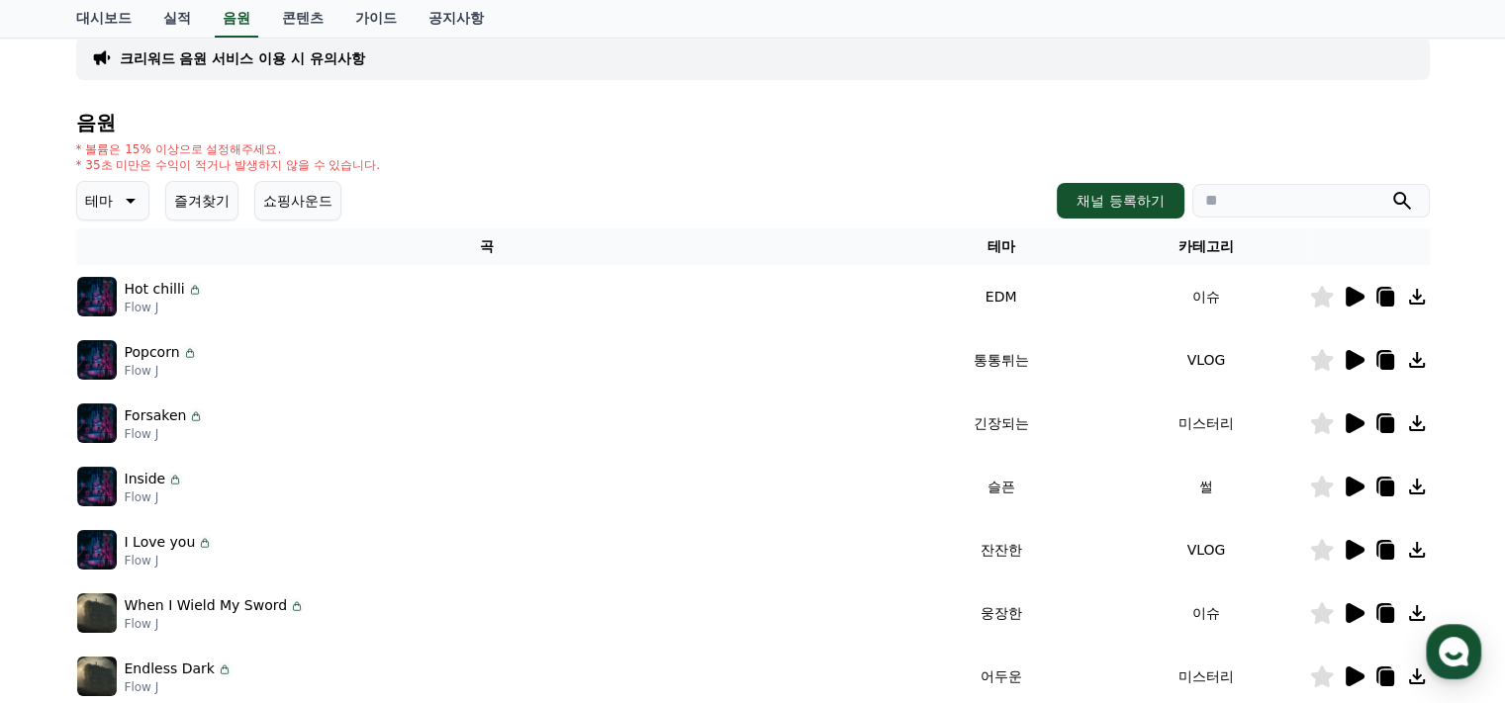
scroll to position [0, 0]
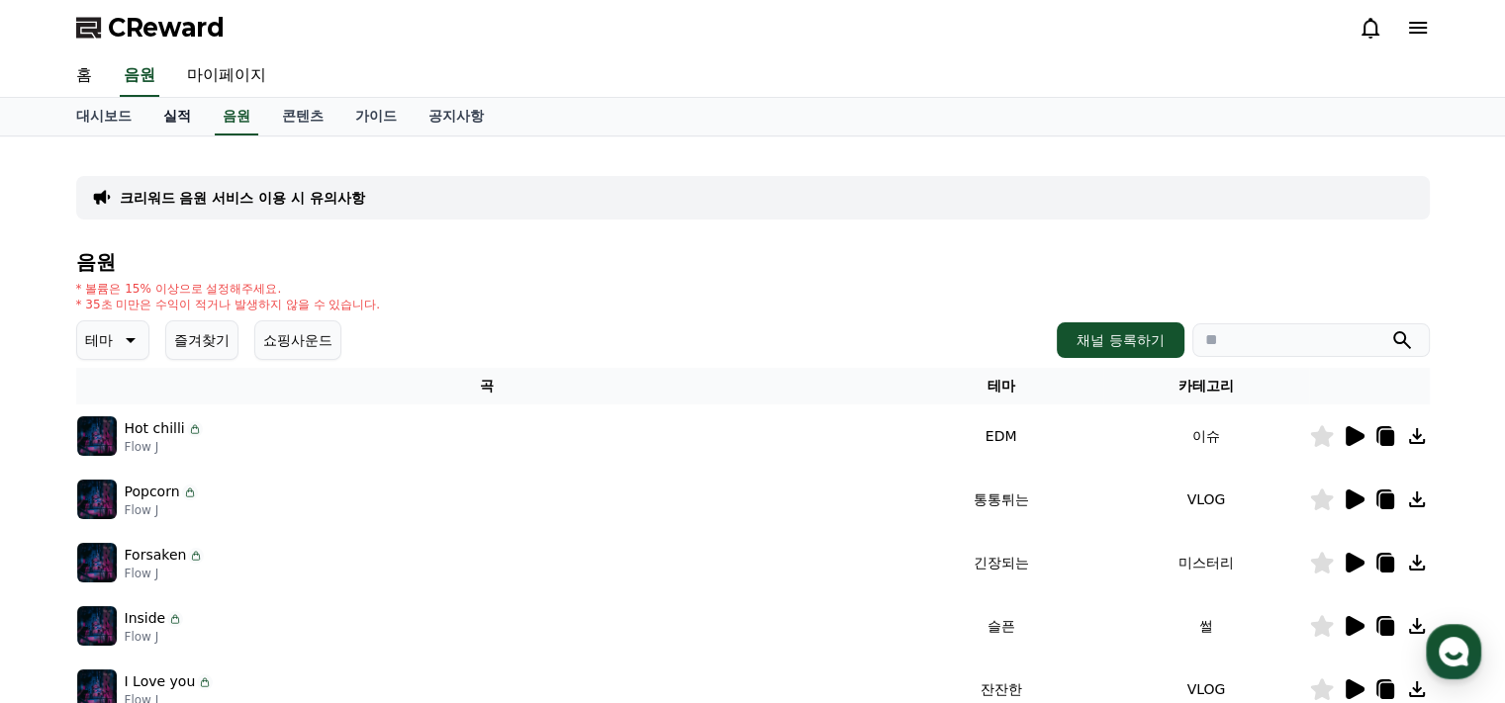
click at [190, 114] on link "실적" at bounding box center [176, 117] width 59 height 38
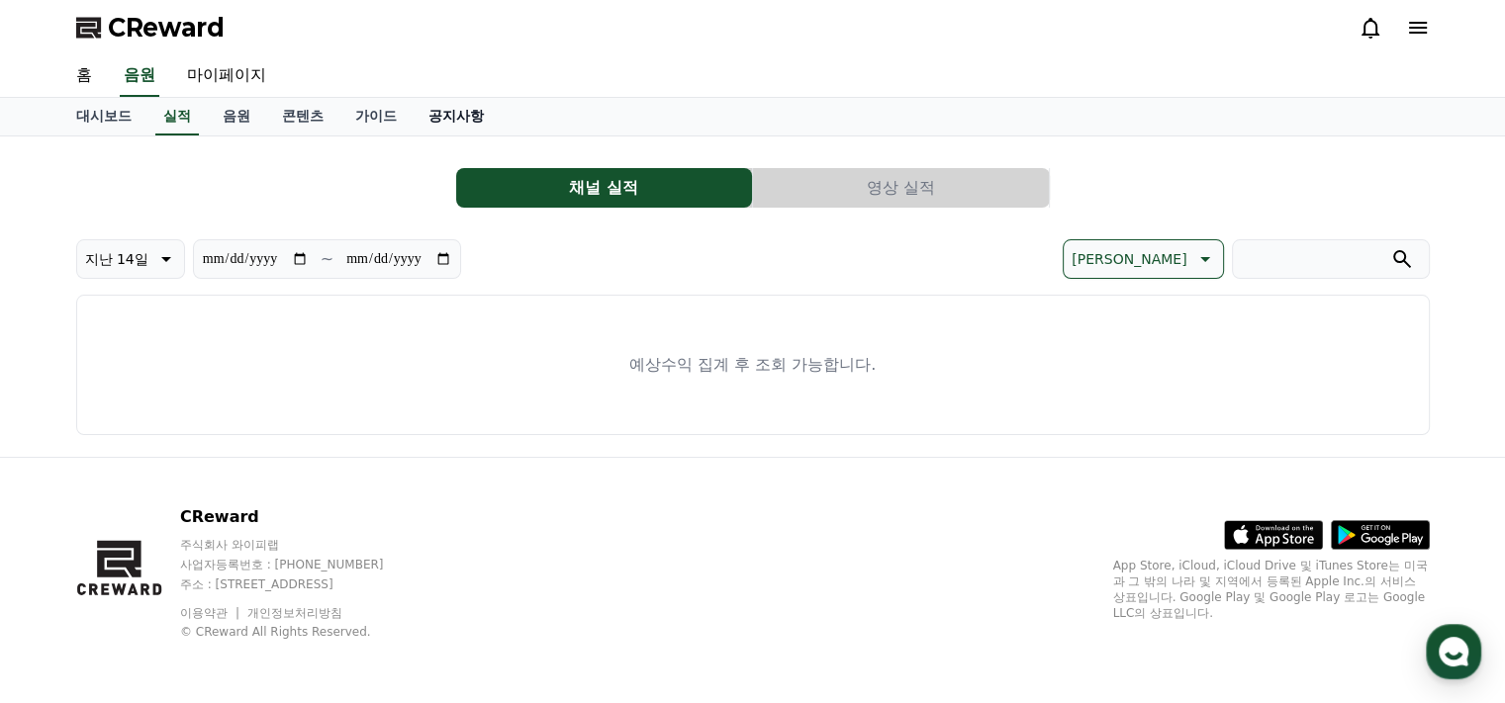
click at [459, 115] on link "공지사항" at bounding box center [455, 117] width 87 height 38
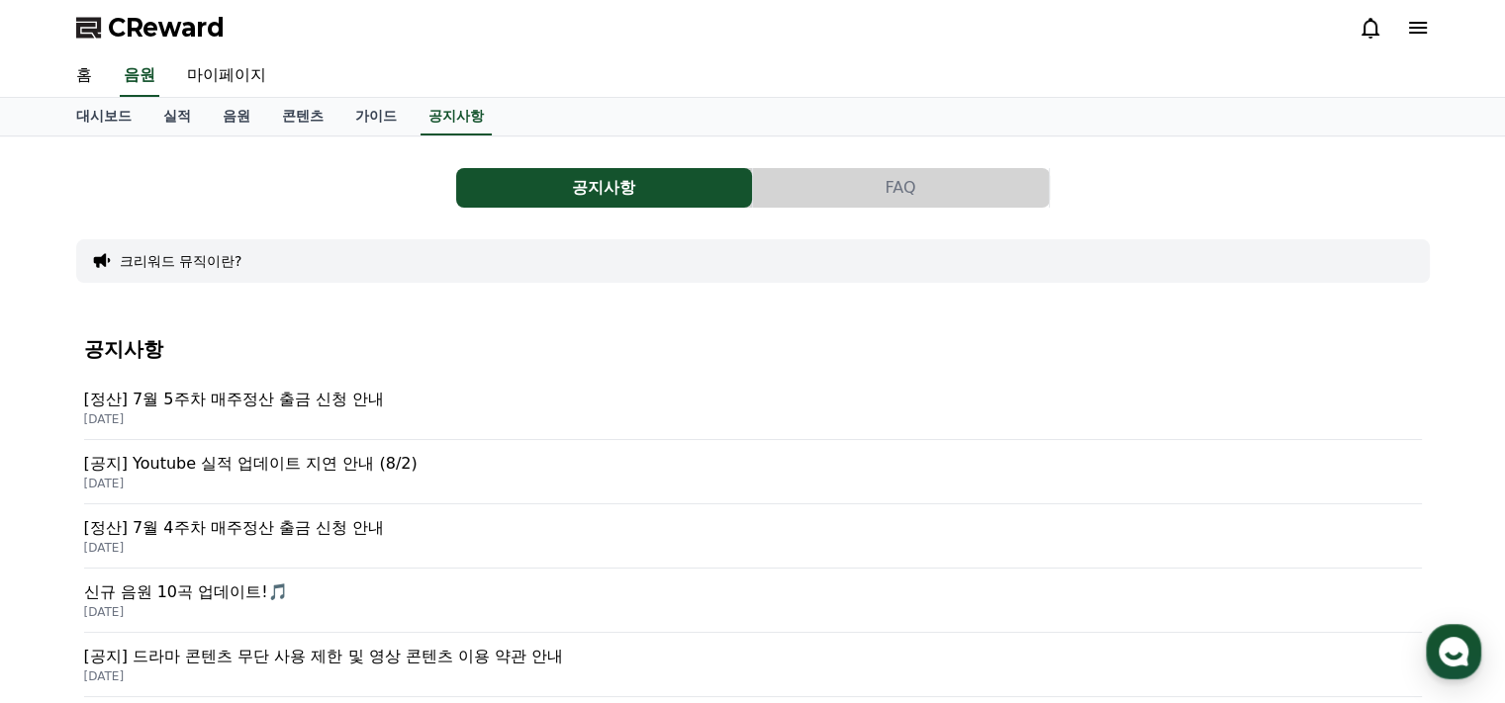
click at [312, 393] on p "[정산] 7월 5주차 매주정산 출금 신청 안내" at bounding box center [752, 400] width 1337 height 24
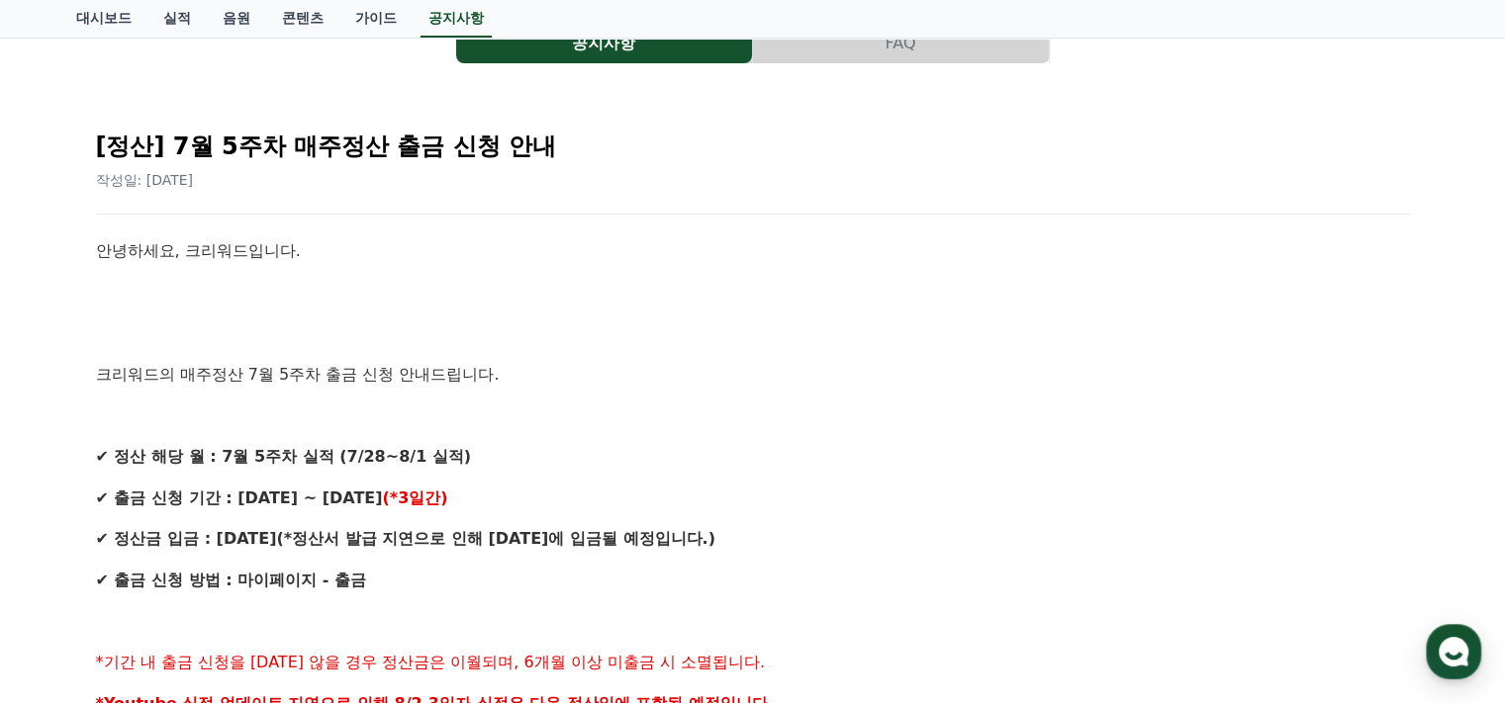
scroll to position [297, 0]
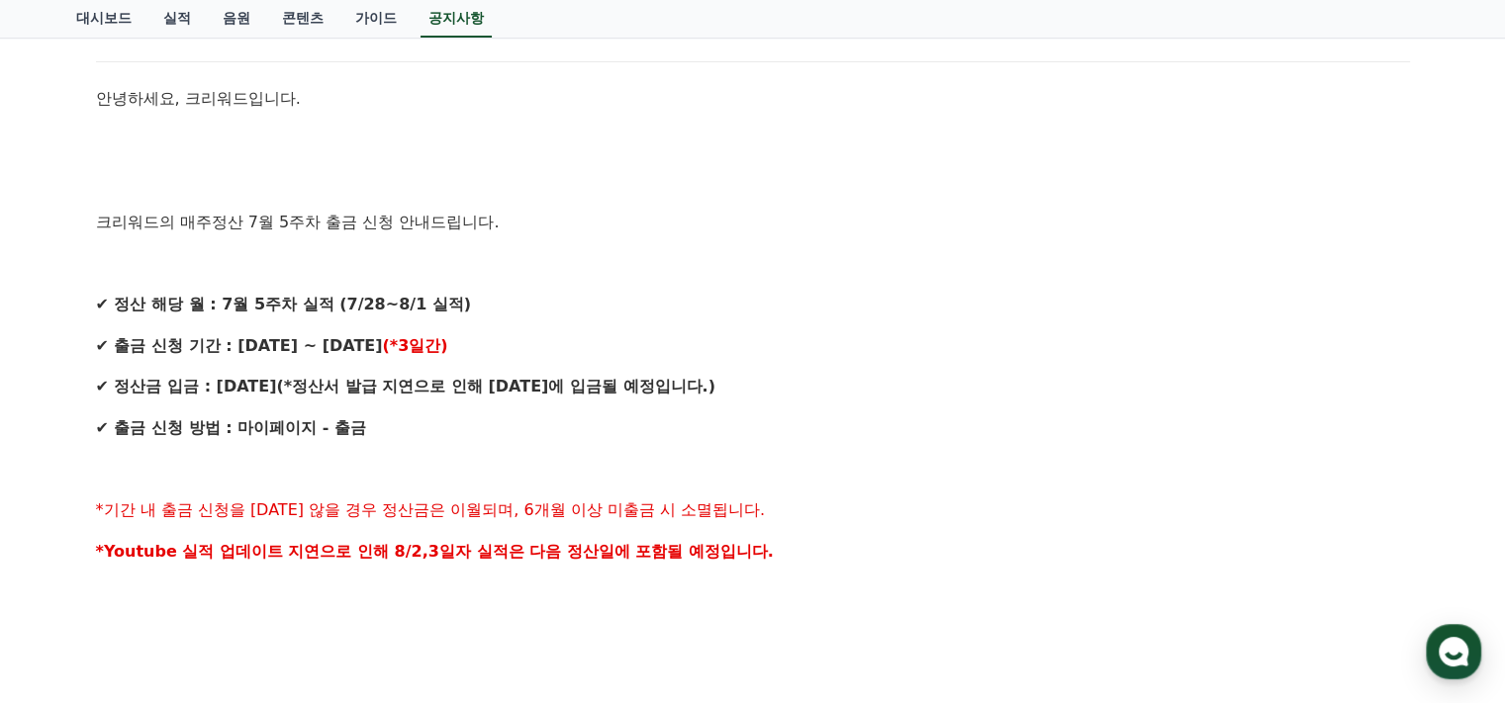
click at [898, 402] on div "안녕하세요, 크리워드입니다. 크리워드의 매주정산 7월 5주차 출금 신청 안내드립니다. ✔ 정산 해당 월 : 7월 5주차 실적 (7/28~8/1…" at bounding box center [753, 654] width 1314 height 1137
click at [1022, 397] on p "✔ 정산금 입금 : [DATE] (*정산서 발급 지연으로 인해 [DATE]에 입금될 예정입니다.)" at bounding box center [753, 387] width 1314 height 26
drag, startPoint x: 417, startPoint y: 395, endPoint x: 692, endPoint y: 415, distance: 275.8
click at [661, 410] on div "안녕하세요, 크리워드입니다. 크리워드의 매주정산 7월 5주차 출금 신청 안내드립니다. ✔ 정산 해당 월 : 7월 5주차 실적 (7/28~8/1…" at bounding box center [753, 654] width 1314 height 1137
click at [723, 417] on p "✔ 출금 신청 방법 : 마이페이지 - 출금" at bounding box center [753, 428] width 1314 height 26
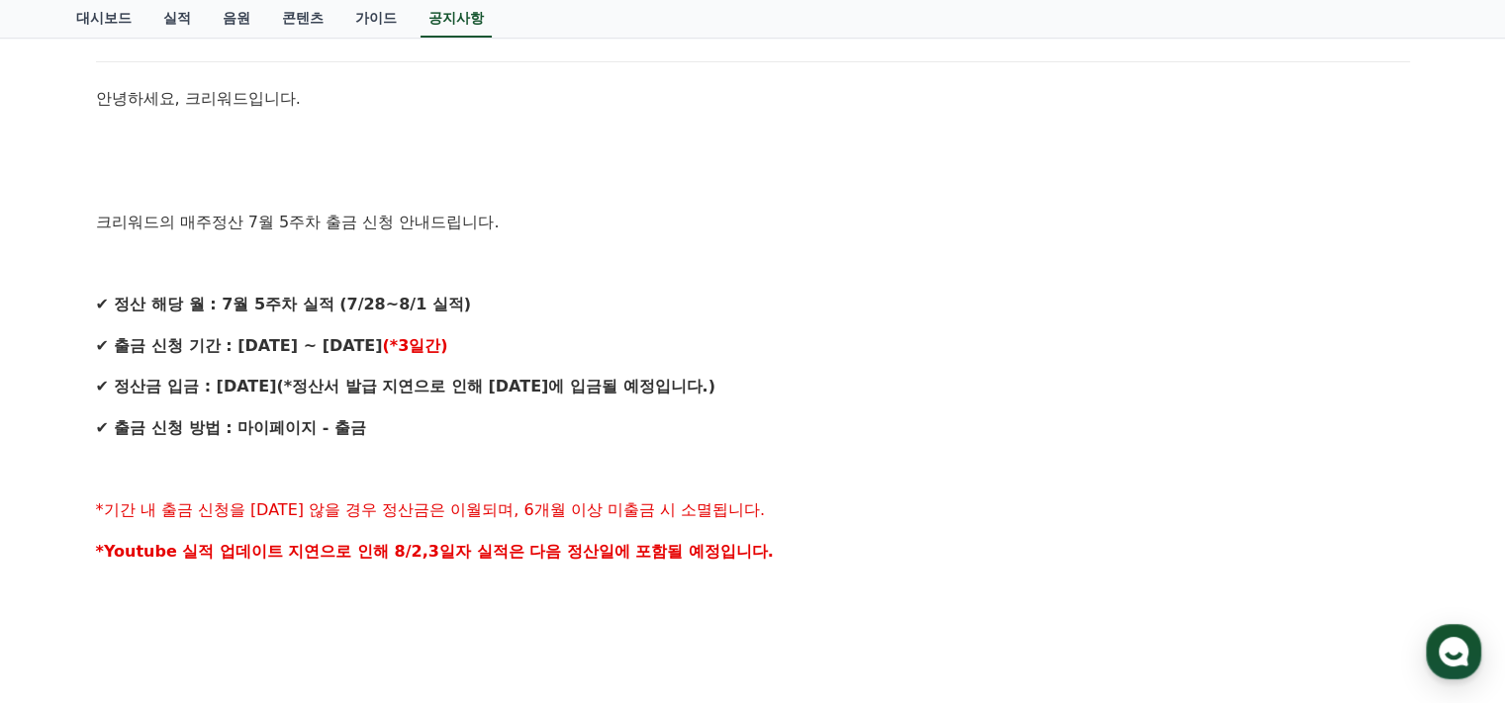
click at [872, 427] on p "✔ 출금 신청 방법 : 마이페이지 - 출금" at bounding box center [753, 428] width 1314 height 26
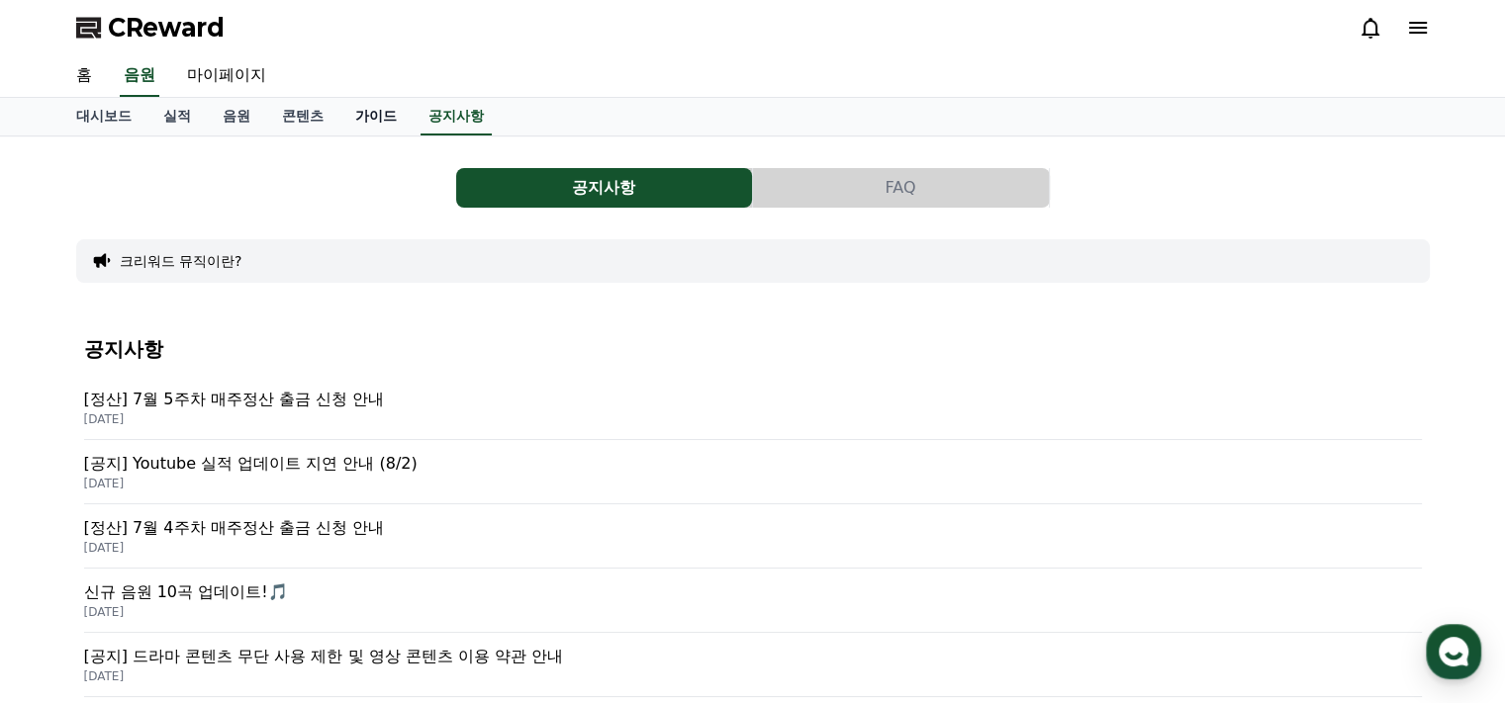
click at [375, 110] on link "가이드" at bounding box center [375, 117] width 73 height 38
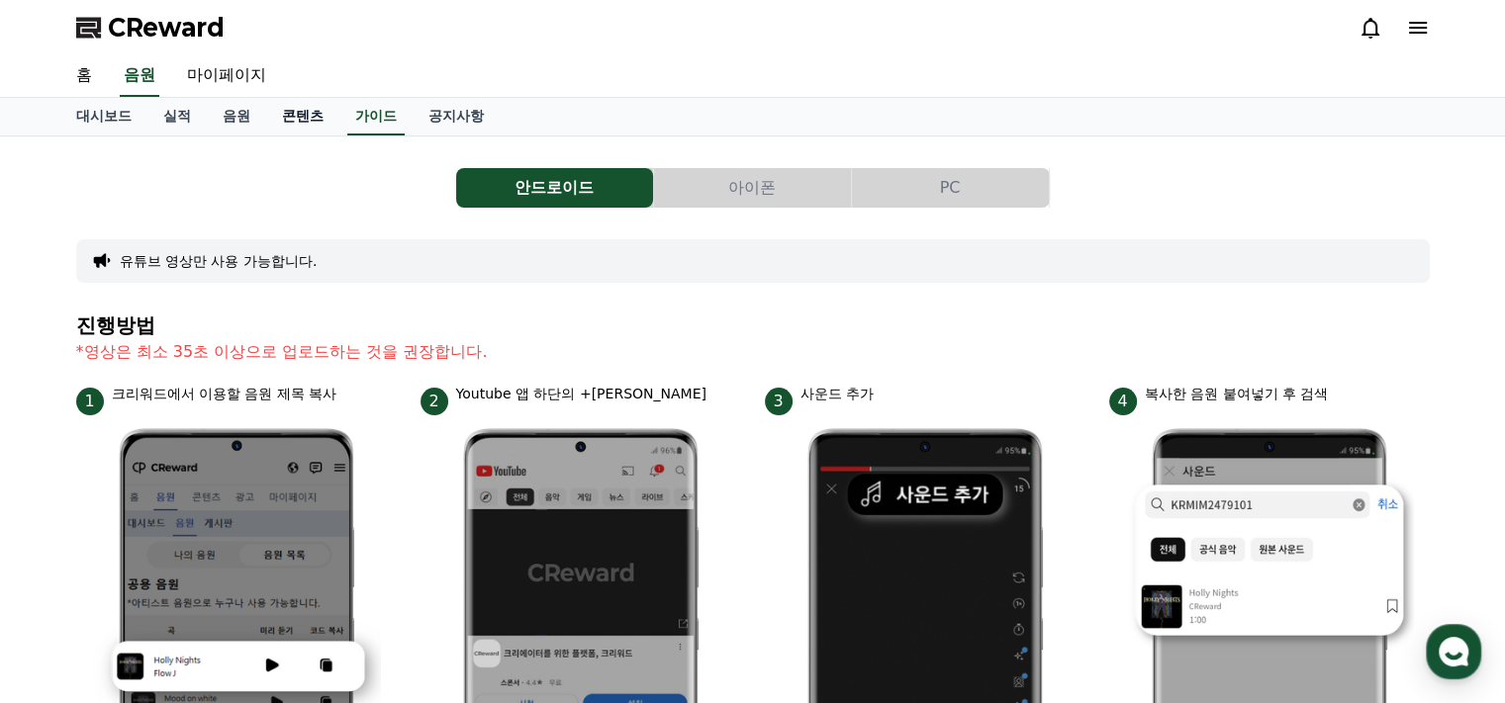
click at [298, 124] on link "콘텐츠" at bounding box center [302, 117] width 73 height 38
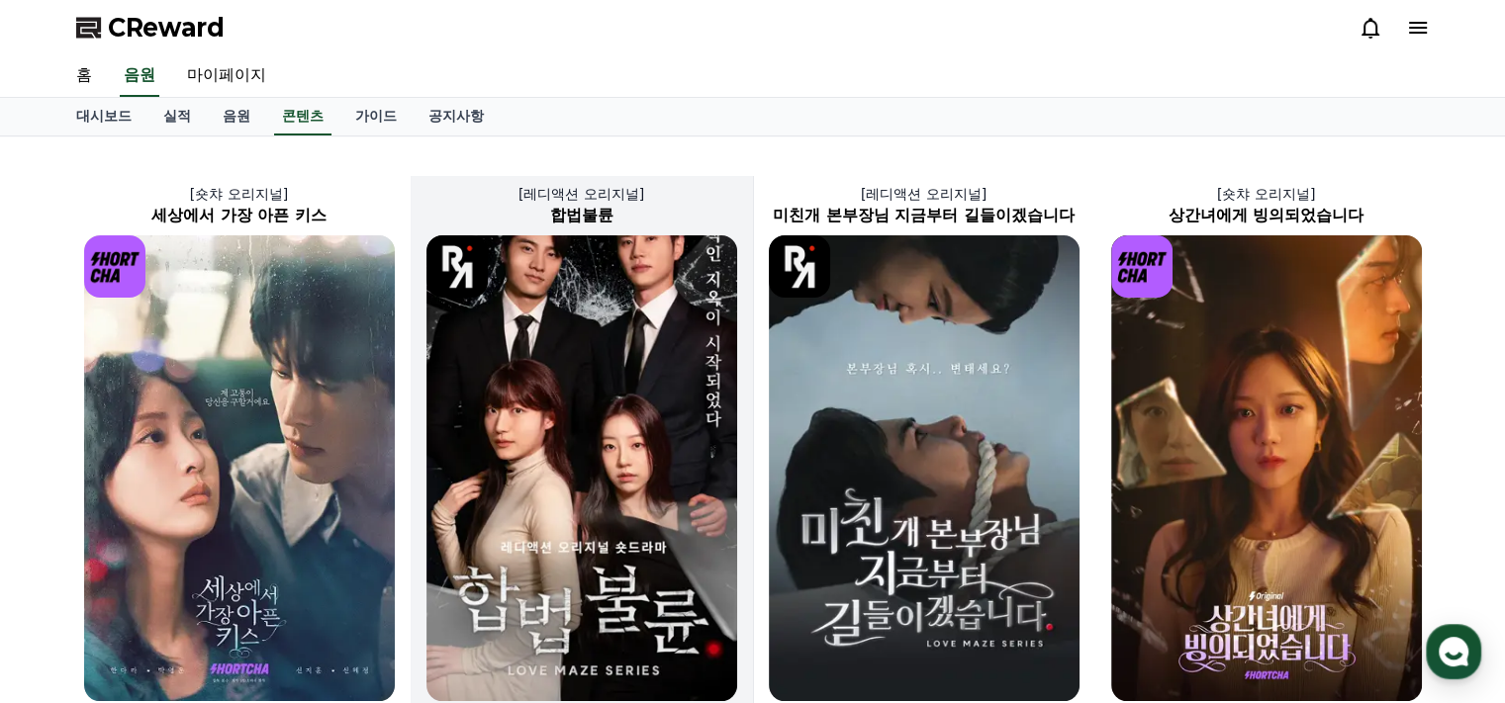
scroll to position [198, 0]
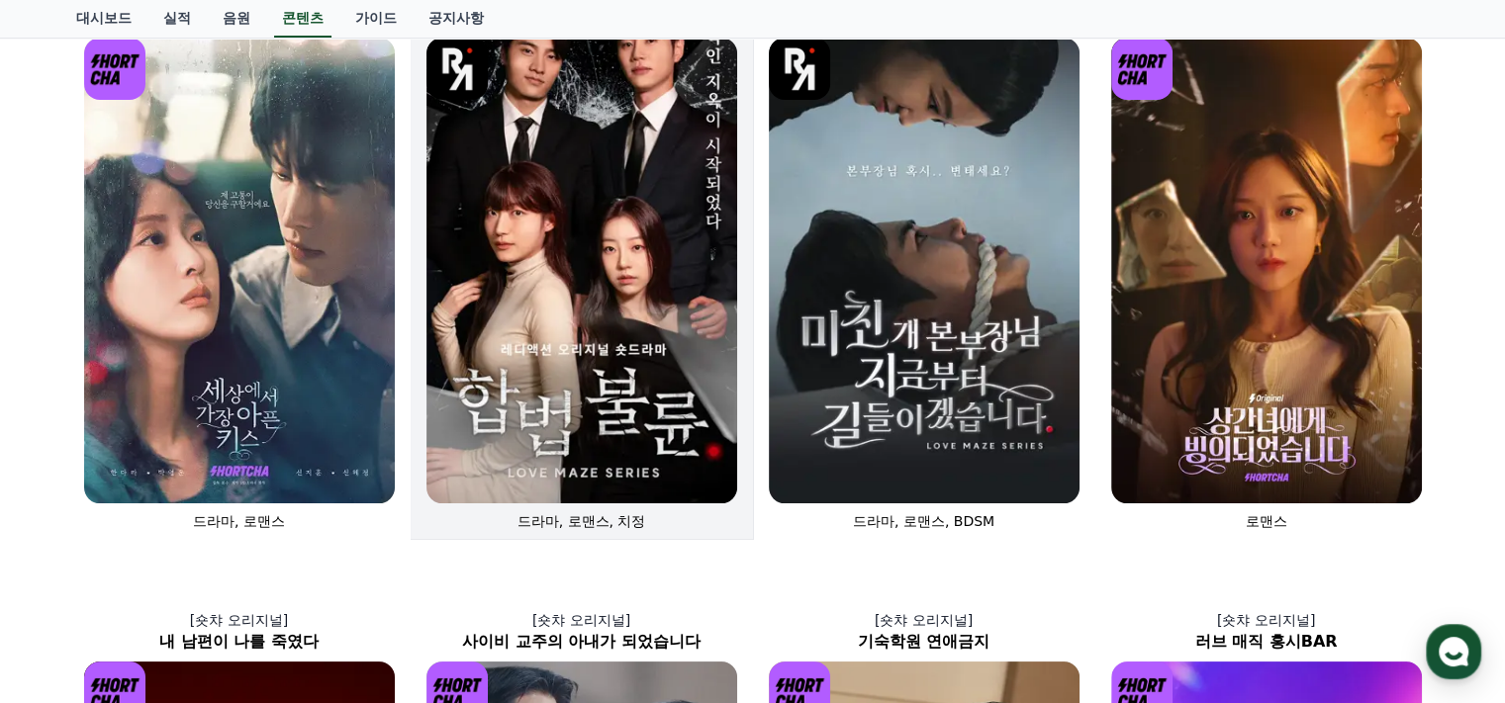
click at [633, 272] on img at bounding box center [581, 271] width 311 height 466
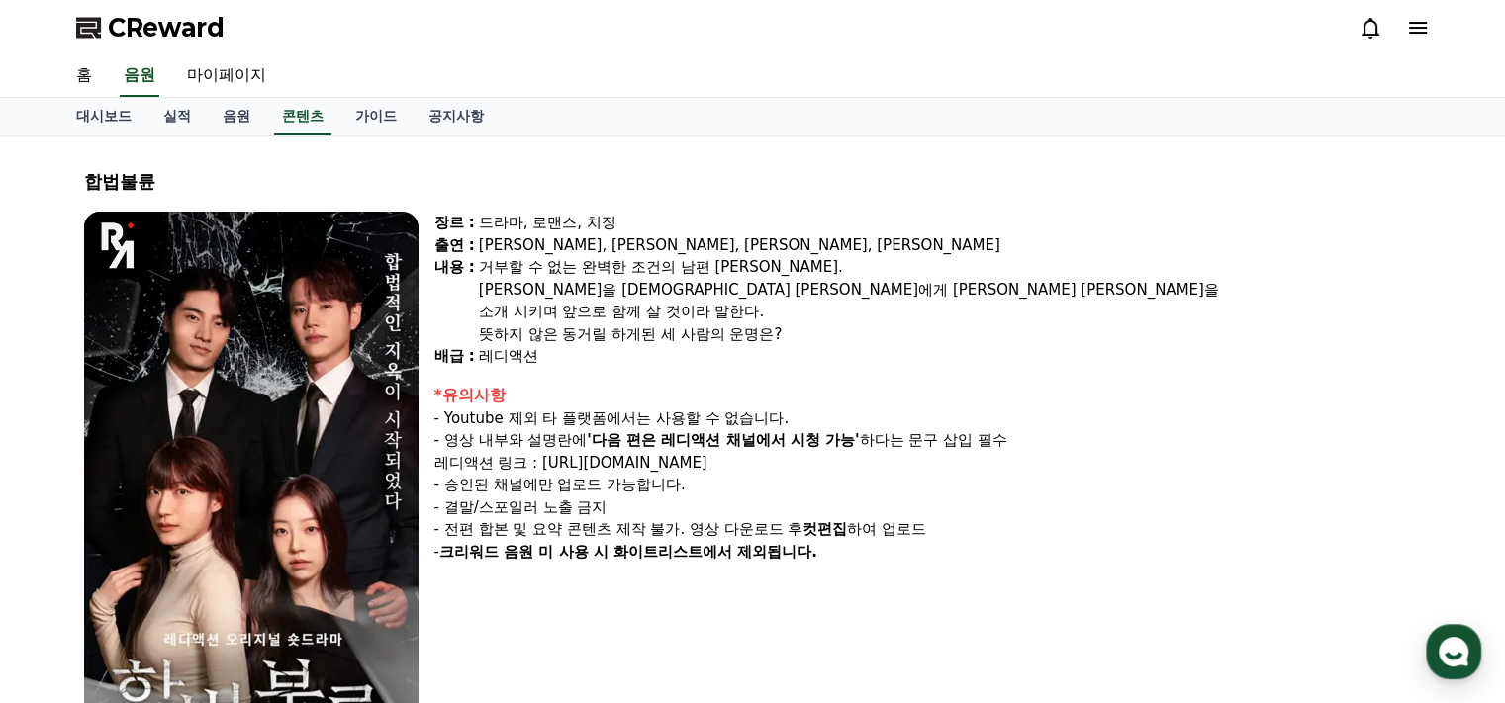
drag, startPoint x: 506, startPoint y: 420, endPoint x: 818, endPoint y: 417, distance: 311.6
click at [800, 419] on div "- Youtube 제외 타 플랫폼에서는 사용할 수 없습니다." at bounding box center [927, 419] width 987 height 23
click at [827, 403] on div "*유의사항" at bounding box center [927, 396] width 987 height 24
drag, startPoint x: 739, startPoint y: 477, endPoint x: 819, endPoint y: 490, distance: 81.1
click at [819, 490] on div "*유의사항 - Youtube 제외 타 플랫폼에서는 사용할 수 없습니다. - 영상 내부와 설명란에 '다음 편은 레디액션 채널에서 시청 가능' 하…" at bounding box center [927, 474] width 987 height 180
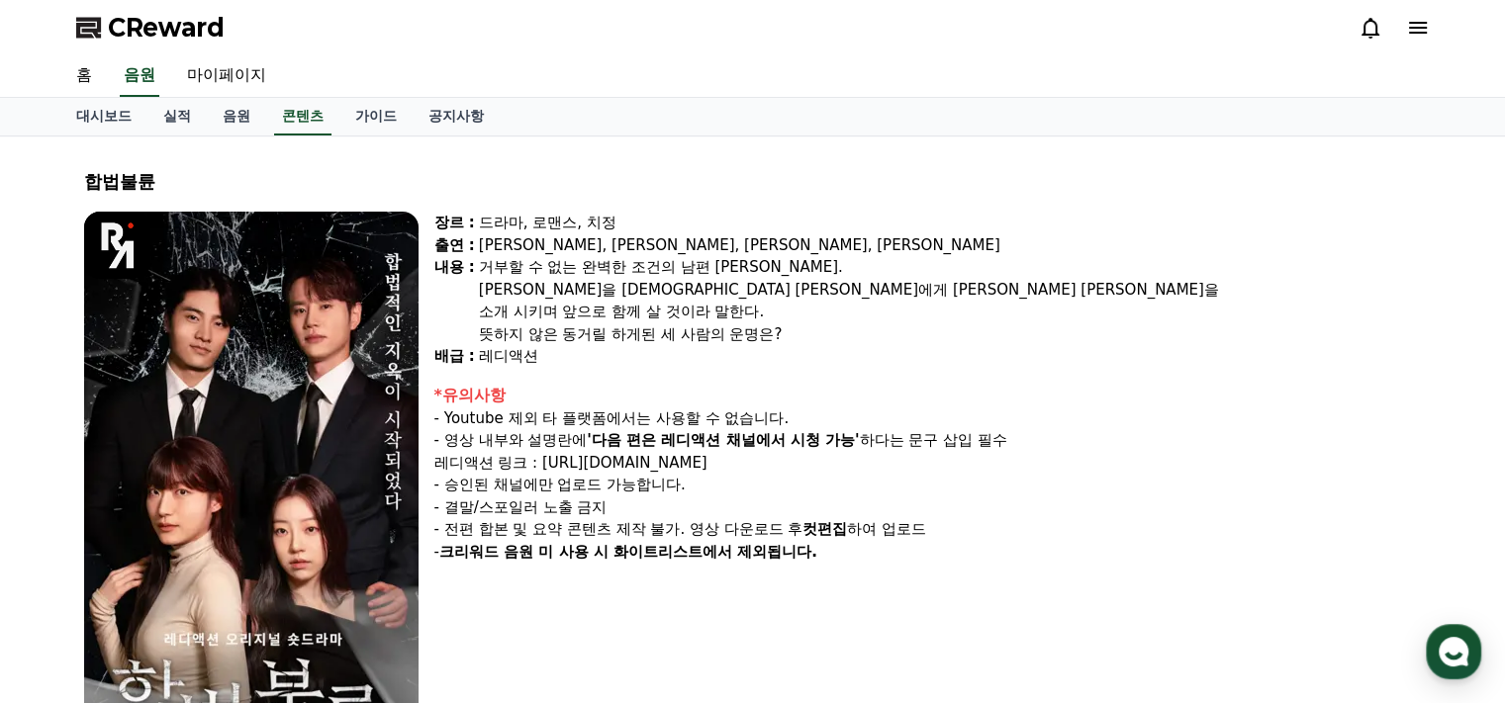
click at [855, 499] on div "- 결말/스포일러 노출 금지" at bounding box center [927, 508] width 987 height 23
drag, startPoint x: 1125, startPoint y: 381, endPoint x: 1174, endPoint y: 488, distance: 117.7
click at [1174, 488] on div "- 승인된 채널에만 업로드 가능합니다." at bounding box center [927, 485] width 987 height 23
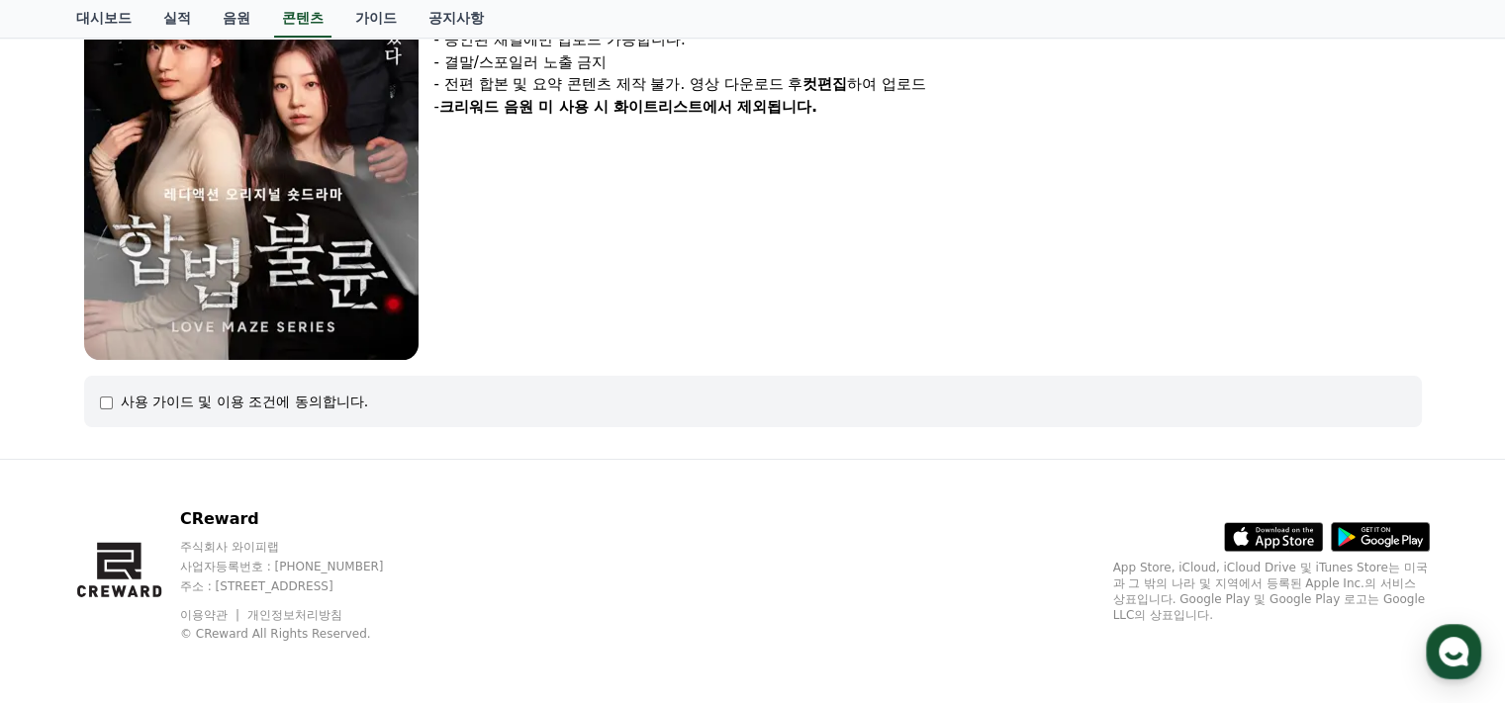
drag, startPoint x: 1274, startPoint y: 107, endPoint x: 1286, endPoint y: 60, distance: 48.0
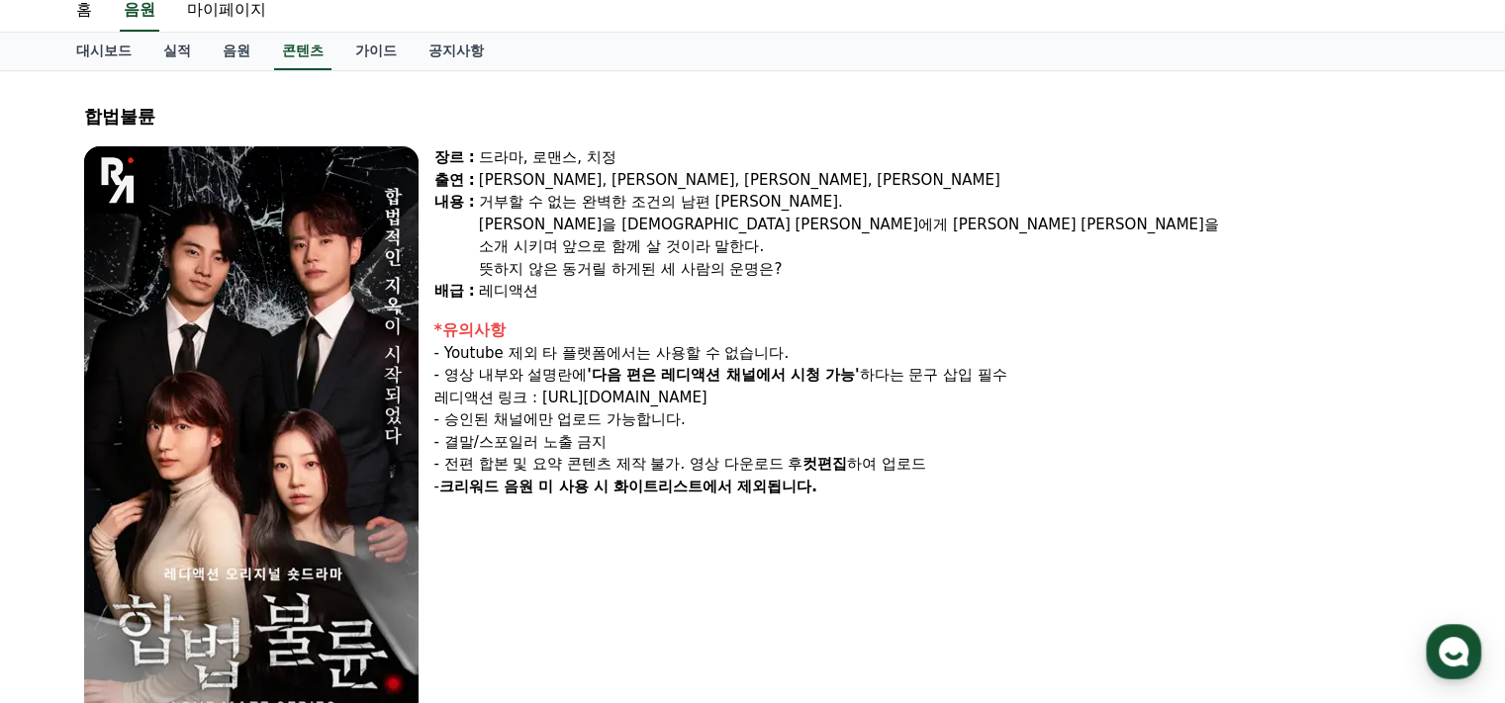
scroll to position [99, 0]
